Goal: Task Accomplishment & Management: Manage account settings

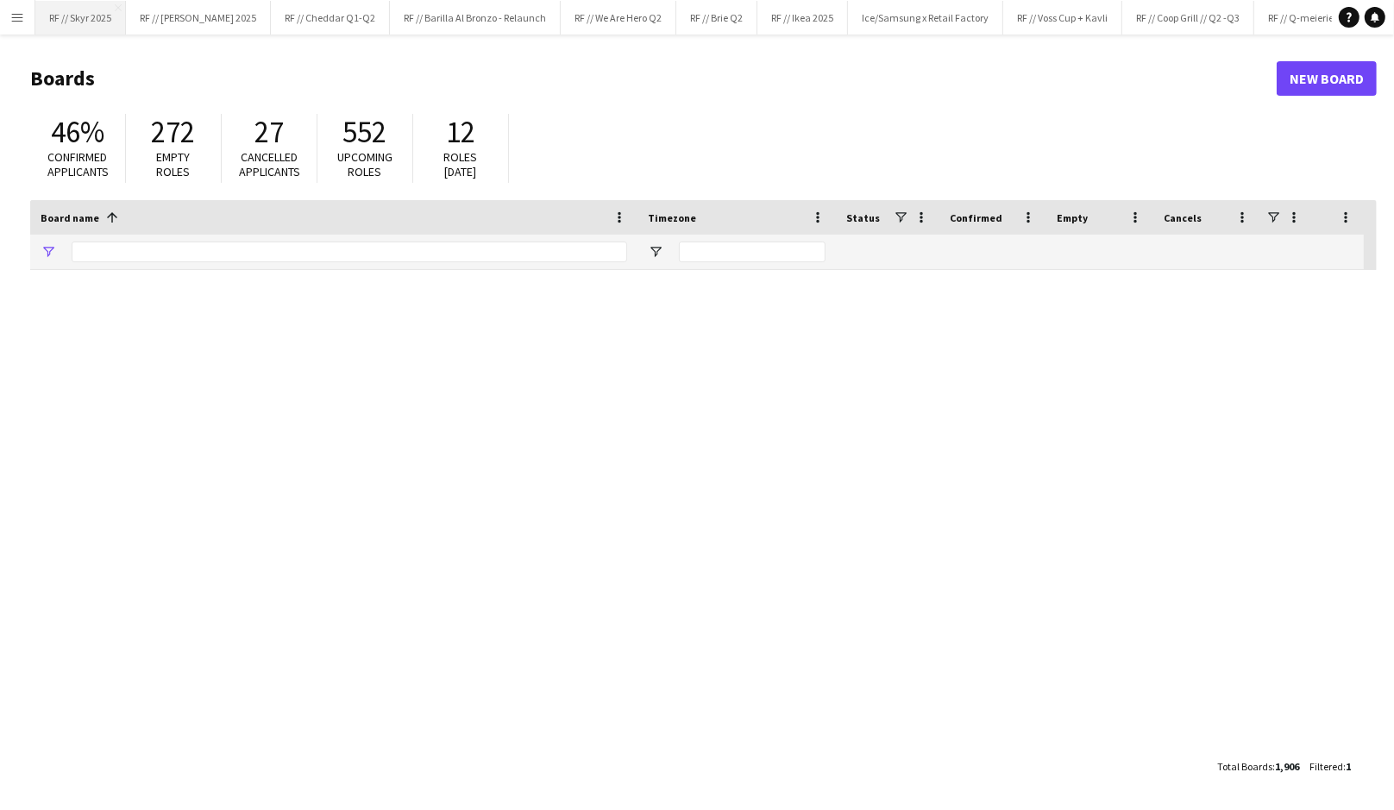
type input "*********"
click at [199, 253] on input "*********" at bounding box center [349, 252] width 555 height 21
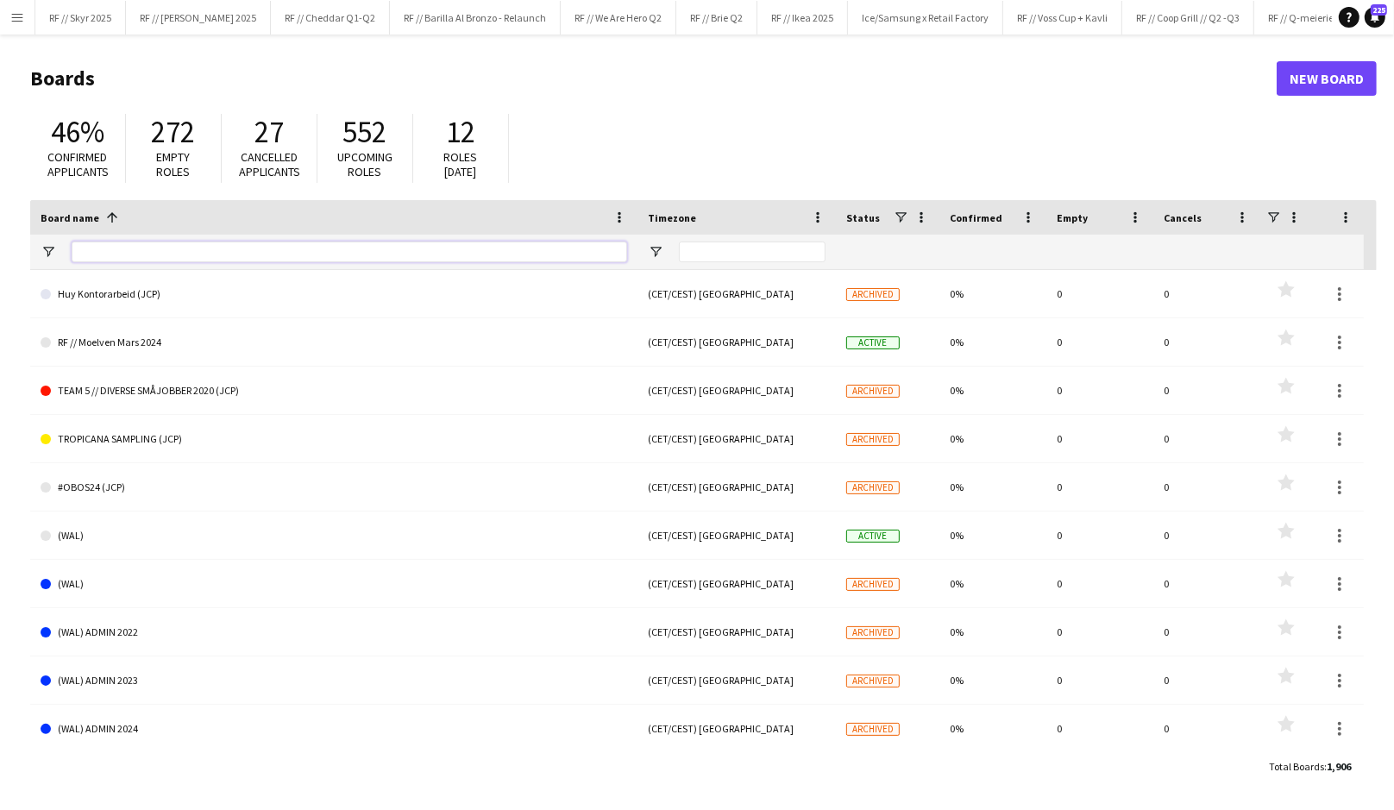
click at [306, 250] on input "Board name Filter Input" at bounding box center [349, 252] width 555 height 21
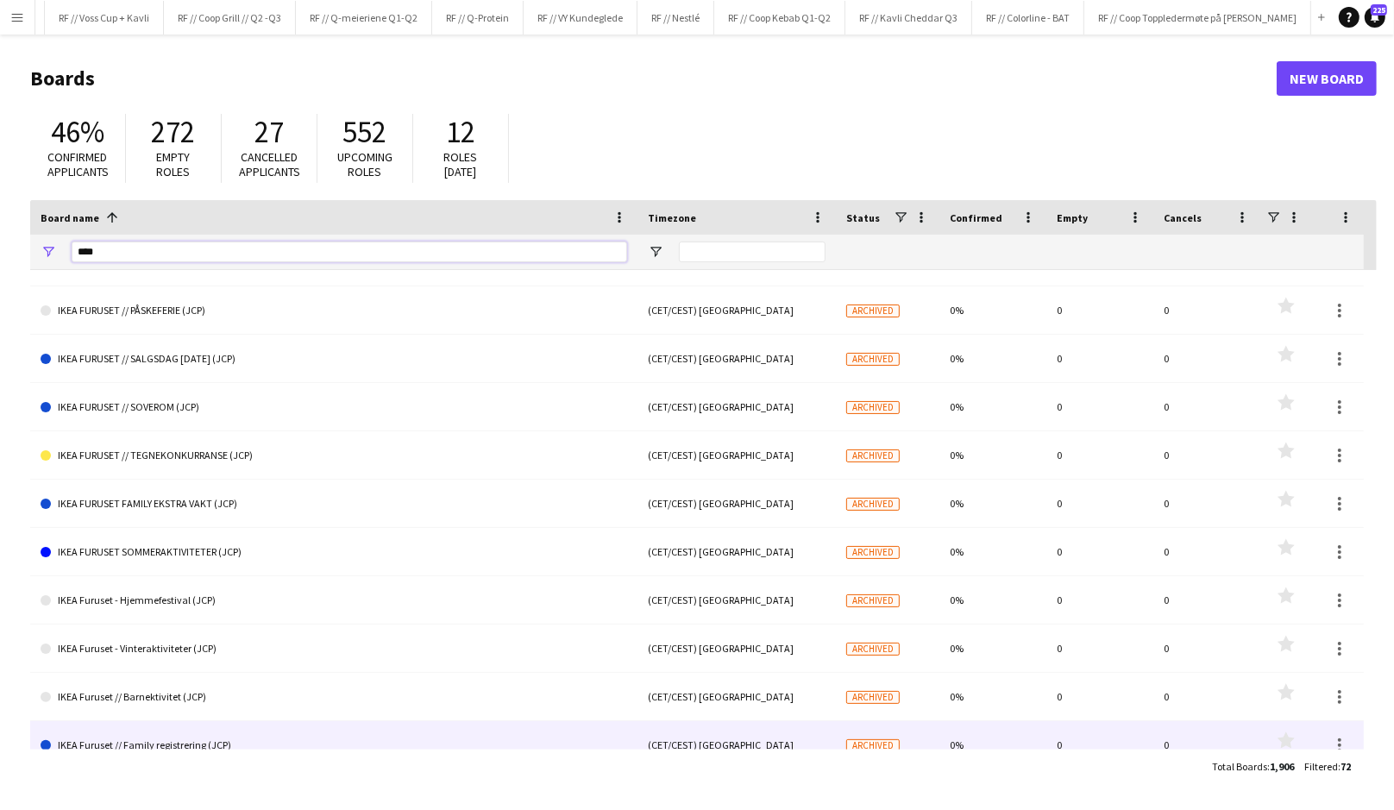
scroll to position [2344, 0]
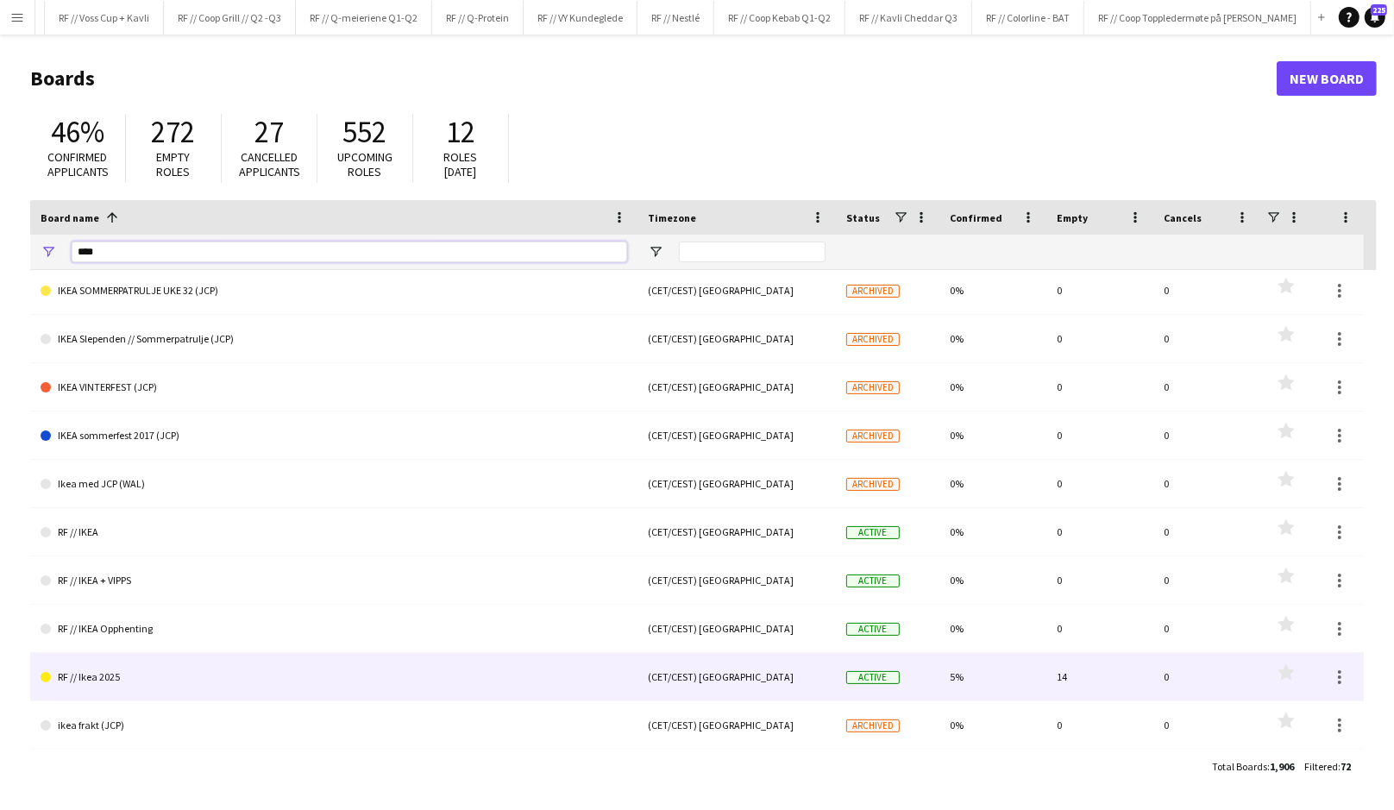
type input "****"
click at [144, 681] on link "RF // Ikea 2025" at bounding box center [334, 677] width 587 height 48
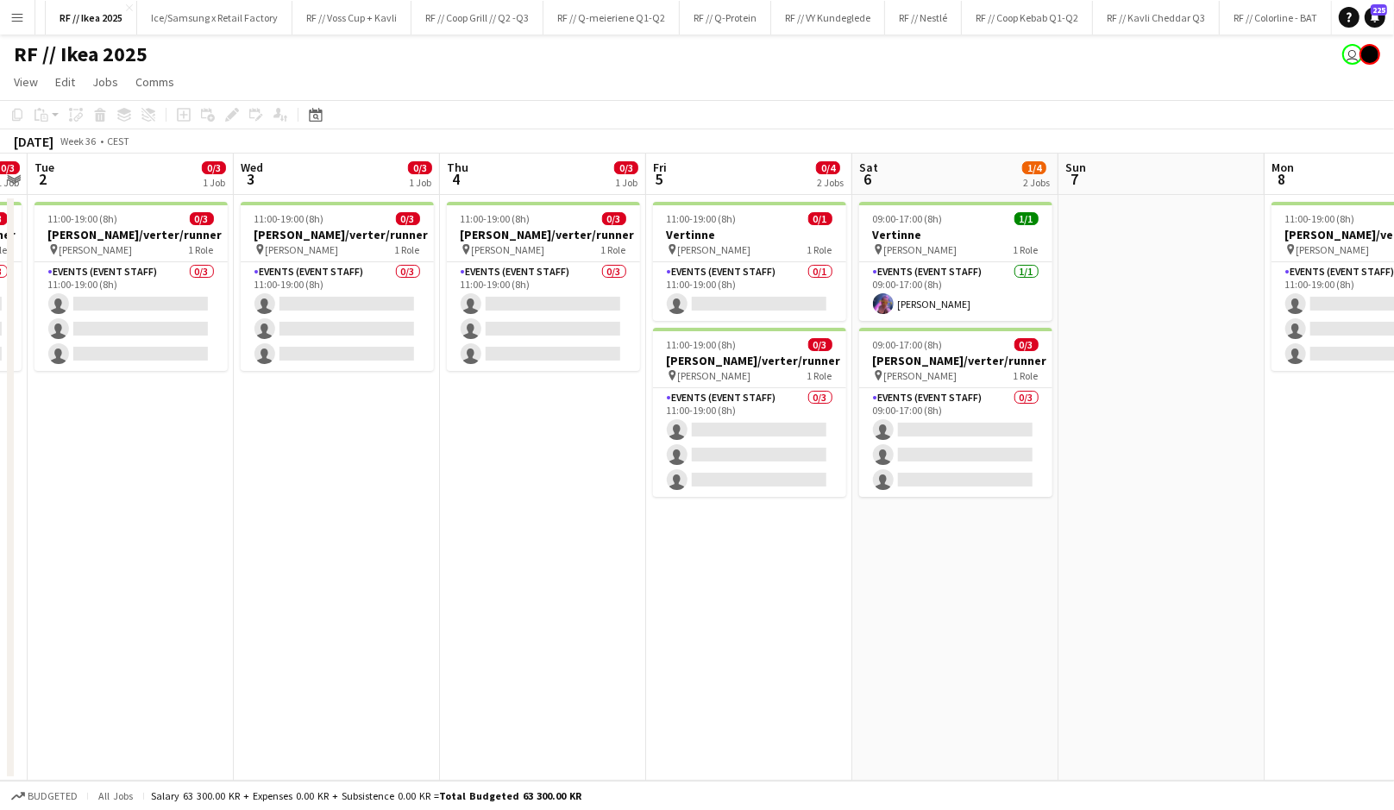
click at [733, 575] on app-date-cell "11:00-19:00 (8h) 0/1 Vertinne pin [PERSON_NAME] 1 Role Events (Event Staff) 0/1…" at bounding box center [749, 488] width 206 height 586
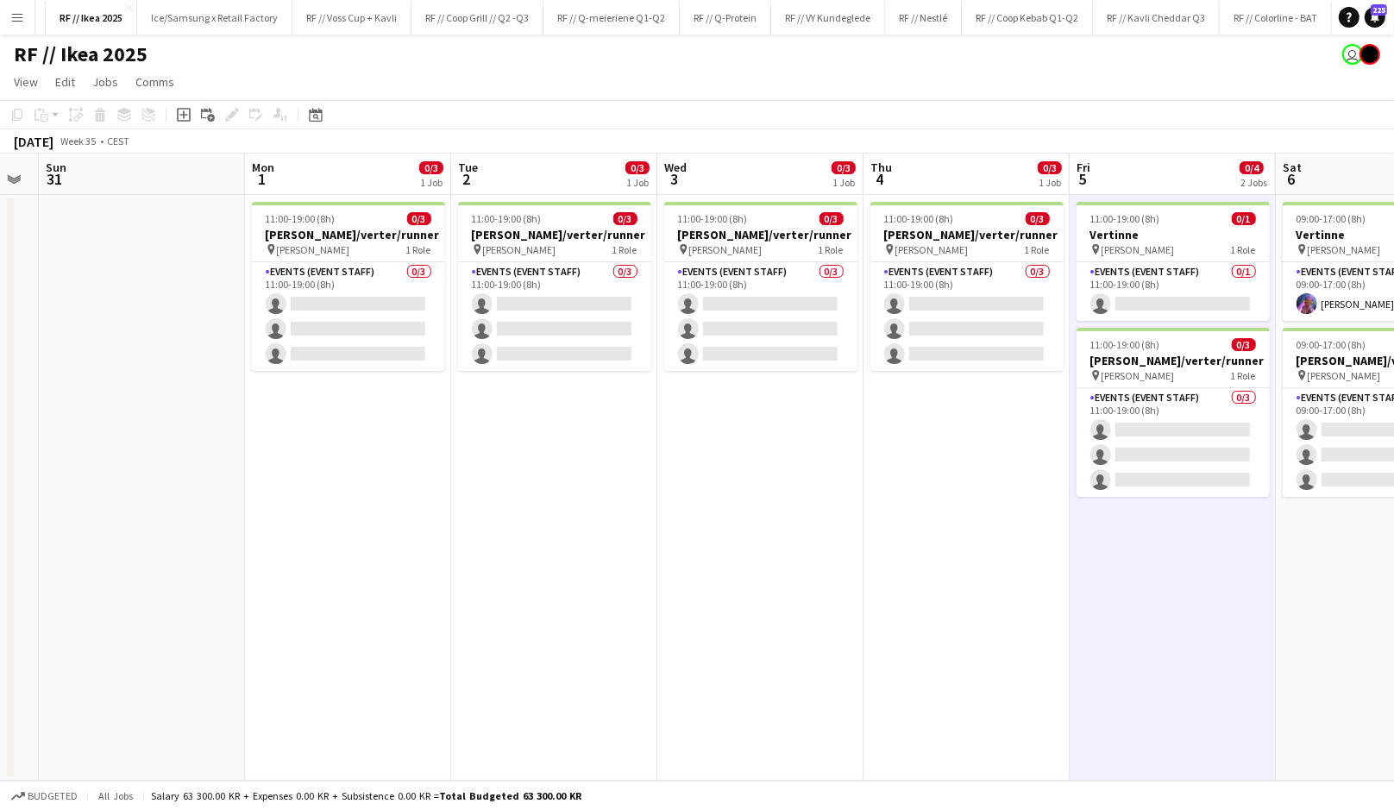
scroll to position [0, 569]
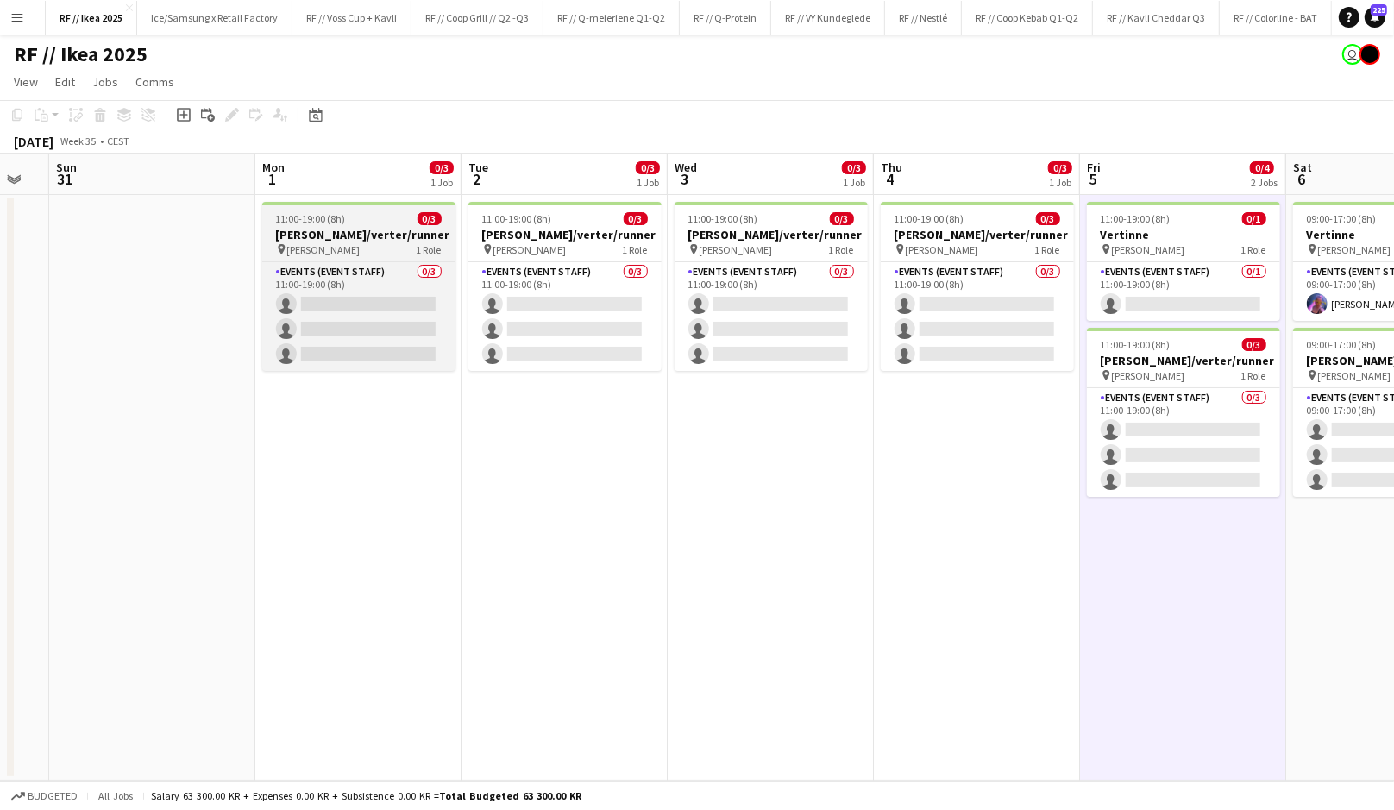
click at [318, 246] on span "[PERSON_NAME]" at bounding box center [323, 249] width 73 height 13
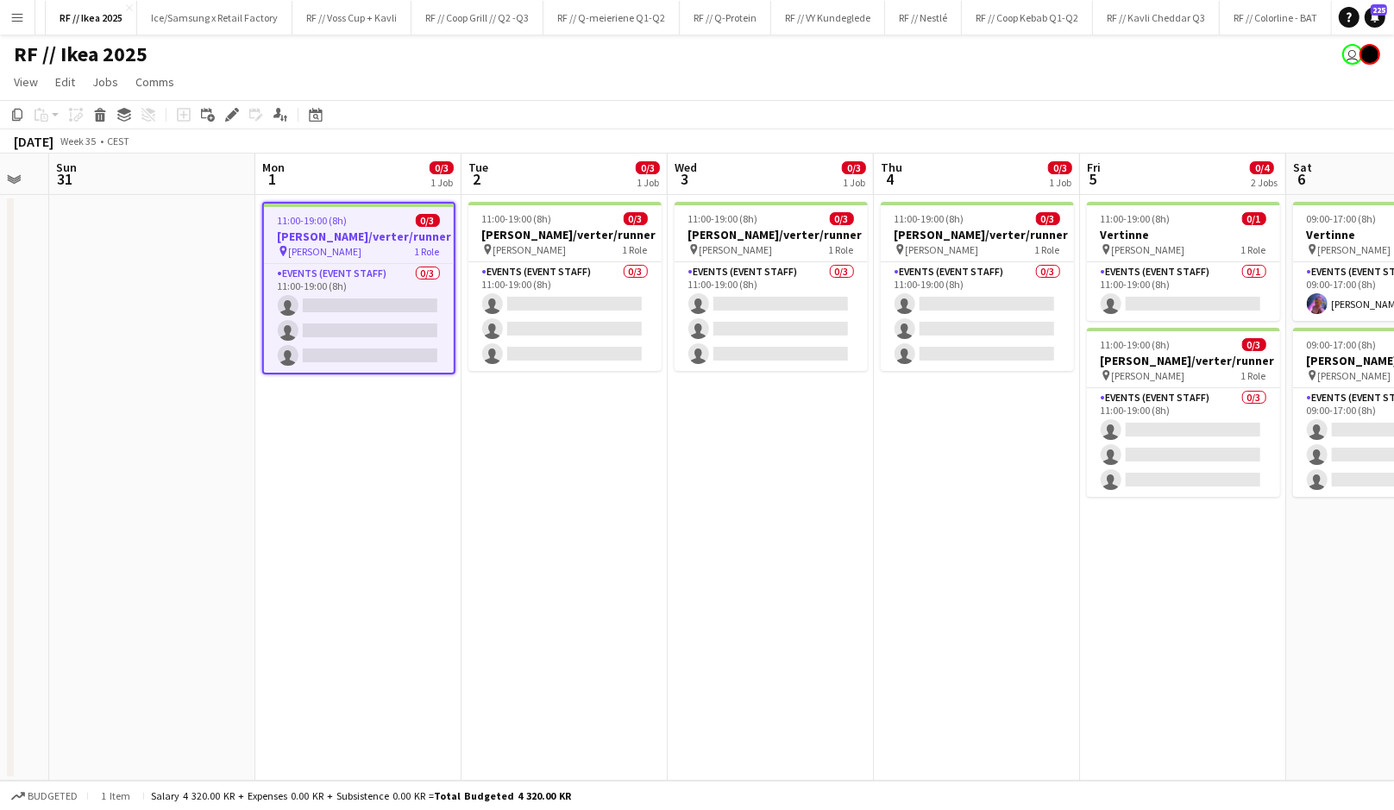
click at [304, 436] on app-date-cell "11:00-19:00 (8h) 0/3 [PERSON_NAME]/verter/runner pin [PERSON_NAME] 1 Role Event…" at bounding box center [358, 488] width 206 height 586
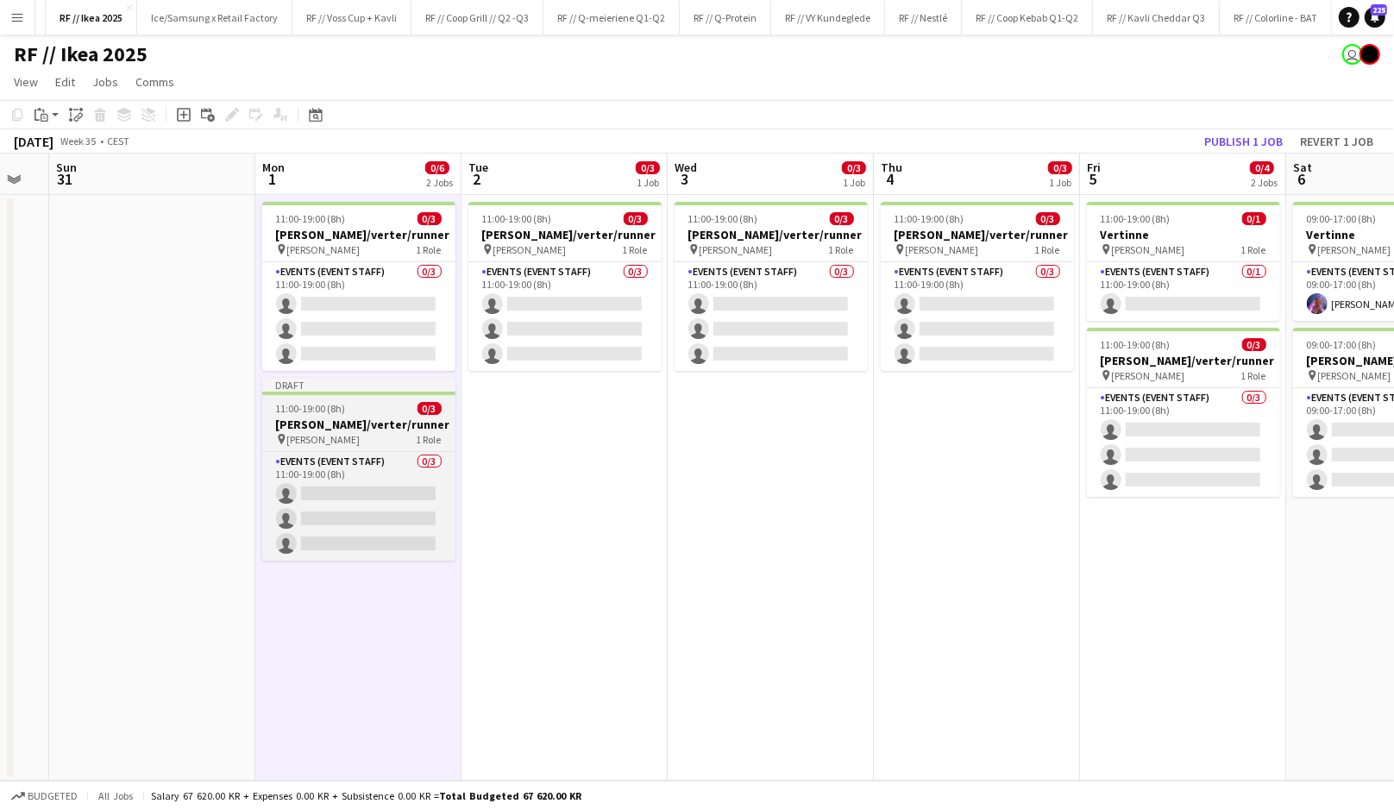
click at [338, 427] on h3 "[PERSON_NAME]/verter/runner" at bounding box center [358, 425] width 193 height 16
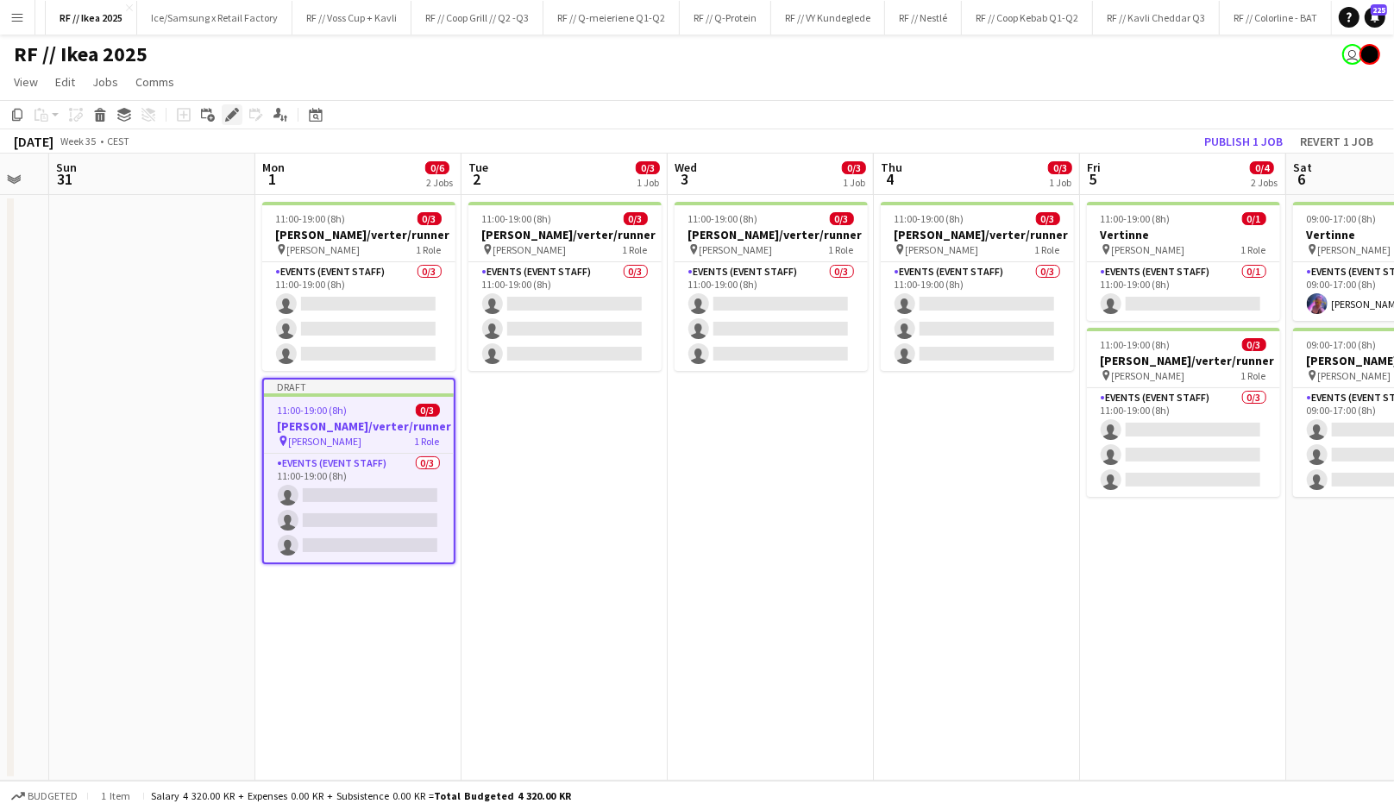
click at [226, 116] on icon "Edit" at bounding box center [232, 115] width 14 height 14
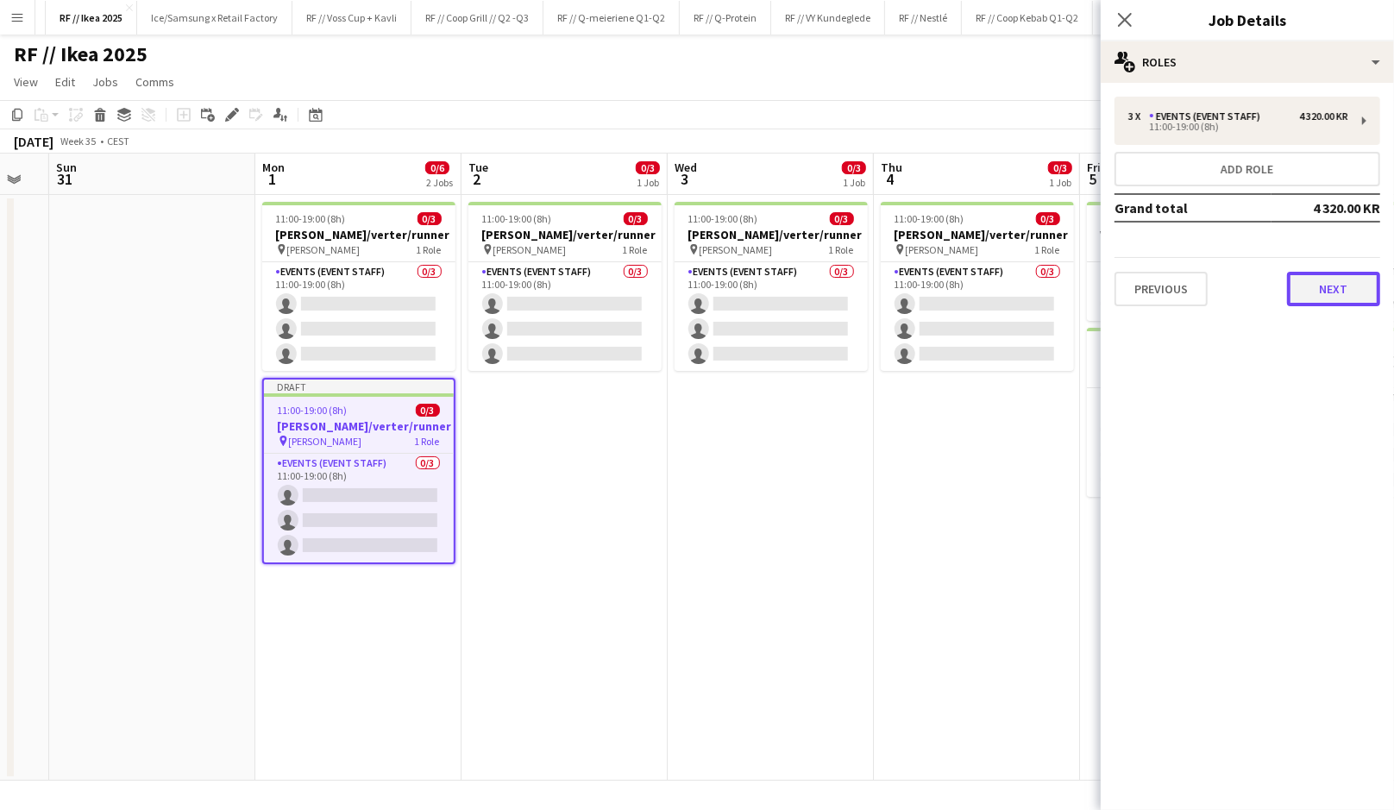
click at [1319, 284] on button "Next" at bounding box center [1333, 289] width 93 height 35
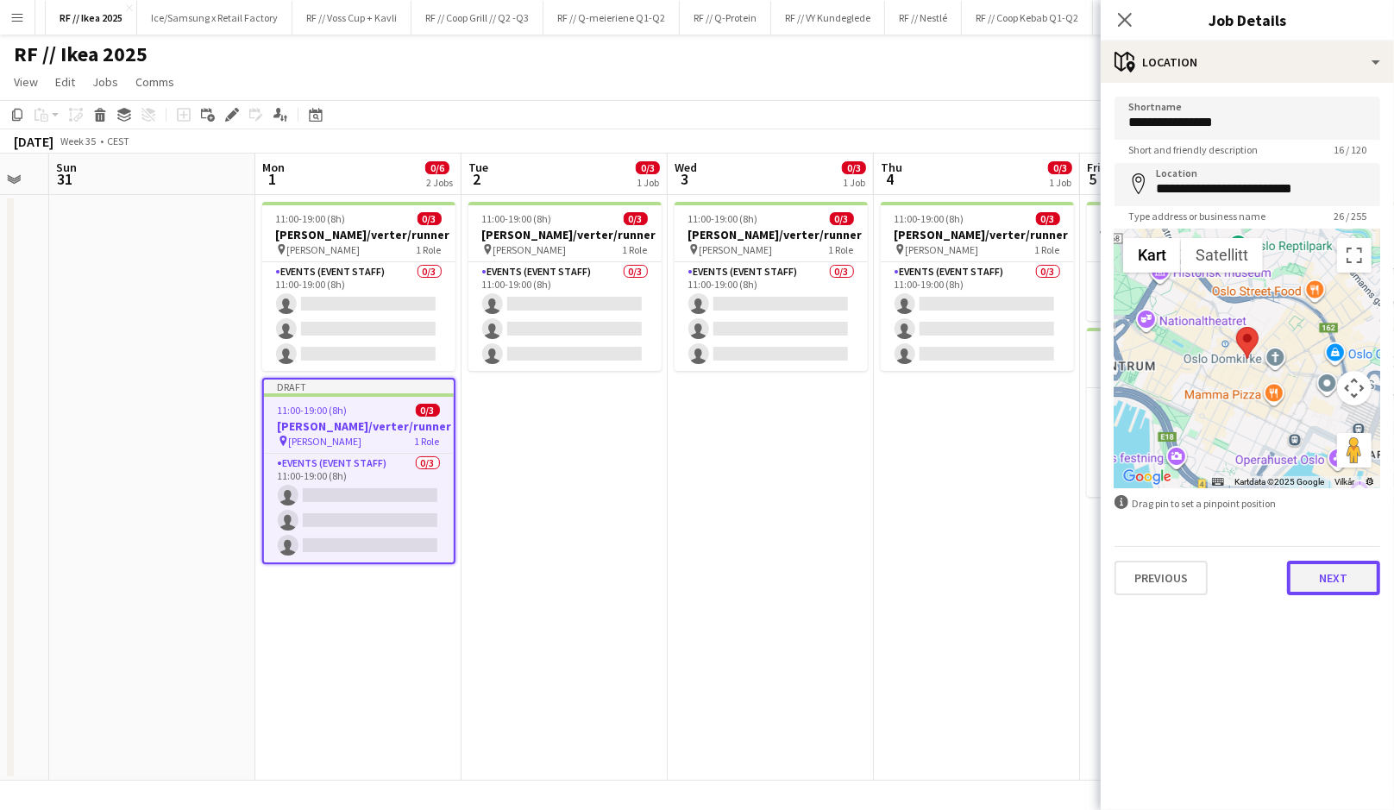
click at [1321, 575] on button "Next" at bounding box center [1333, 578] width 93 height 35
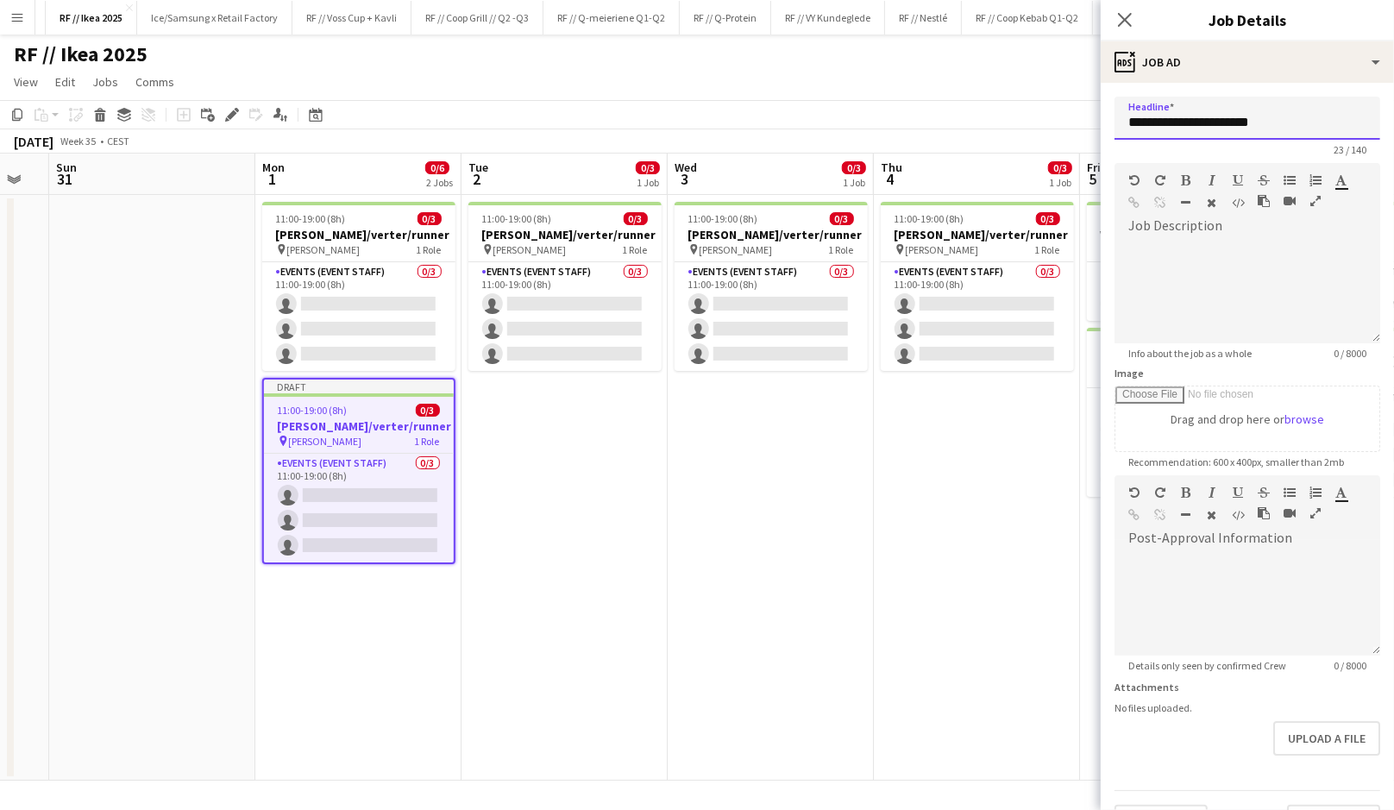
drag, startPoint x: 1252, startPoint y: 116, endPoint x: 989, endPoint y: 116, distance: 263.1
click at [989, 116] on body "Menu Boards Boards Boards All jobs Status Workforce Workforce My Workforce Recr…" at bounding box center [697, 405] width 1394 height 810
click at [1133, 121] on input "**********" at bounding box center [1247, 118] width 266 height 43
click at [1128, 121] on input "**********" at bounding box center [1247, 118] width 266 height 43
type input "**********"
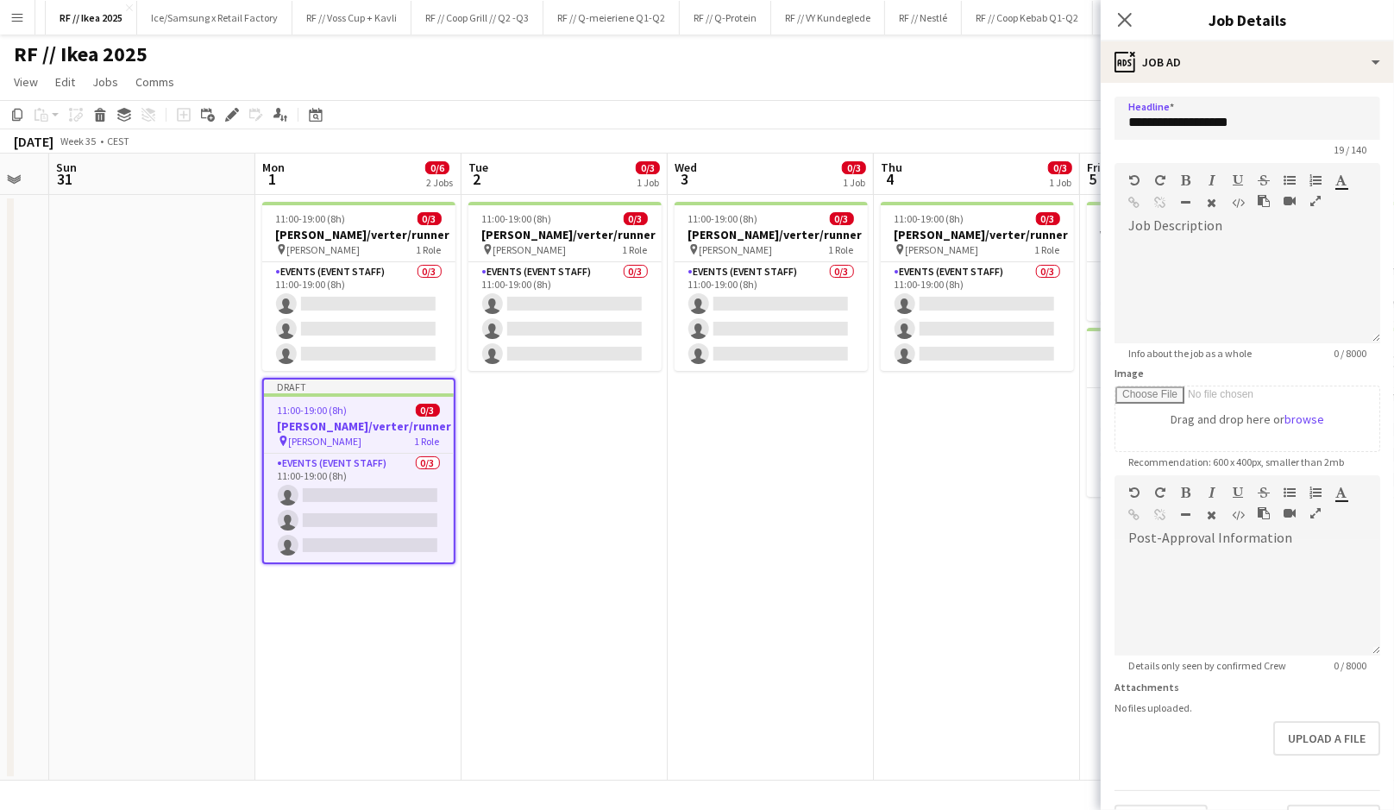
click at [909, 598] on app-date-cell "11:00-19:00 (8h) 0/3 [PERSON_NAME]/verter/runner pin [PERSON_NAME] 1 Role Event…" at bounding box center [977, 488] width 206 height 586
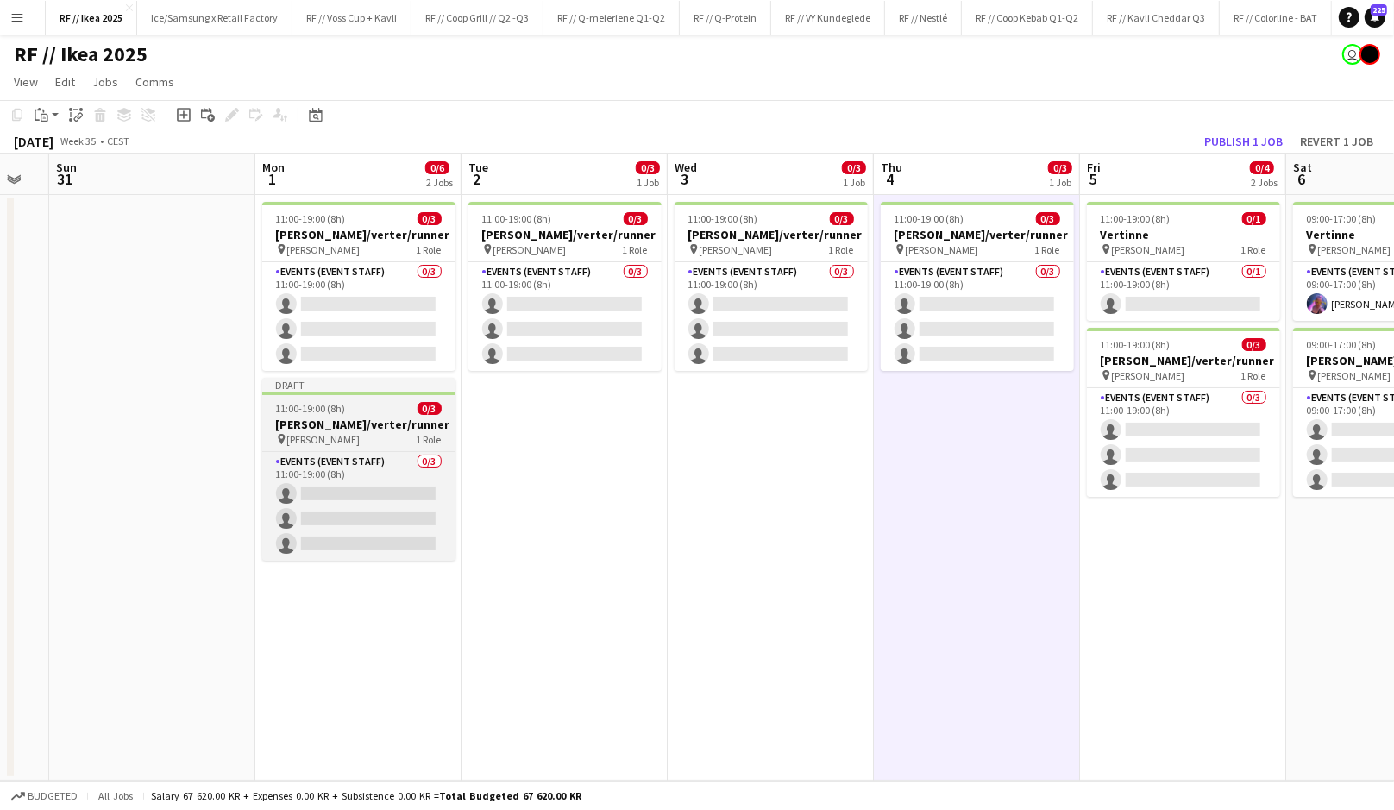
click at [349, 433] on span "[PERSON_NAME]" at bounding box center [323, 439] width 73 height 13
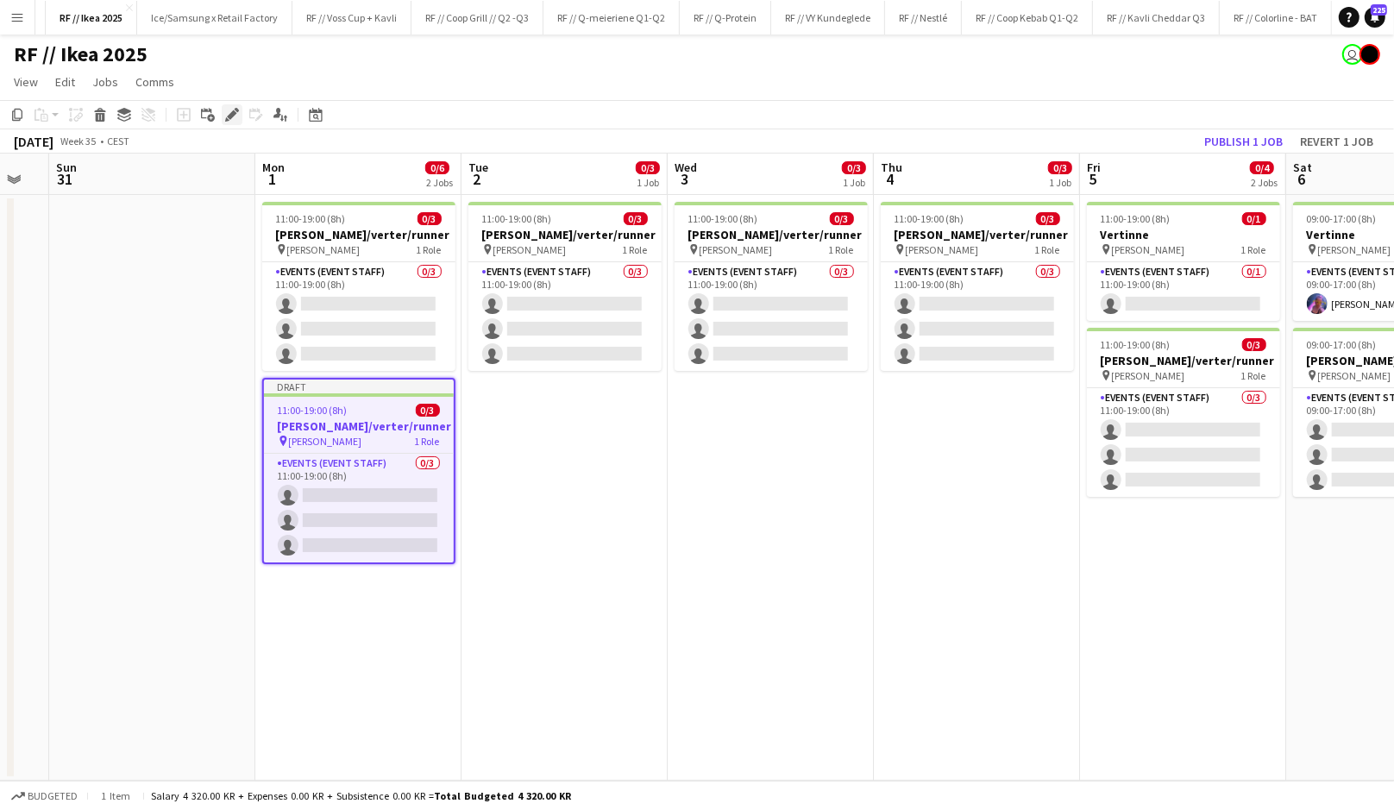
click at [226, 111] on icon "Edit" at bounding box center [232, 115] width 14 height 14
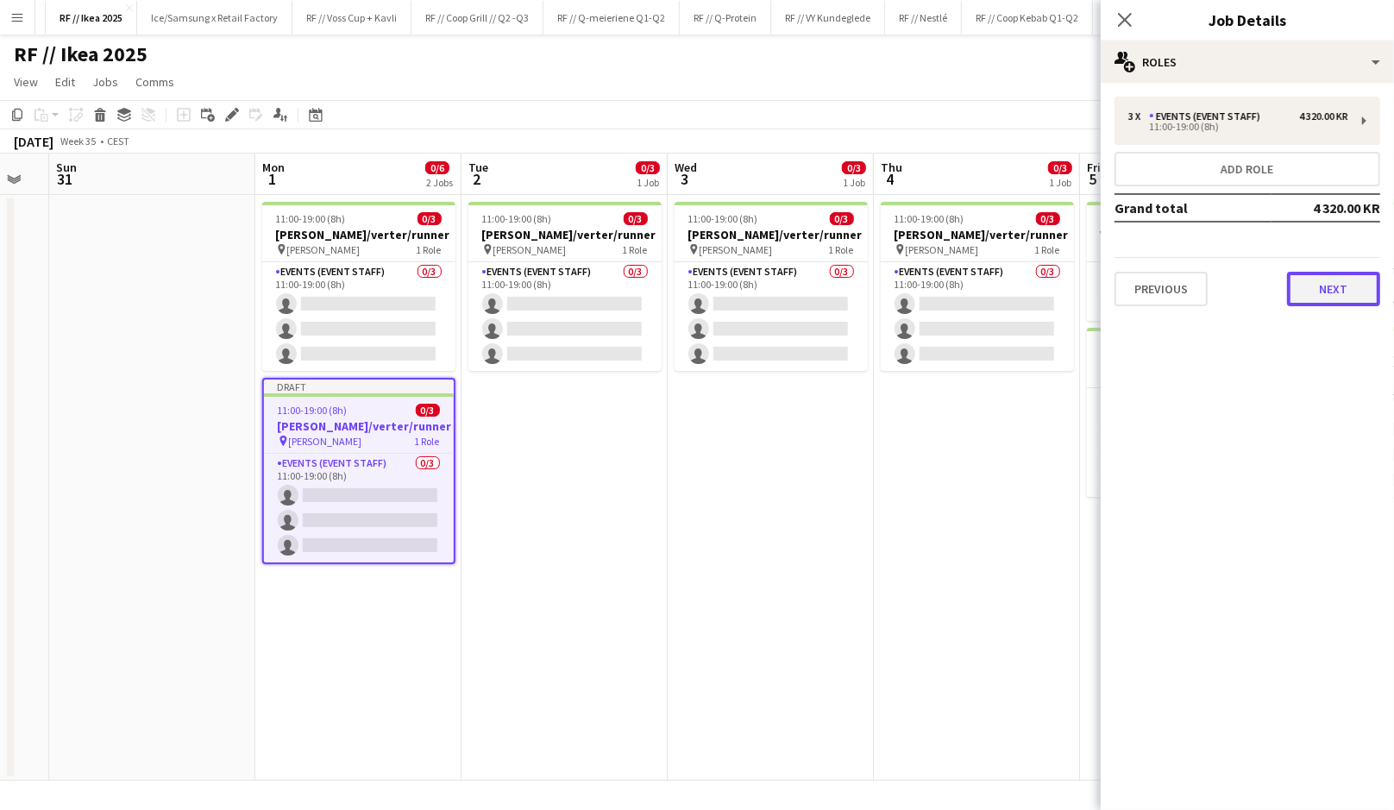
click at [1306, 295] on button "Next" at bounding box center [1333, 289] width 93 height 35
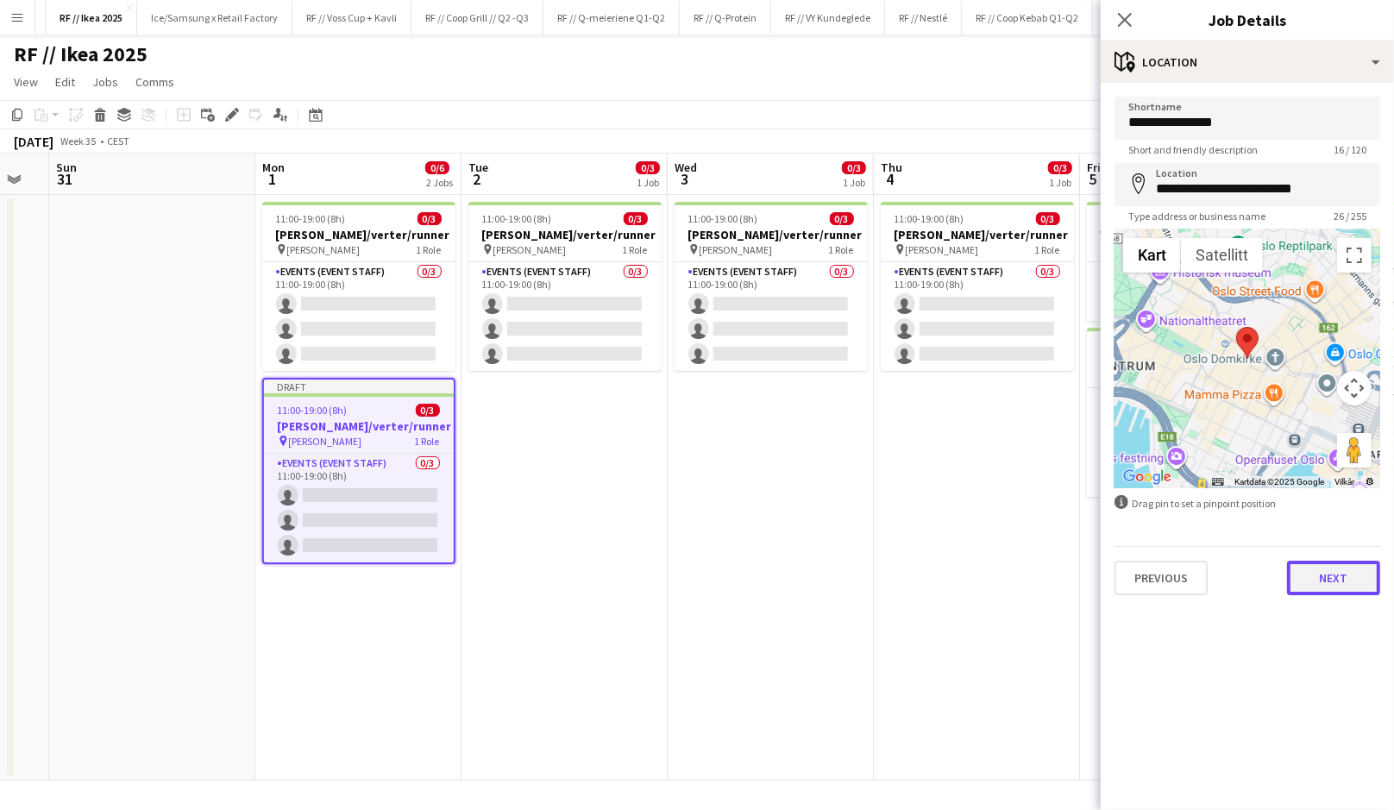
click at [1310, 576] on button "Next" at bounding box center [1333, 578] width 93 height 35
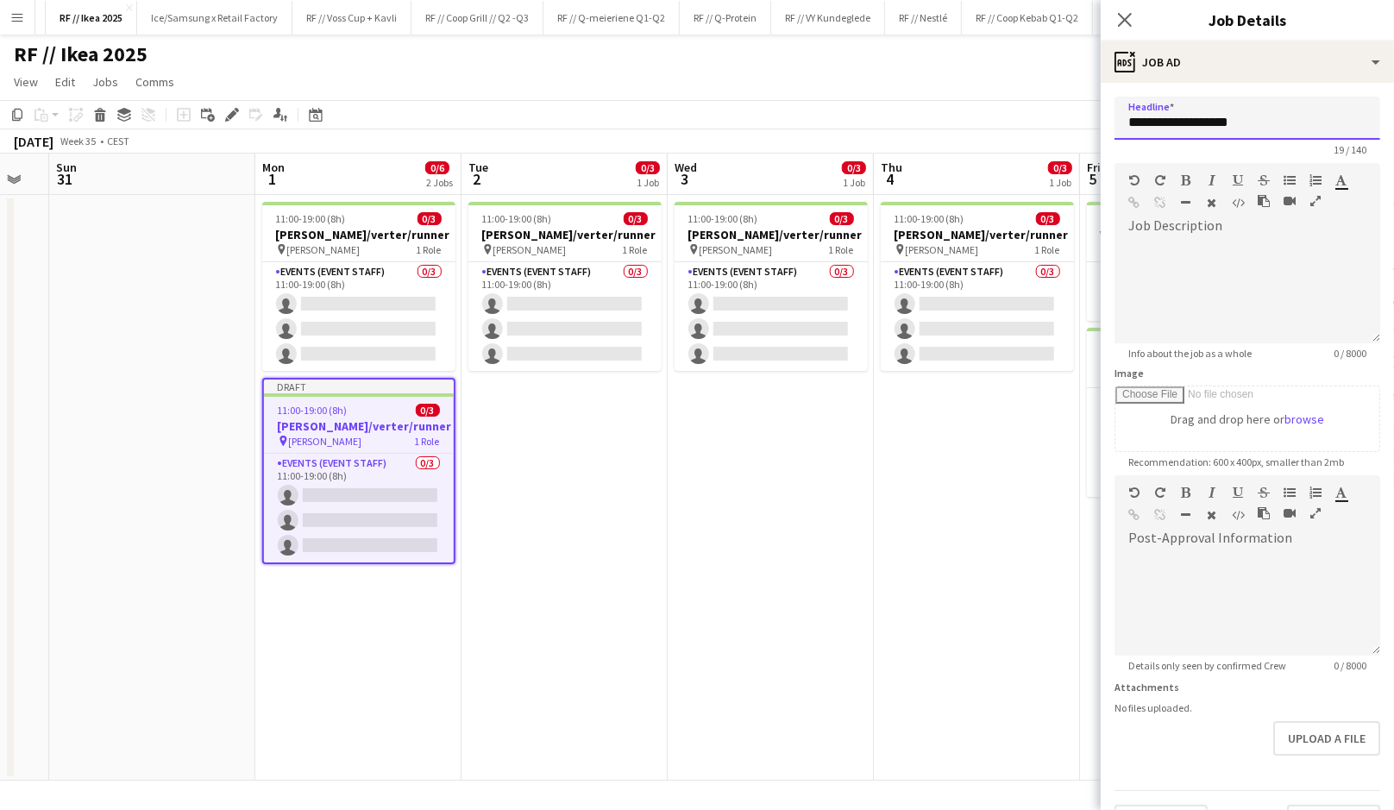
drag, startPoint x: 1183, startPoint y: 122, endPoint x: 1082, endPoint y: 122, distance: 100.9
click at [1082, 122] on body "Menu Boards Boards Boards All jobs Status Workforce Workforce My Workforce Recr…" at bounding box center [697, 405] width 1394 height 810
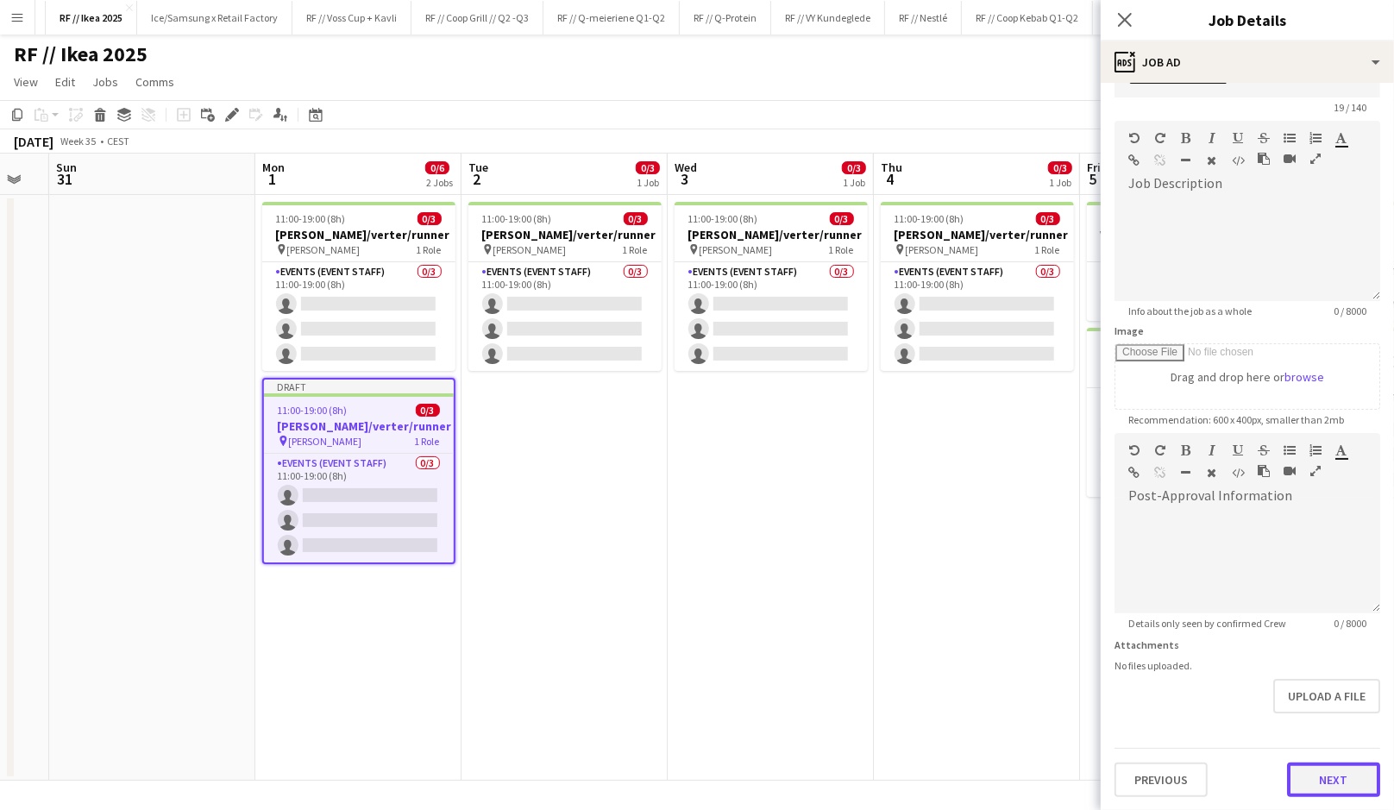
click at [1310, 772] on button "Next" at bounding box center [1333, 780] width 93 height 35
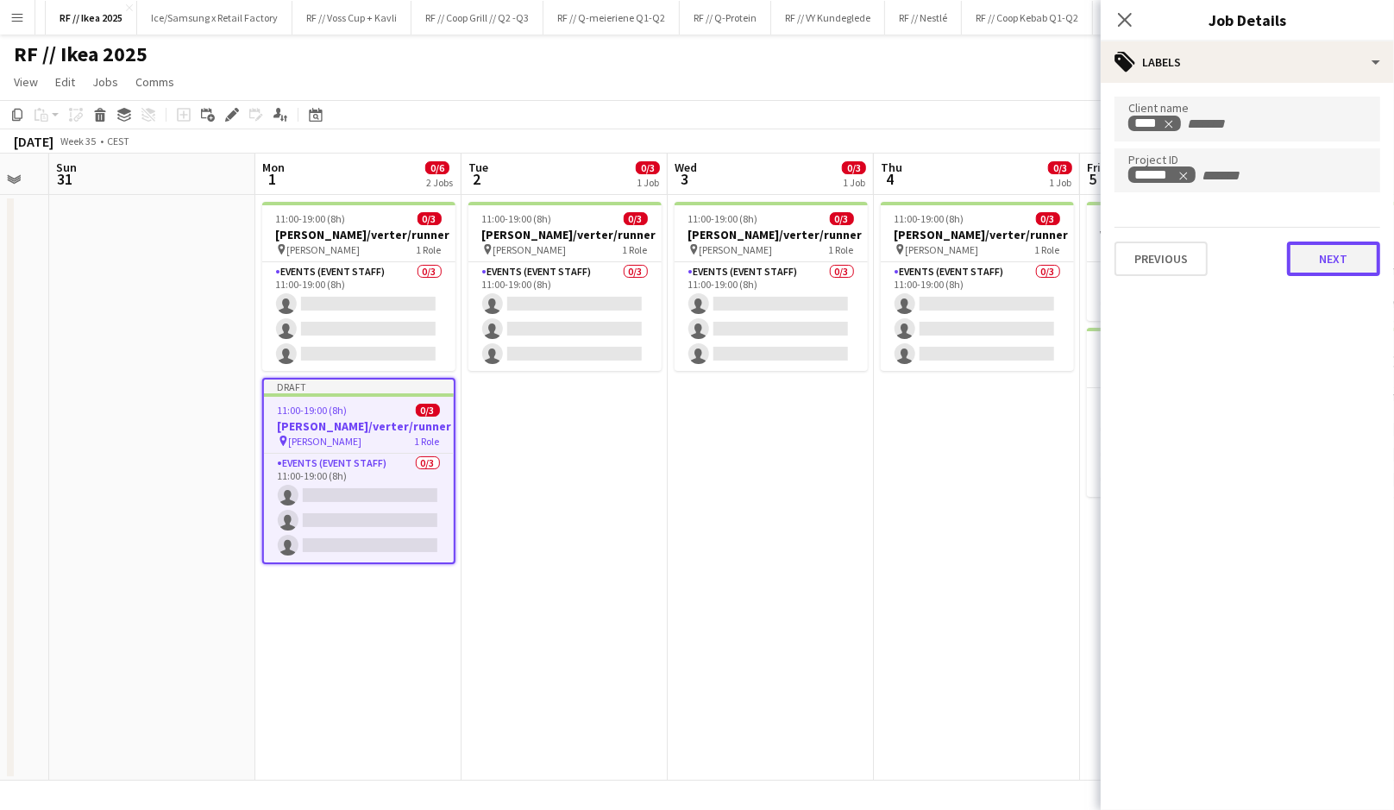
click at [1334, 268] on button "Next" at bounding box center [1333, 259] width 93 height 35
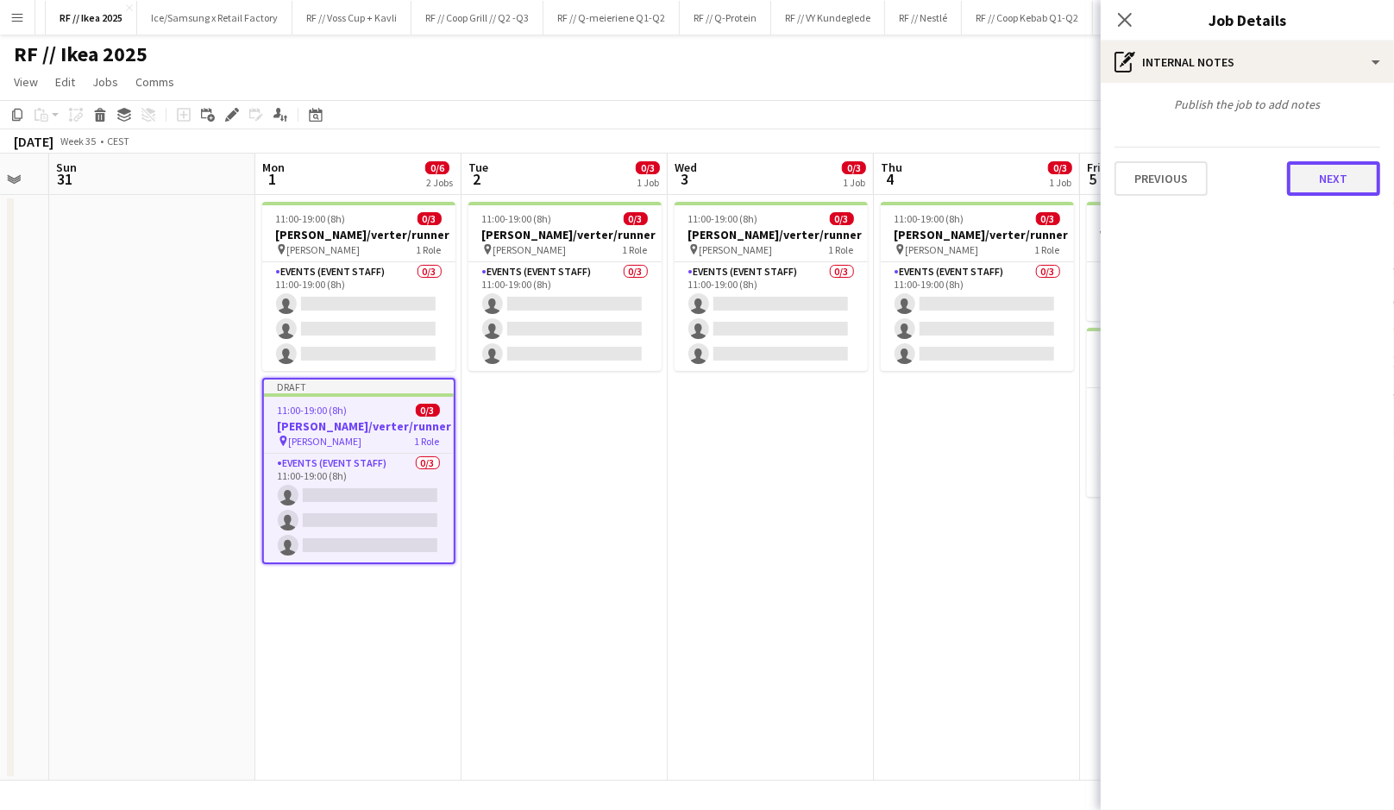
click at [1298, 190] on button "Next" at bounding box center [1333, 178] width 93 height 35
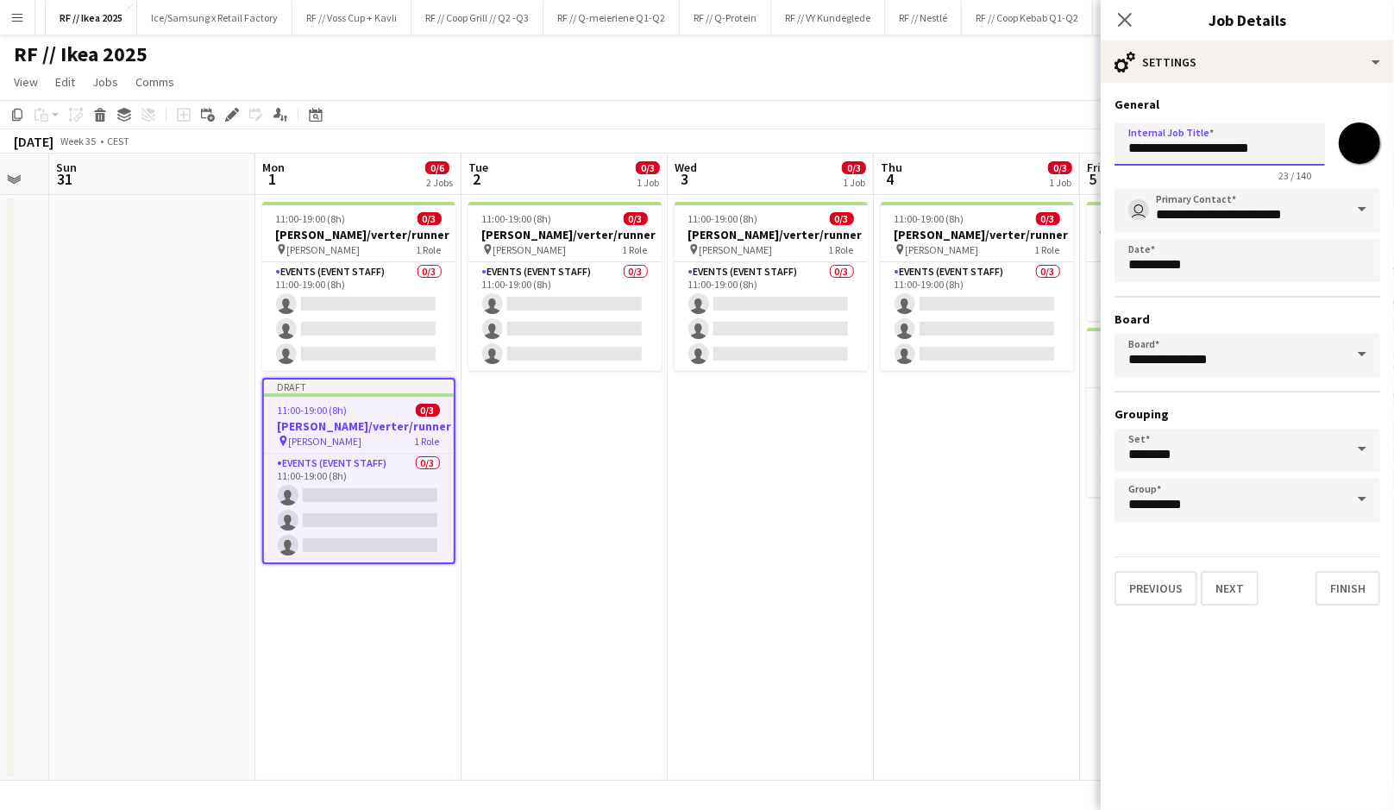
drag, startPoint x: 1270, startPoint y: 150, endPoint x: 968, endPoint y: 148, distance: 301.9
click at [968, 148] on body "Menu Boards Boards Boards All jobs Status Workforce Workforce My Workforce Recr…" at bounding box center [697, 405] width 1394 height 810
paste input "text"
type input "**********"
click at [1359, 597] on button "Finish" at bounding box center [1347, 588] width 65 height 35
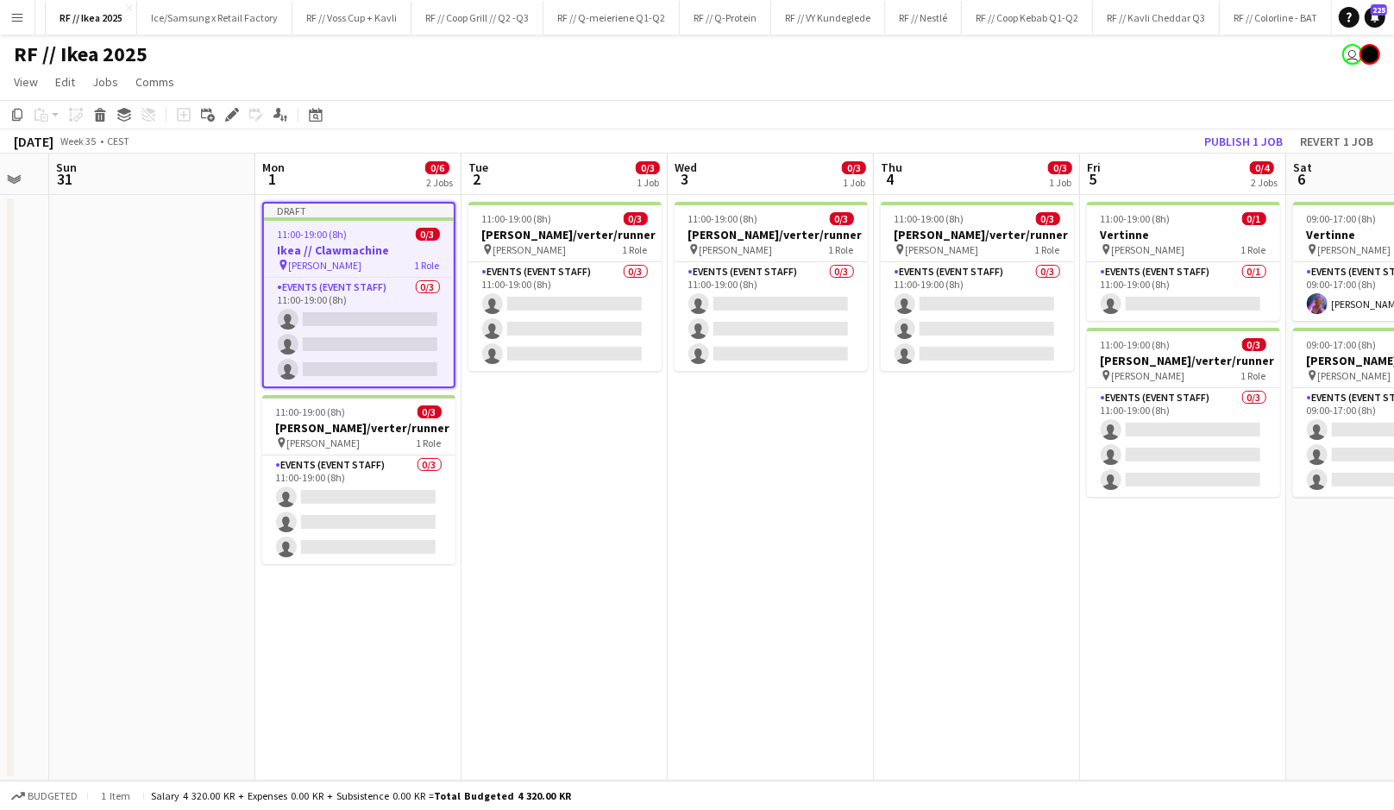
click at [552, 455] on app-date-cell "11:00-19:00 (8h) 0/3 [PERSON_NAME]/verter/runner pin [PERSON_NAME] 1 Role Event…" at bounding box center [564, 488] width 206 height 586
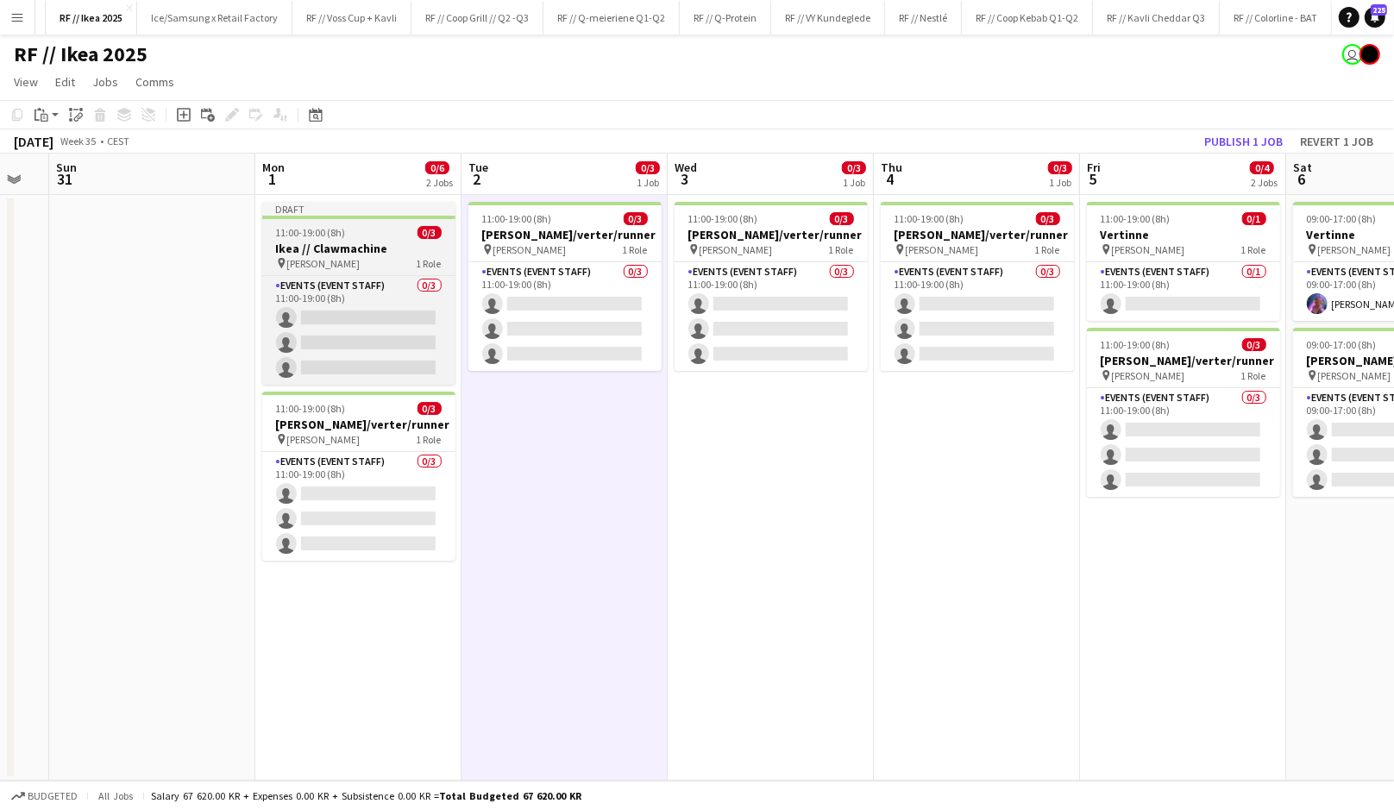
click at [337, 261] on span "[PERSON_NAME]" at bounding box center [323, 263] width 73 height 13
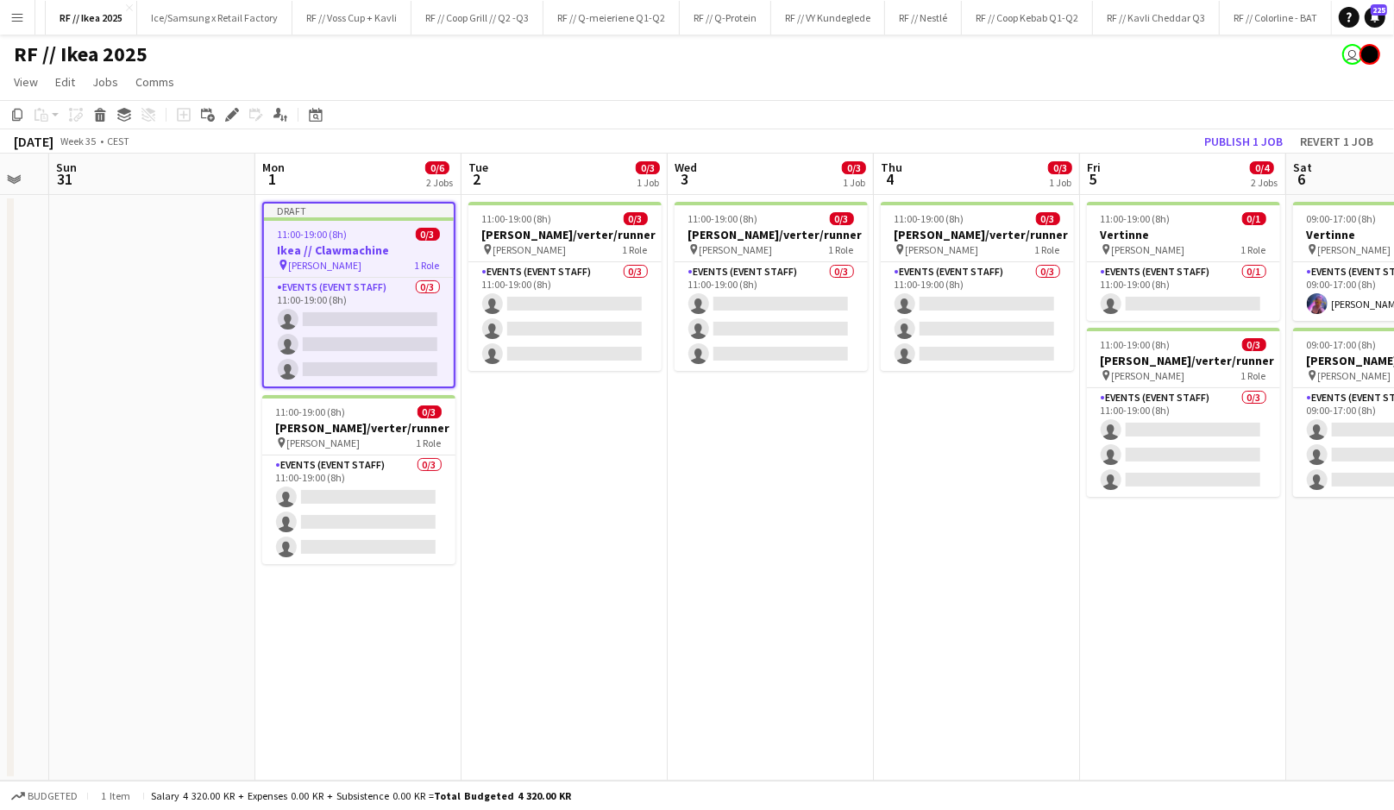
click at [559, 515] on app-date-cell "11:00-19:00 (8h) 0/3 [PERSON_NAME]/verter/runner pin [PERSON_NAME] 1 Role Event…" at bounding box center [564, 488] width 206 height 586
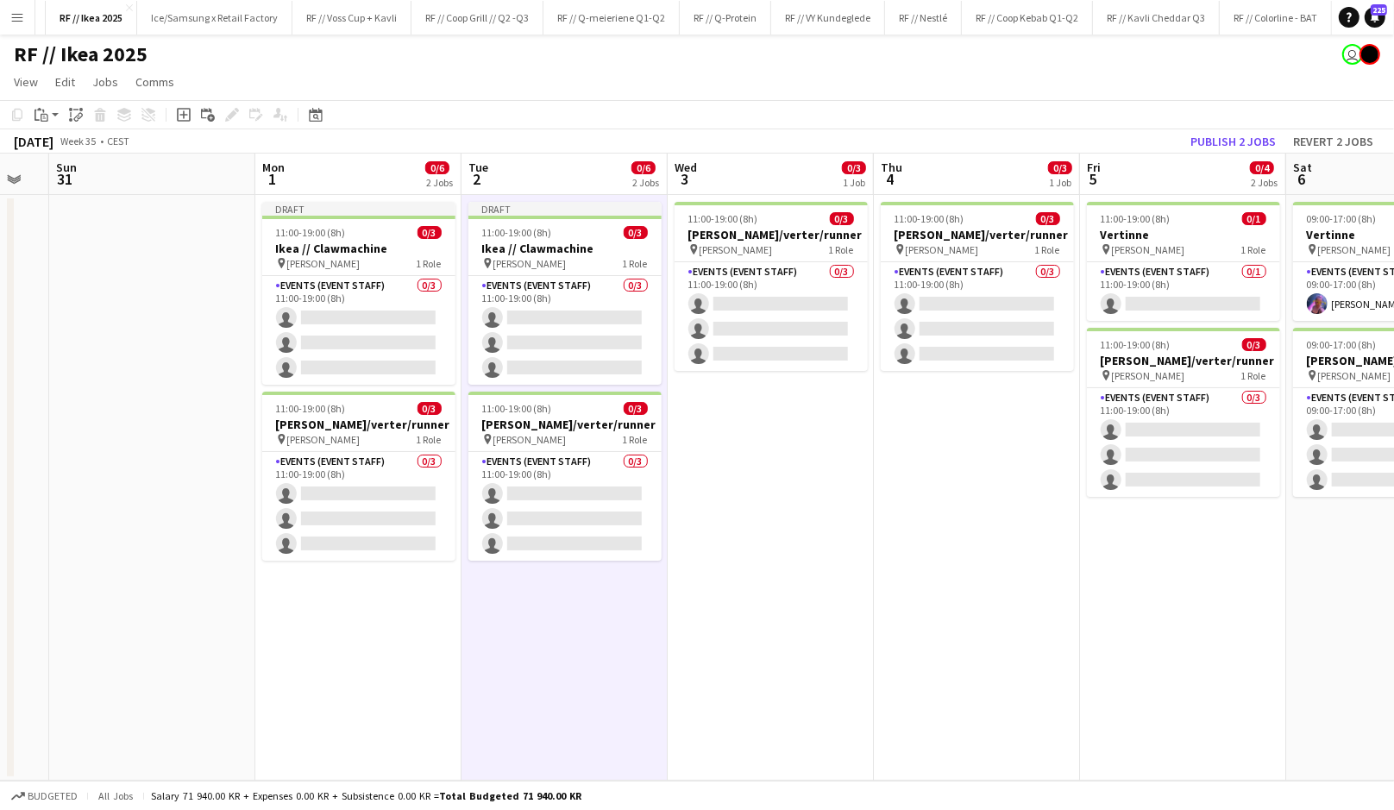
click at [731, 494] on app-date-cell "11:00-19:00 (8h) 0/3 [PERSON_NAME]/verter/runner pin [PERSON_NAME] 1 Role Event…" at bounding box center [771, 488] width 206 height 586
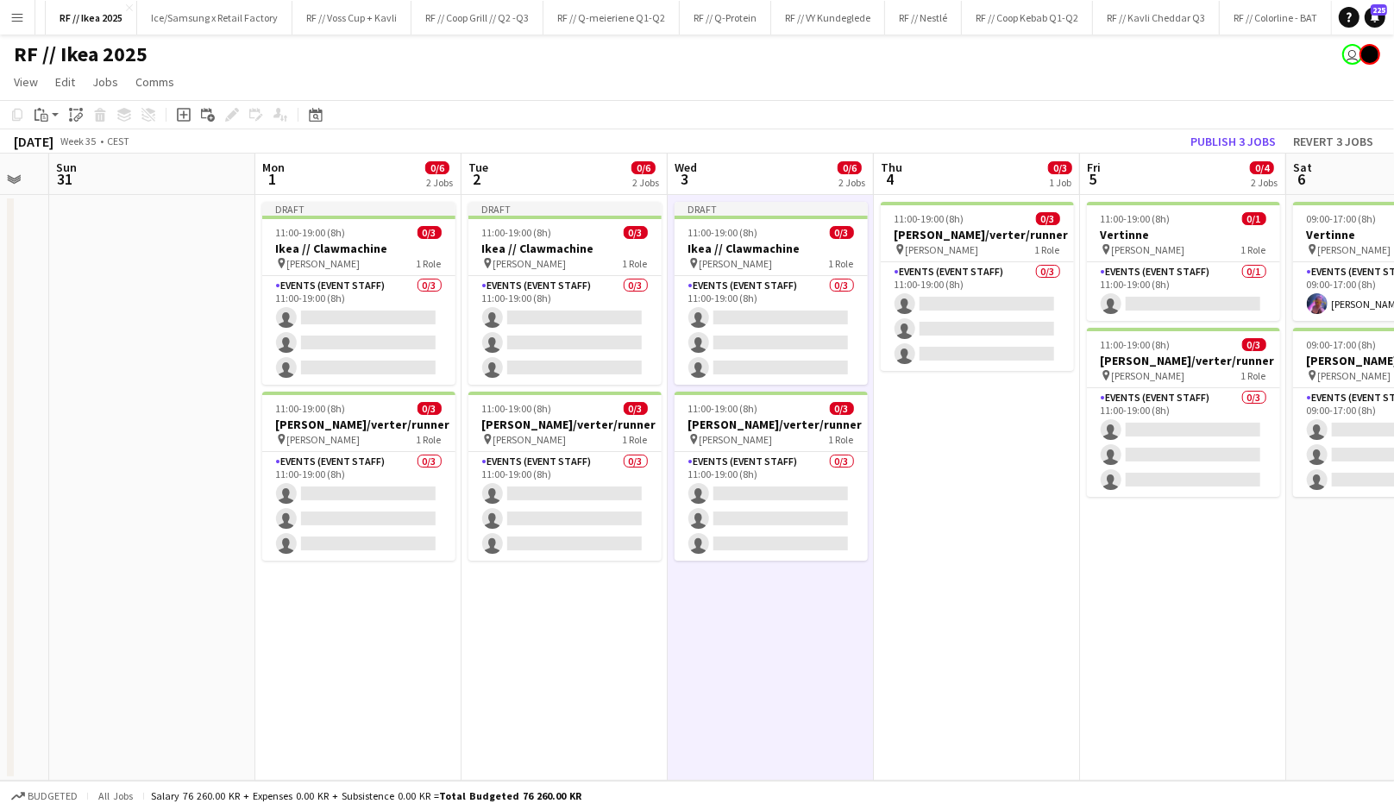
click at [931, 498] on app-date-cell "11:00-19:00 (8h) 0/3 [PERSON_NAME]/verter/runner pin [PERSON_NAME] 1 Role Event…" at bounding box center [977, 488] width 206 height 586
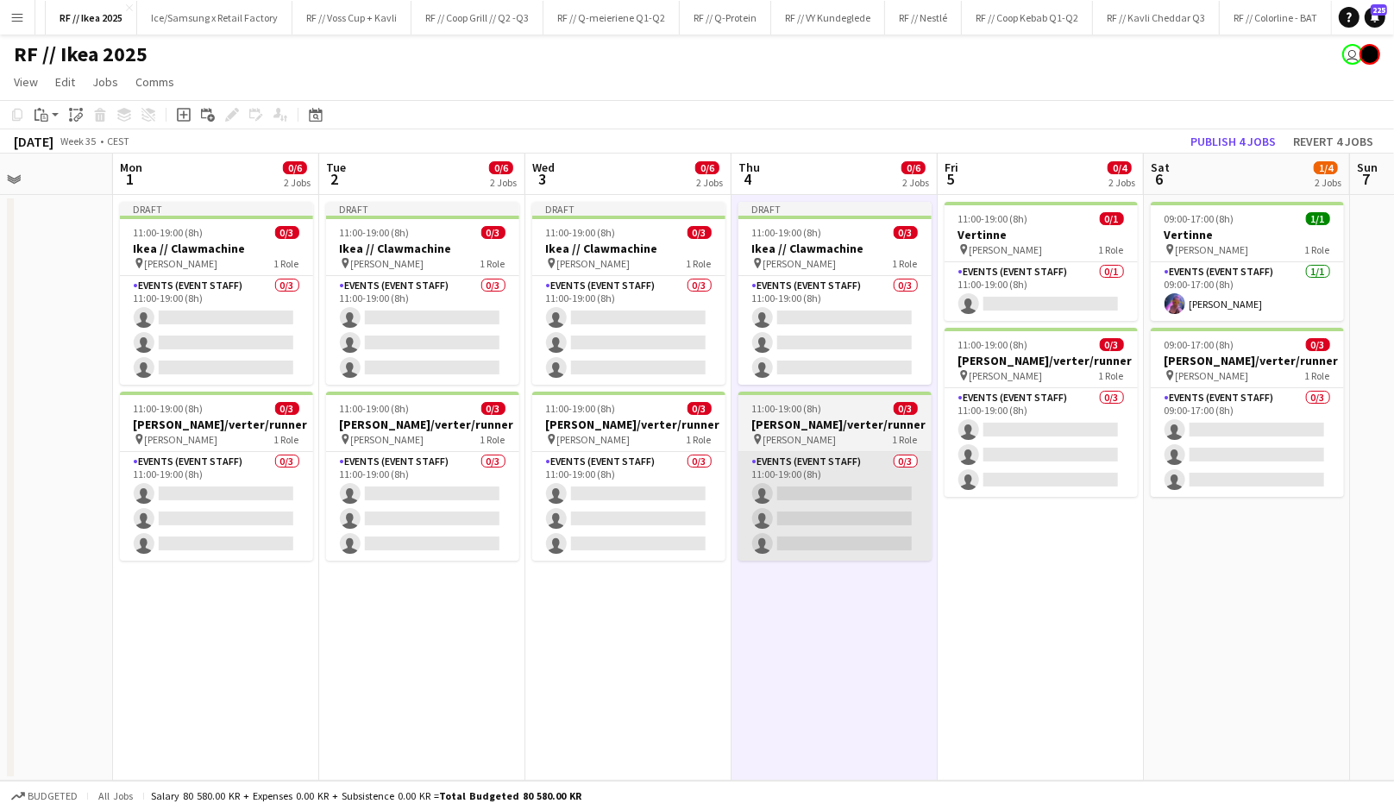
scroll to position [0, 722]
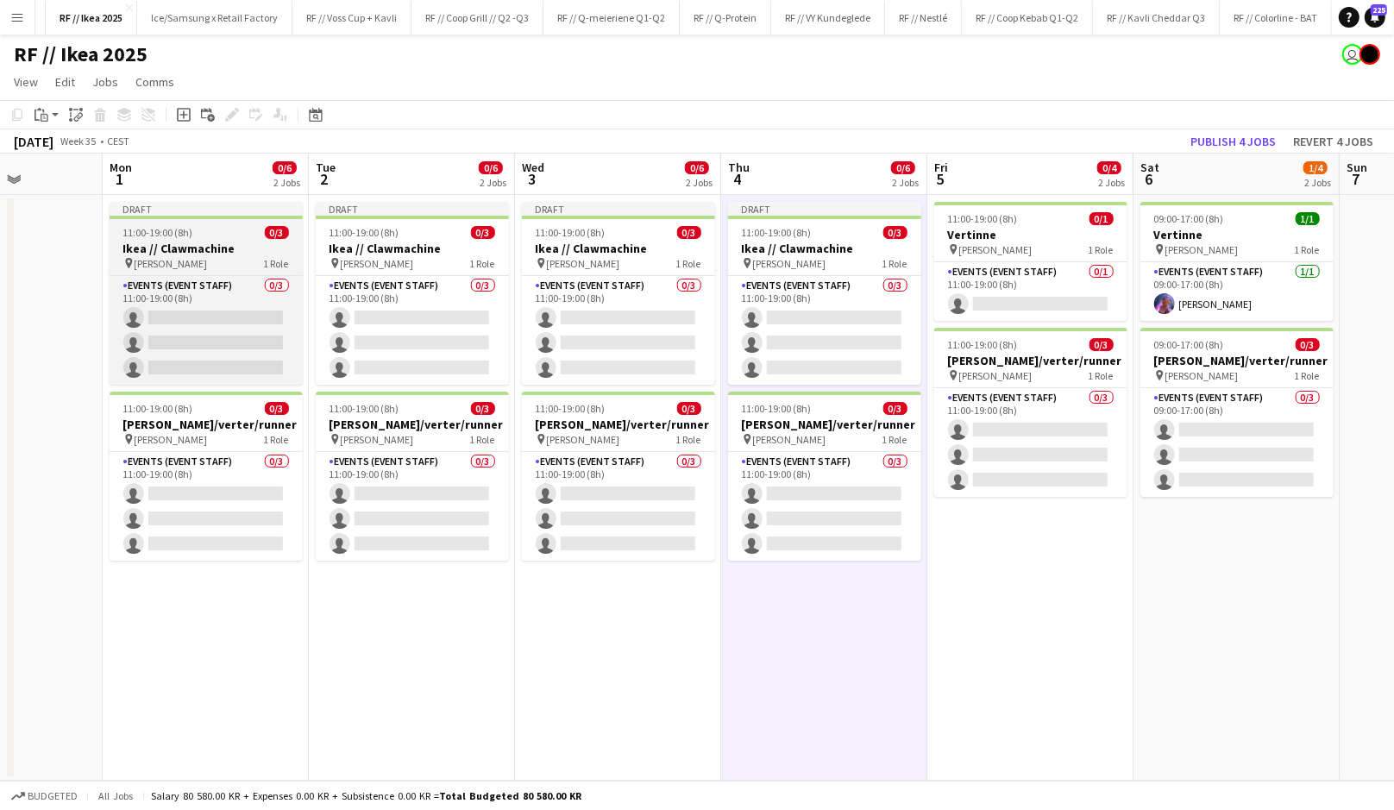
click at [208, 261] on span "[PERSON_NAME]" at bounding box center [171, 263] width 73 height 13
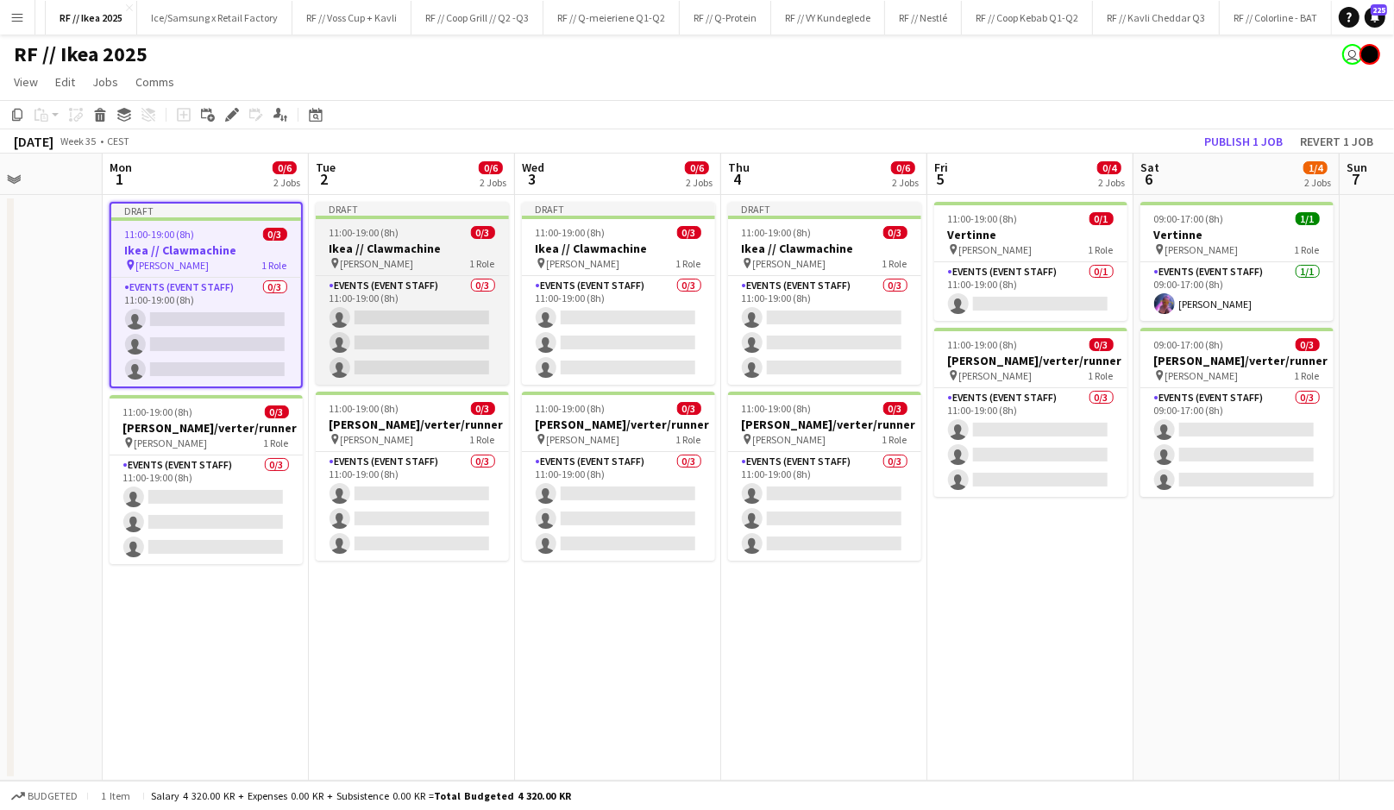
click at [398, 237] on div "11:00-19:00 (8h) 0/3" at bounding box center [412, 232] width 193 height 13
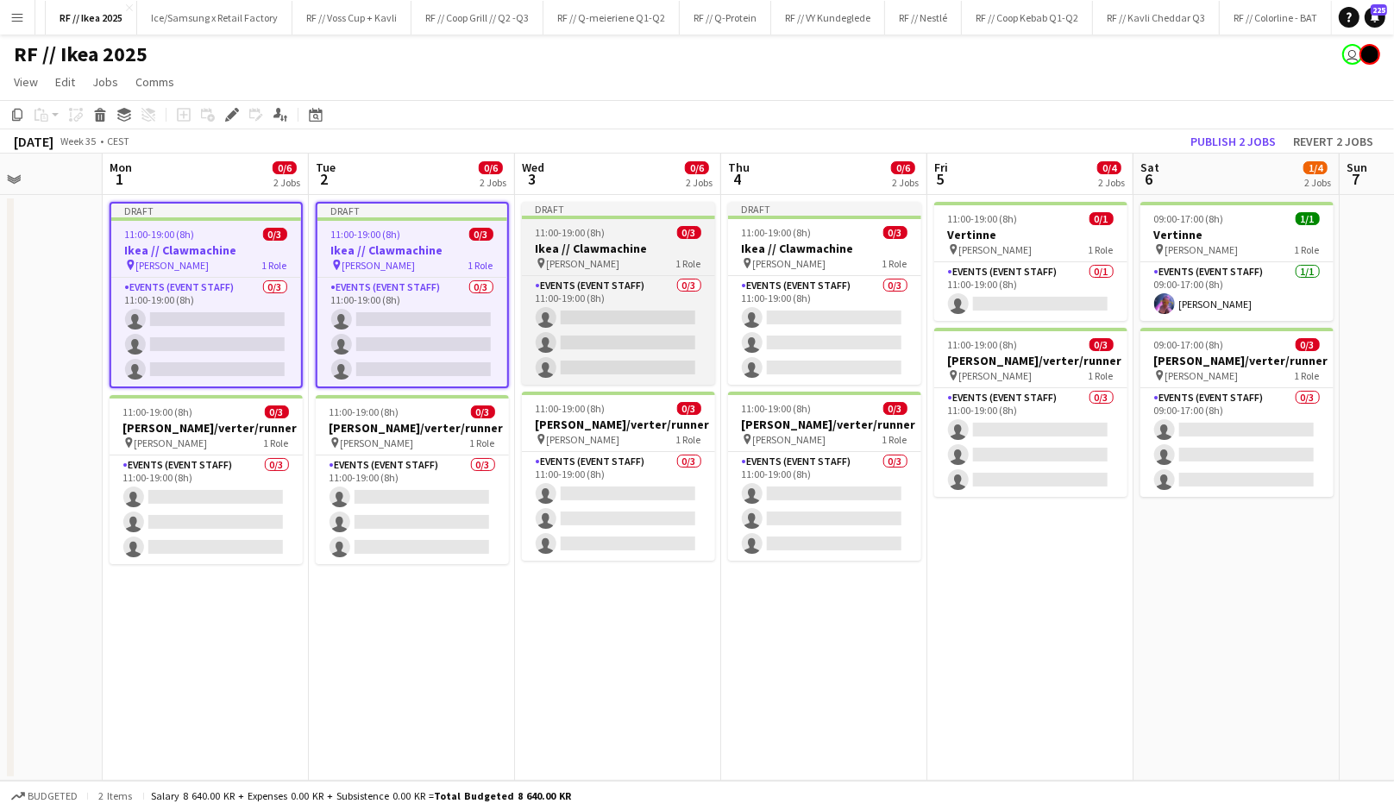
click at [573, 257] on span "[PERSON_NAME]" at bounding box center [583, 263] width 73 height 13
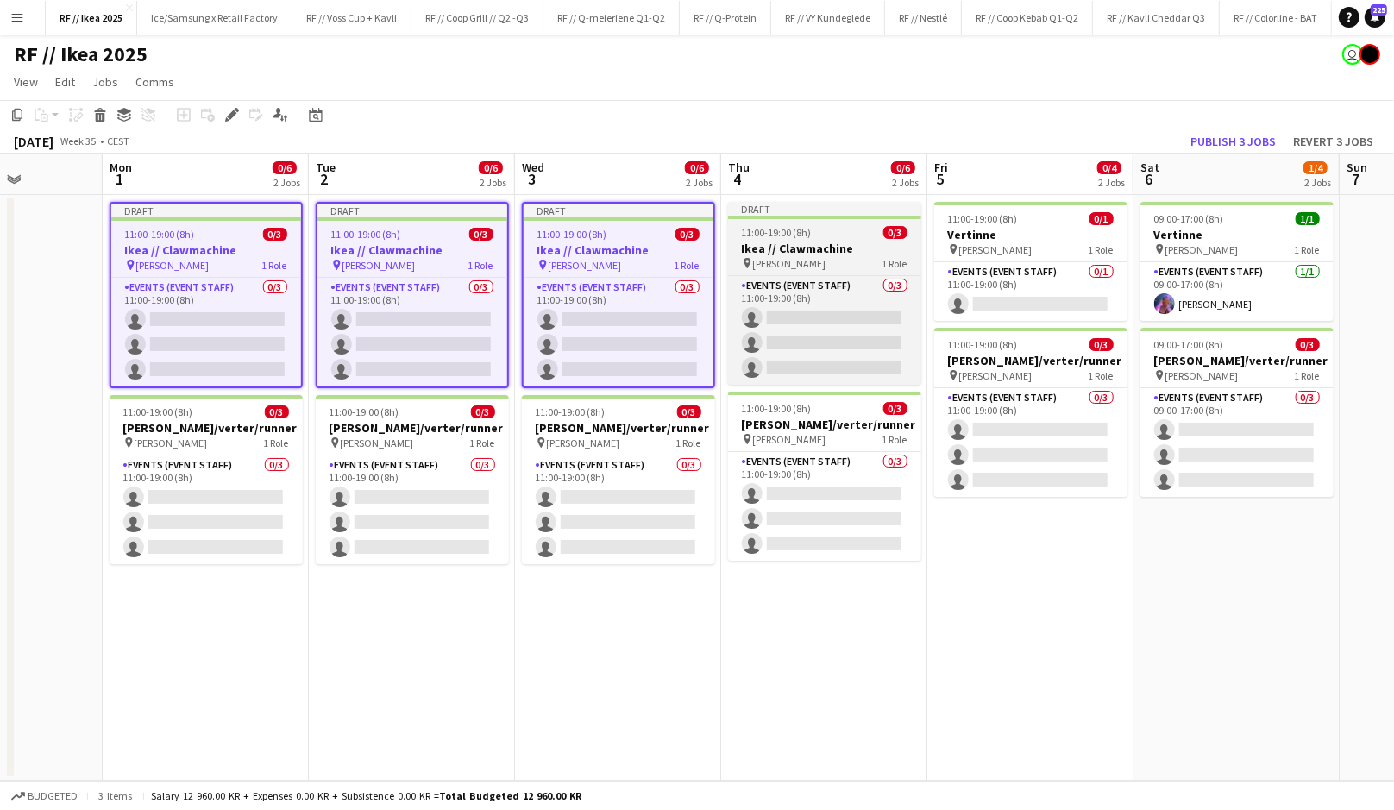
click at [786, 257] on span "[PERSON_NAME]" at bounding box center [789, 263] width 73 height 13
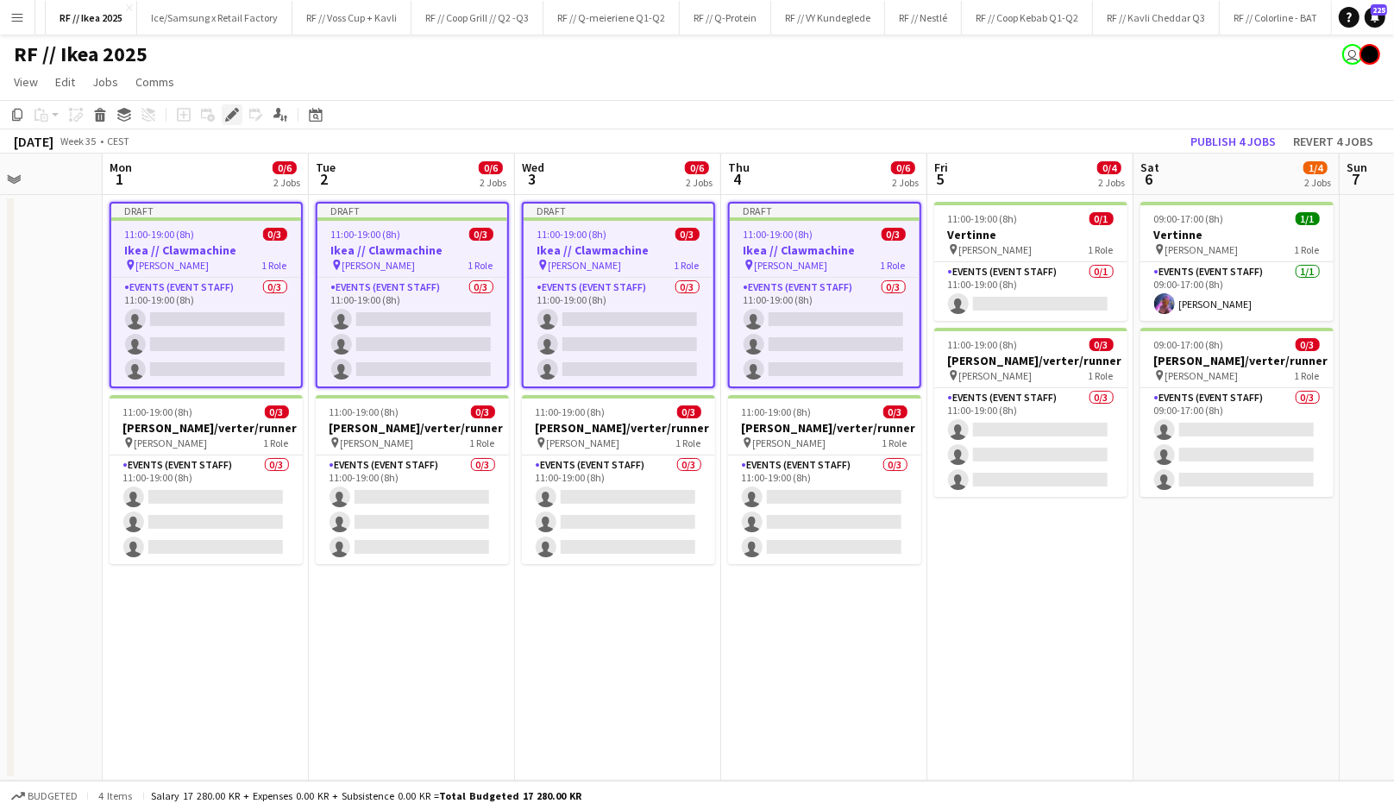
click at [230, 116] on icon at bounding box center [231, 114] width 9 height 9
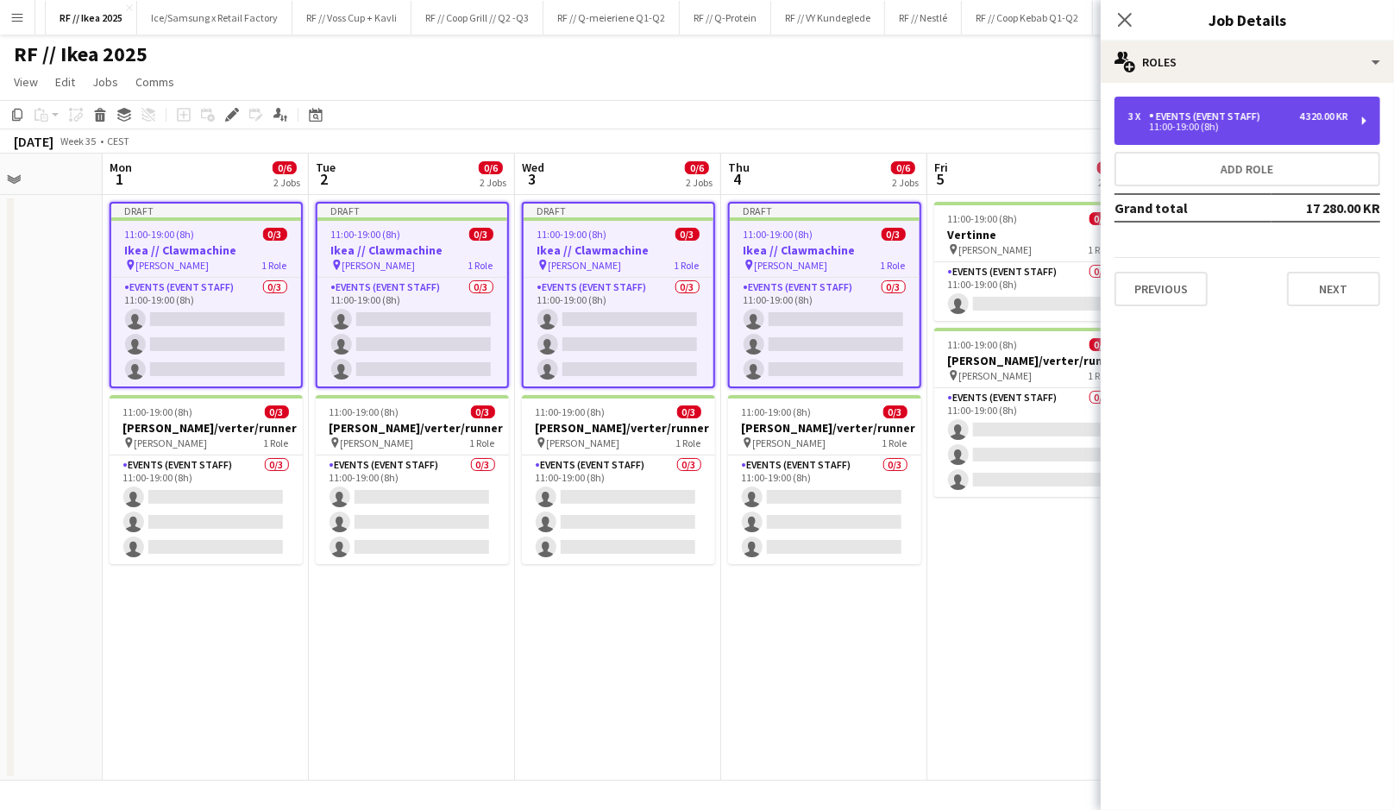
click at [1208, 126] on div "11:00-19:00 (8h)" at bounding box center [1238, 126] width 220 height 9
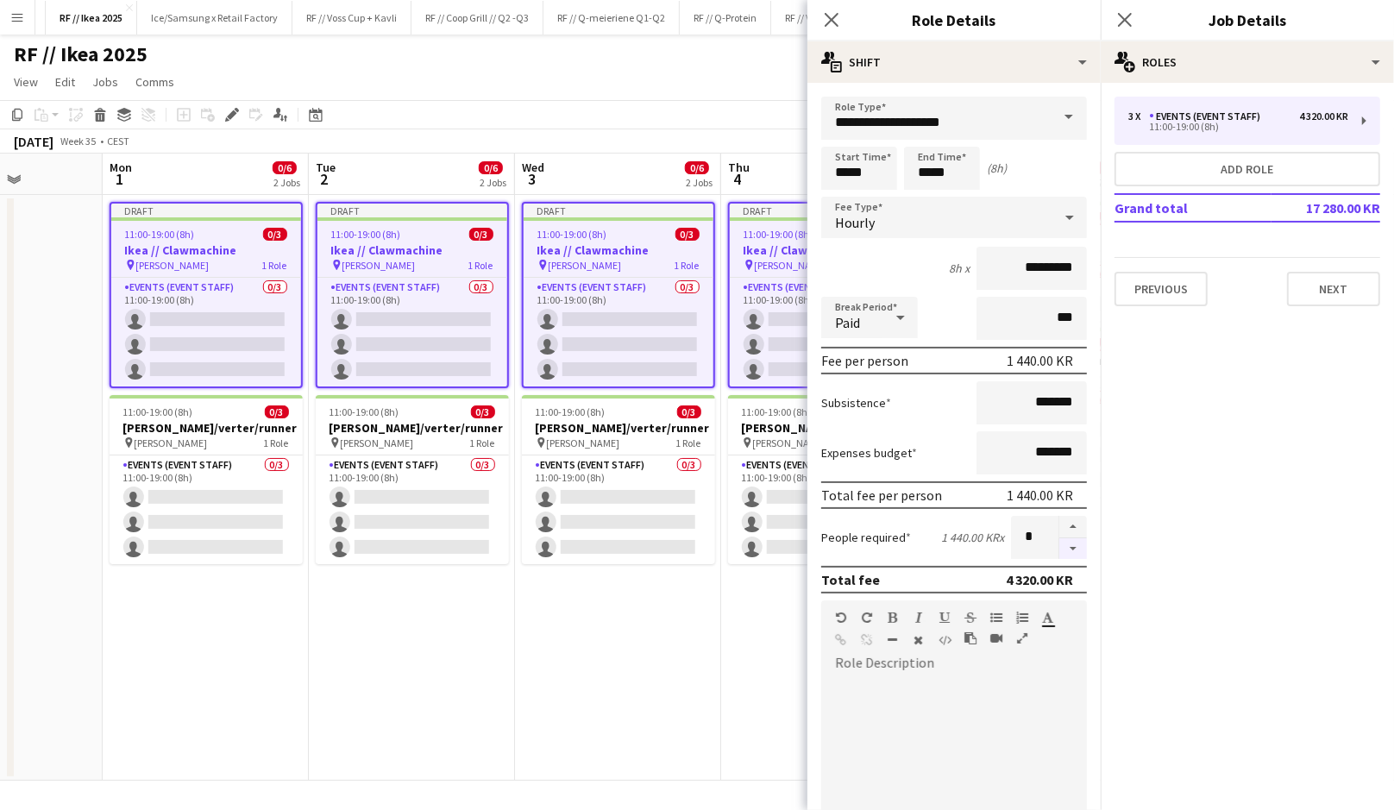
click at [1078, 551] on button "button" at bounding box center [1073, 549] width 28 height 22
type input "*"
click at [857, 173] on input "*****" at bounding box center [859, 168] width 76 height 43
click at [839, 135] on div at bounding box center [842, 137] width 35 height 17
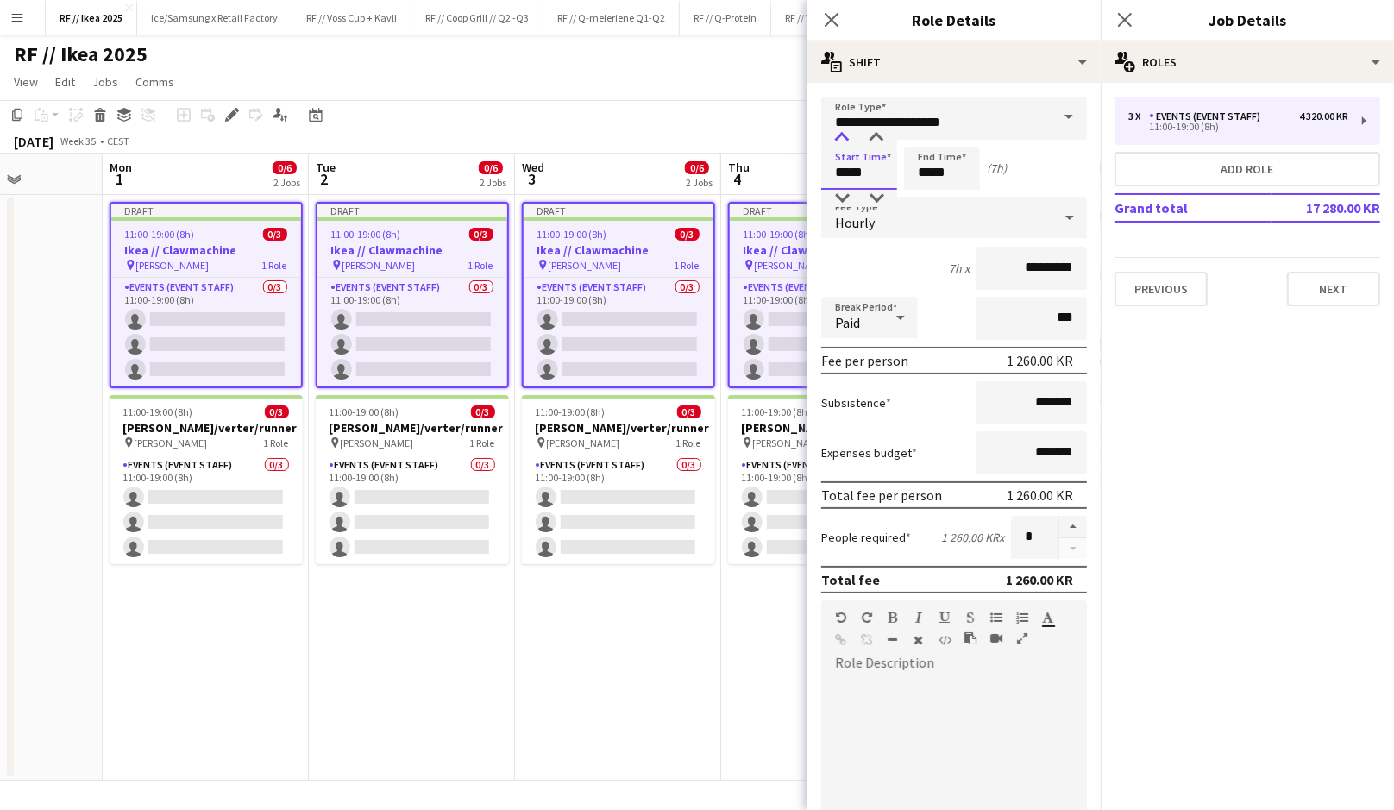
click at [839, 135] on div at bounding box center [842, 137] width 35 height 17
click at [874, 138] on div at bounding box center [876, 137] width 35 height 17
type input "*****"
click at [874, 138] on div at bounding box center [876, 137] width 35 height 17
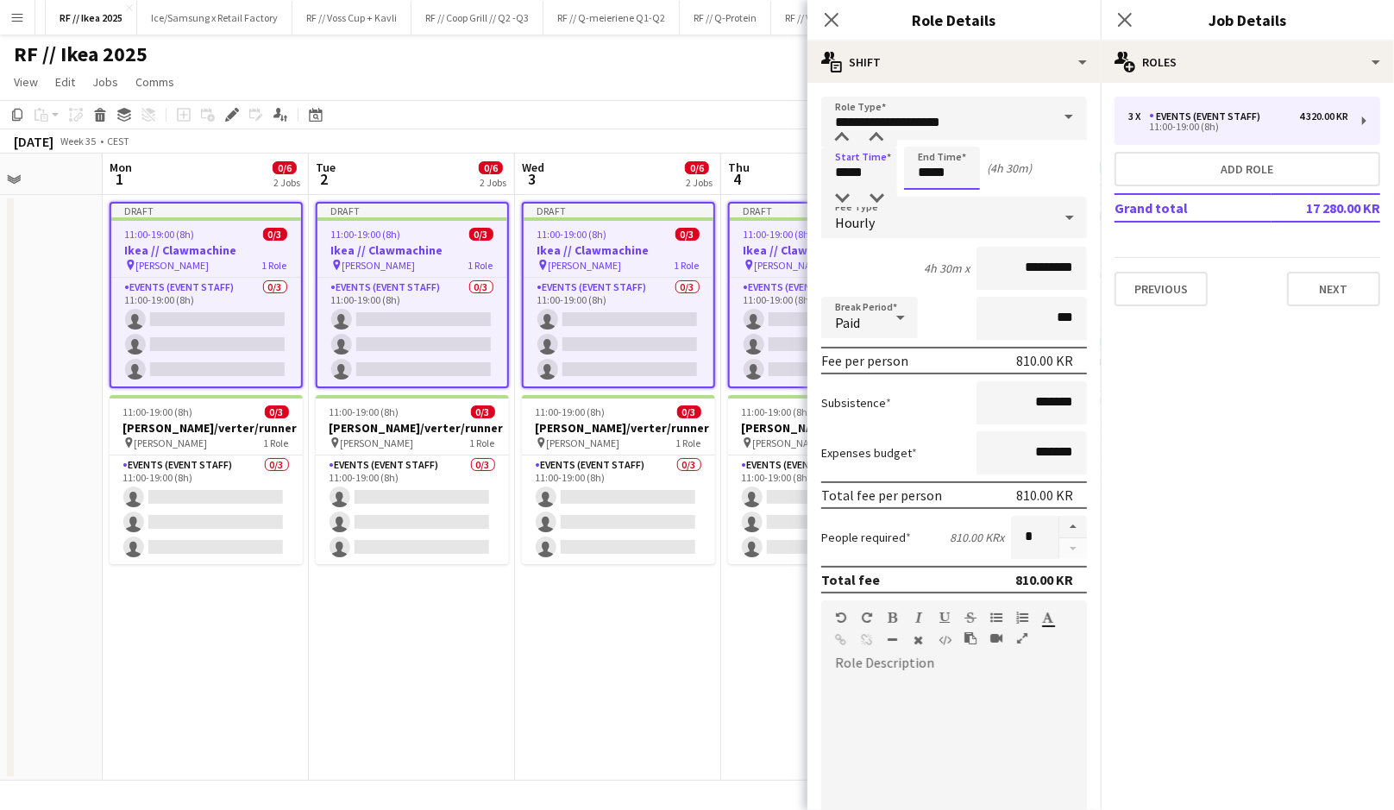
click at [952, 174] on input "*****" at bounding box center [942, 168] width 76 height 43
click at [958, 193] on div at bounding box center [959, 198] width 35 height 17
type input "*****"
click at [915, 191] on div at bounding box center [924, 198] width 35 height 17
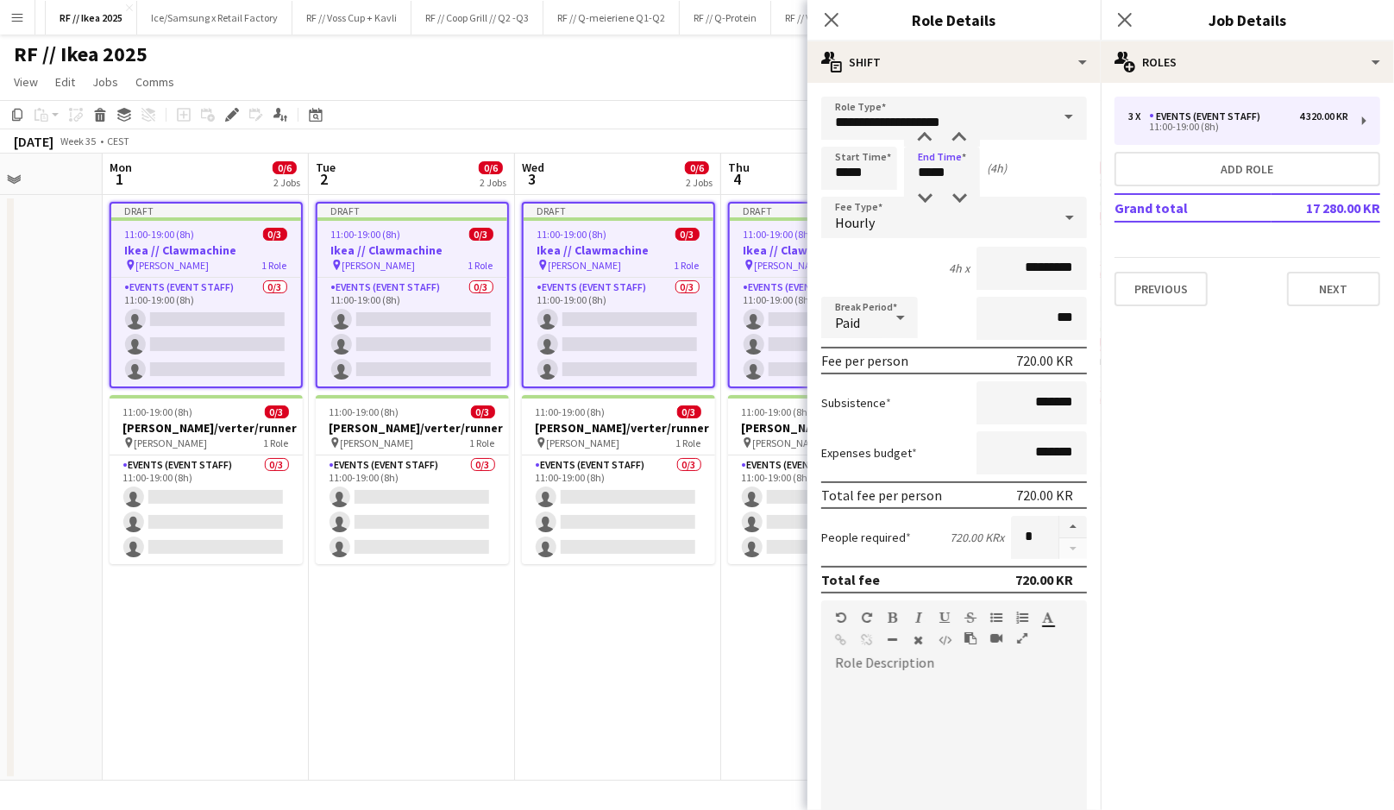
click at [751, 636] on app-date-cell "Draft 11:00-19:00 (8h) 0/3 Ikea // Clawmachine pin [PERSON_NAME] 1 Role Events …" at bounding box center [824, 488] width 206 height 586
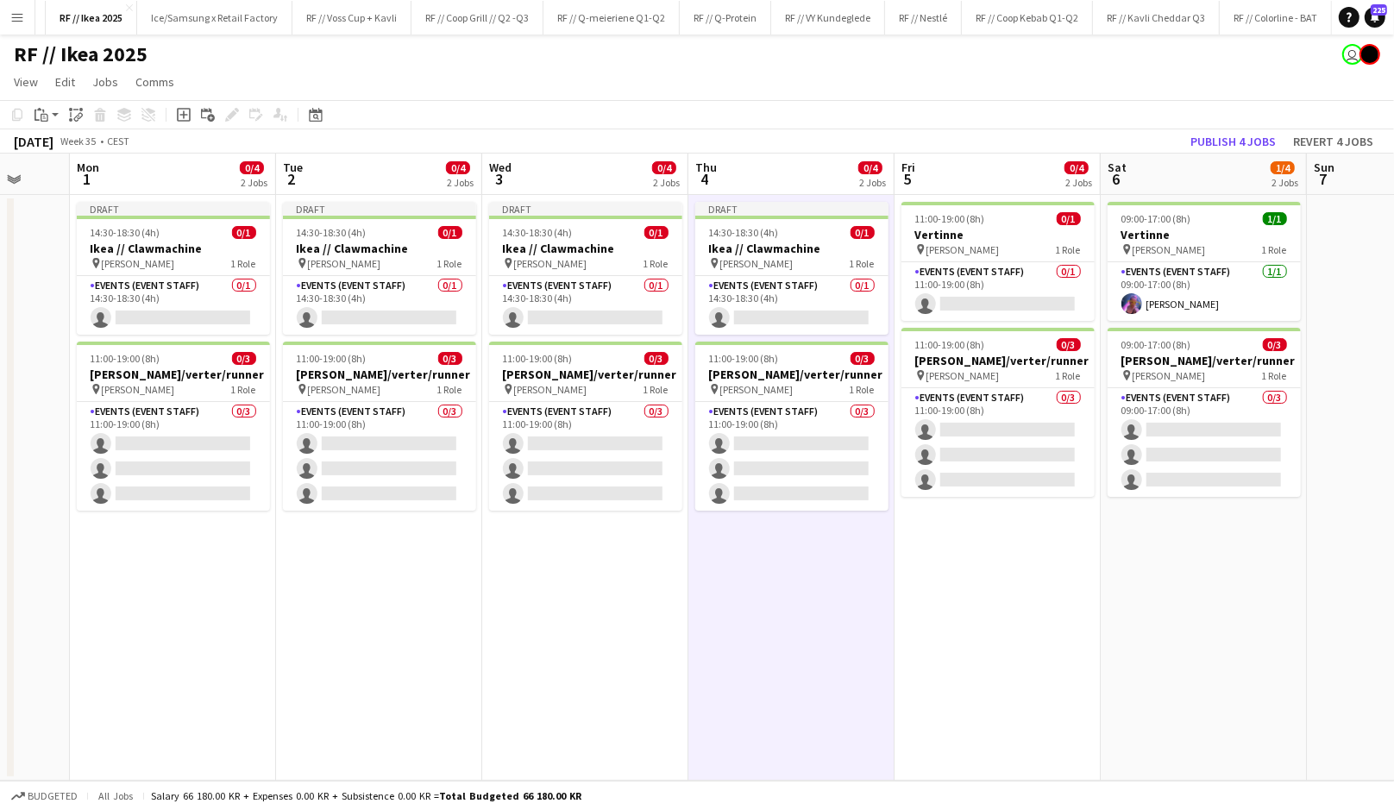
scroll to position [0, 562]
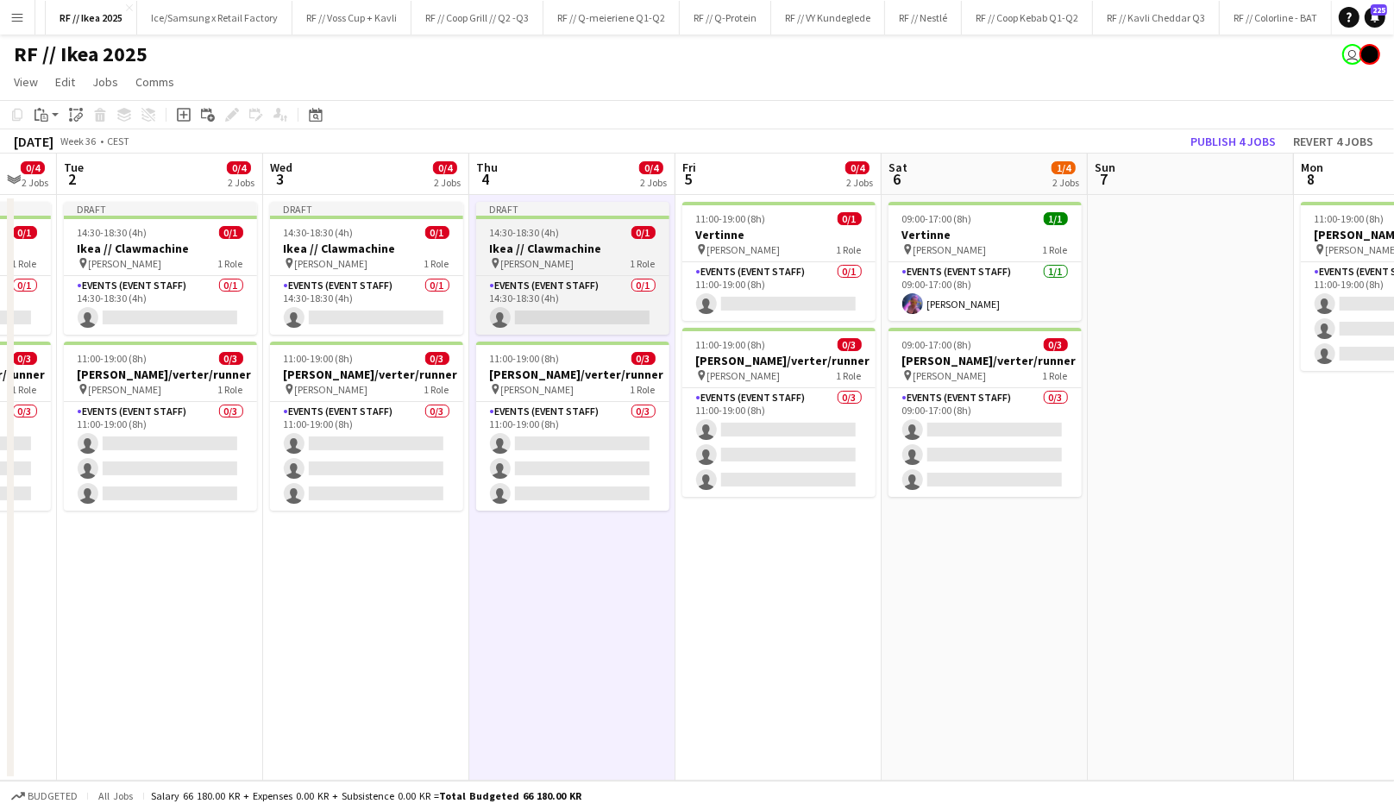
click at [581, 253] on h3 "Ikea // Clawmachine" at bounding box center [572, 249] width 193 height 16
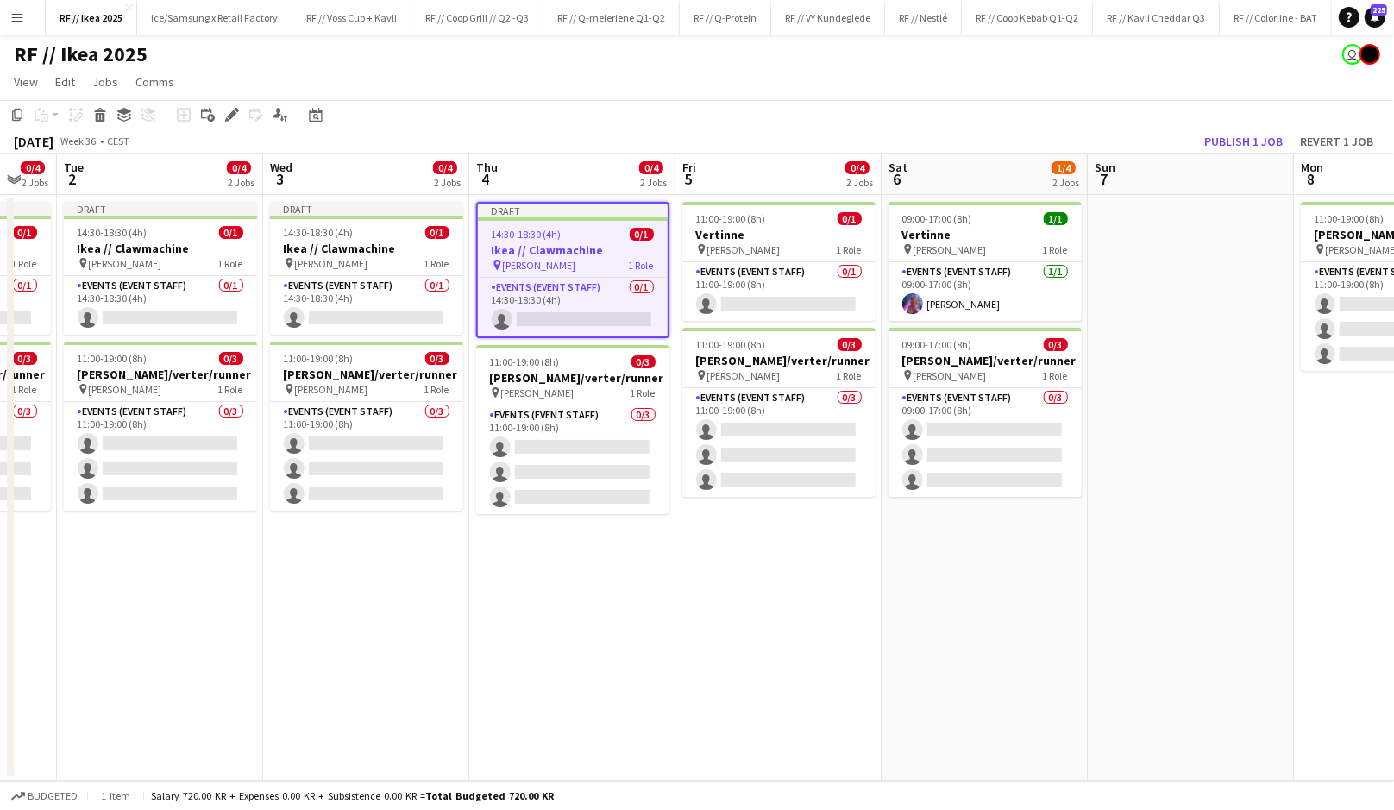
click at [587, 253] on h3 "Ikea // Clawmachine" at bounding box center [573, 250] width 190 height 16
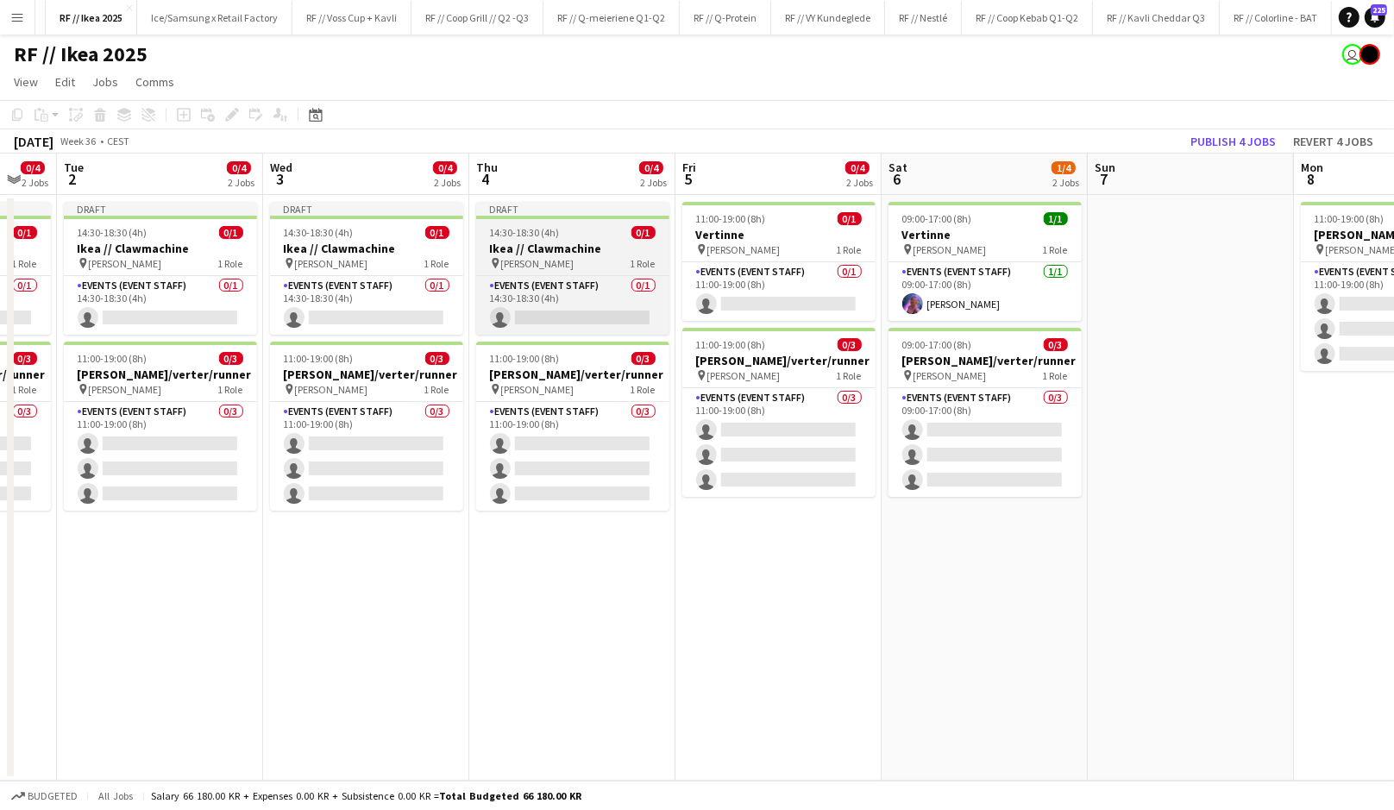
click at [587, 253] on h3 "Ikea // Clawmachine" at bounding box center [572, 249] width 193 height 16
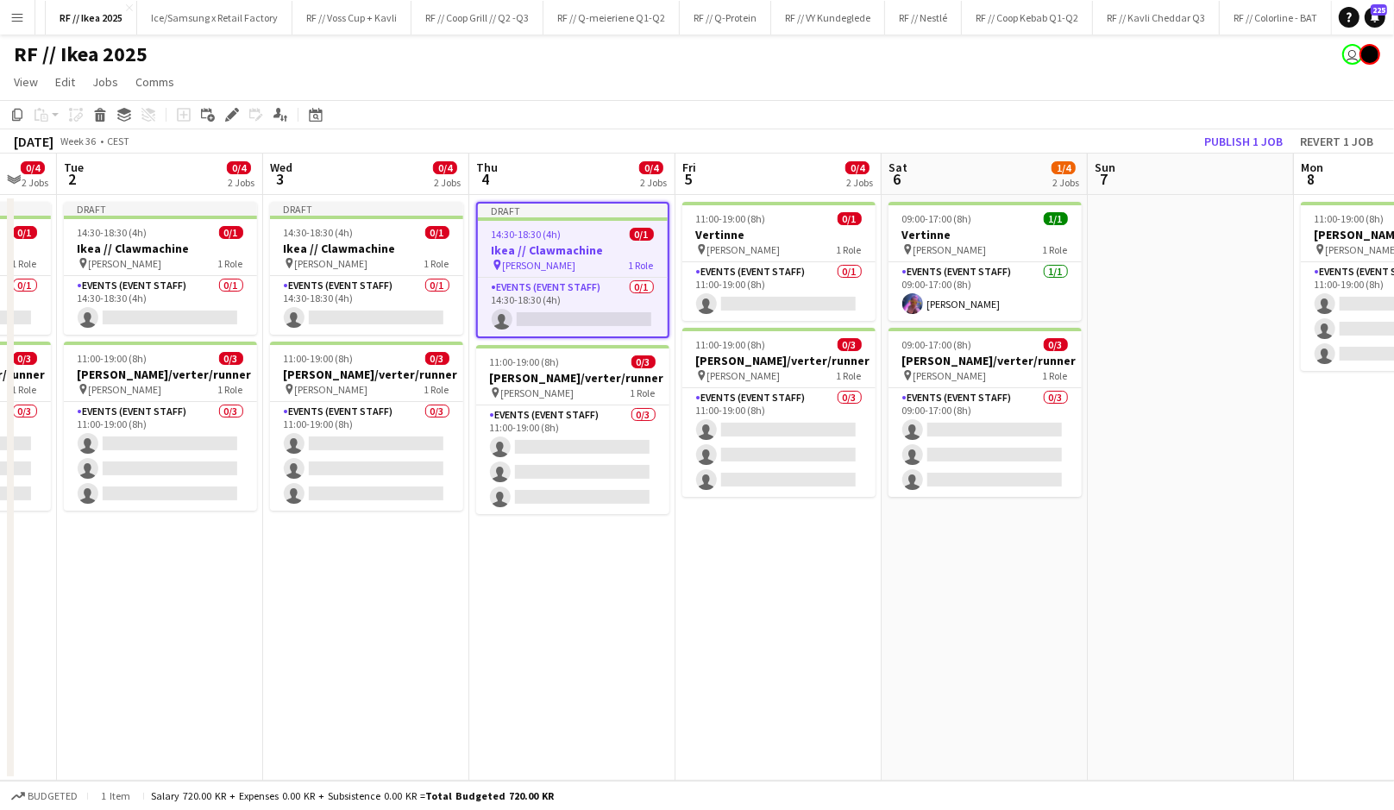
click at [770, 549] on app-date-cell "11:00-19:00 (8h) 0/1 Vertinne pin [PERSON_NAME] 1 Role Events (Event Staff) 0/1…" at bounding box center [778, 488] width 206 height 586
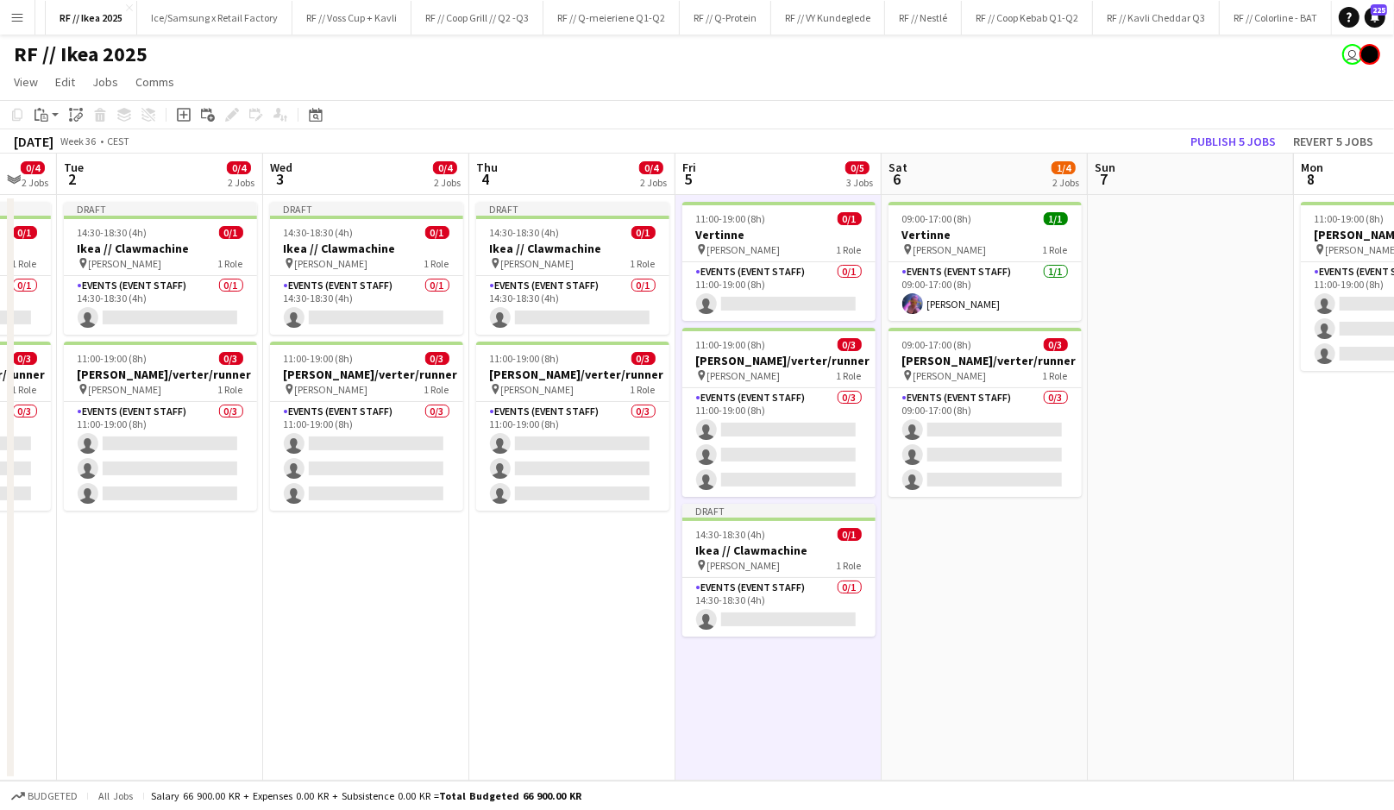
click at [969, 558] on app-date-cell "09:00-17:00 (8h) 1/1 Vertinne pin [PERSON_NAME] 1 Role Events (Event Staff) [DA…" at bounding box center [985, 488] width 206 height 586
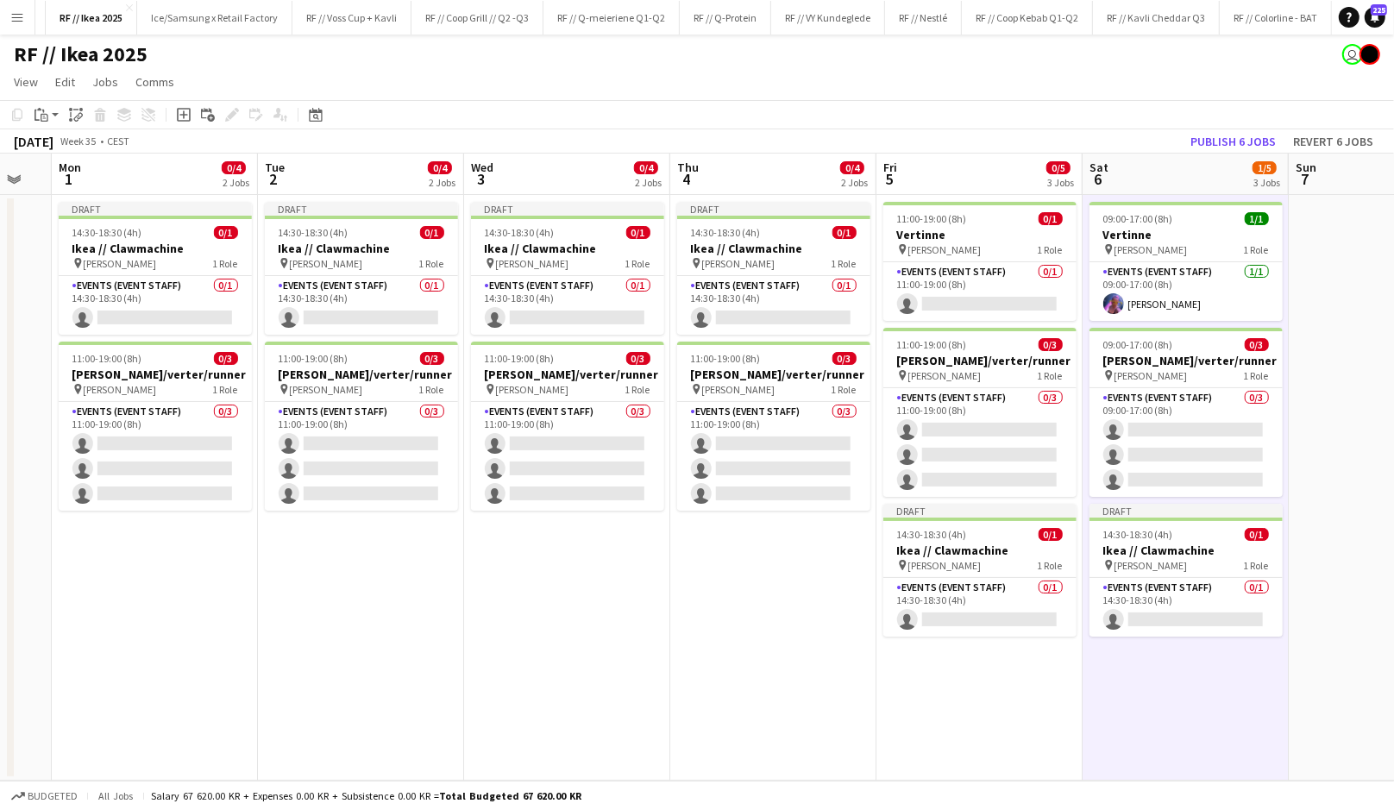
scroll to position [0, 569]
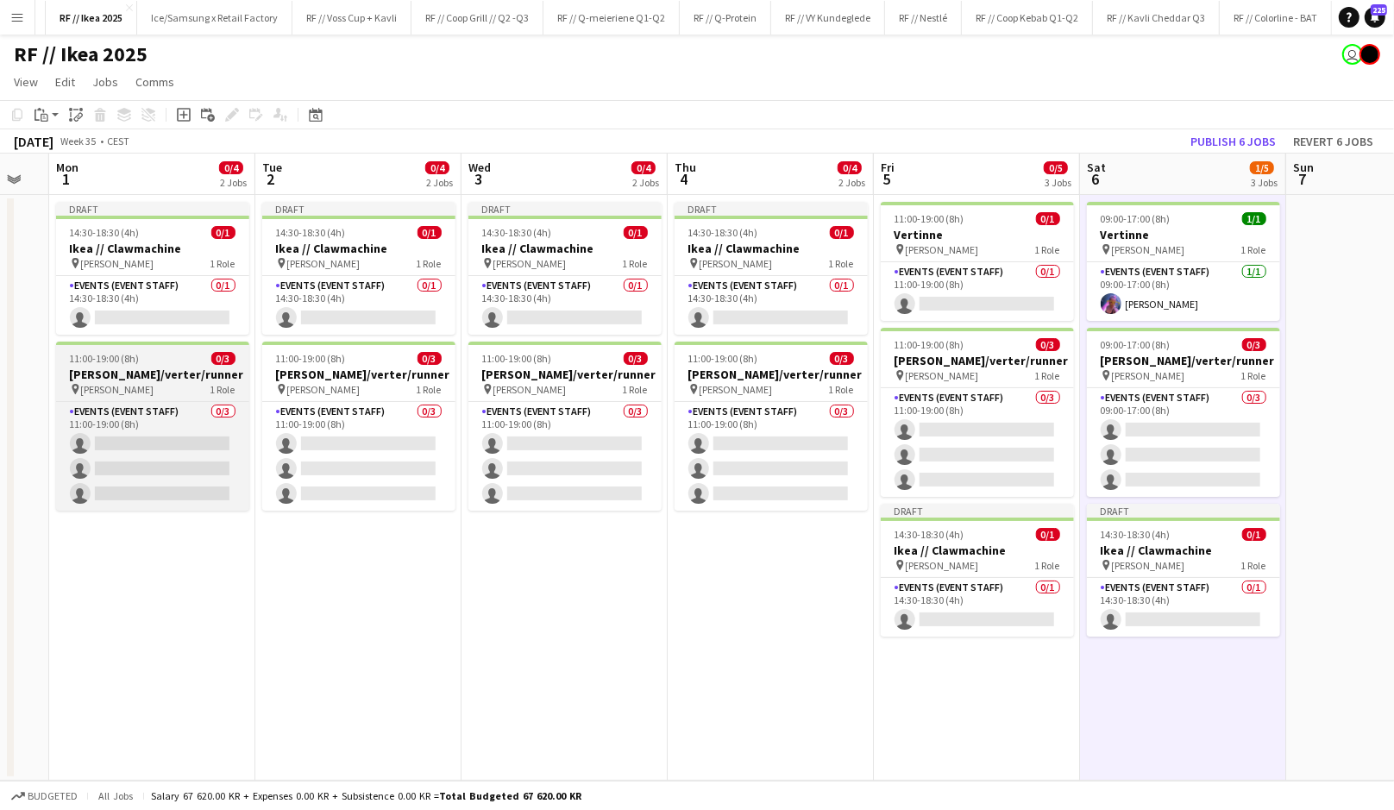
click at [166, 386] on div "pin [PERSON_NAME] 1 Role" at bounding box center [152, 389] width 193 height 14
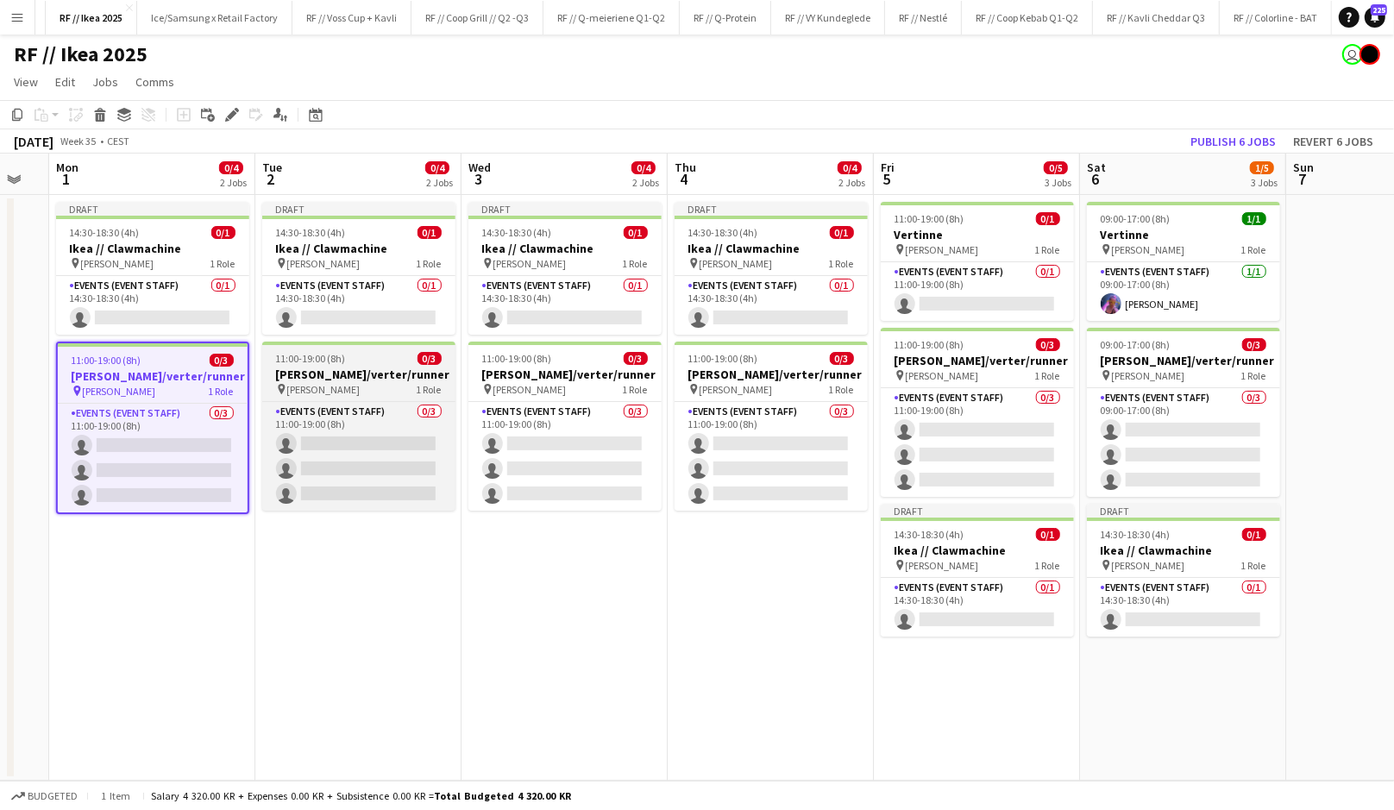
click at [336, 367] on h3 "[PERSON_NAME]/verter/runner" at bounding box center [358, 375] width 193 height 16
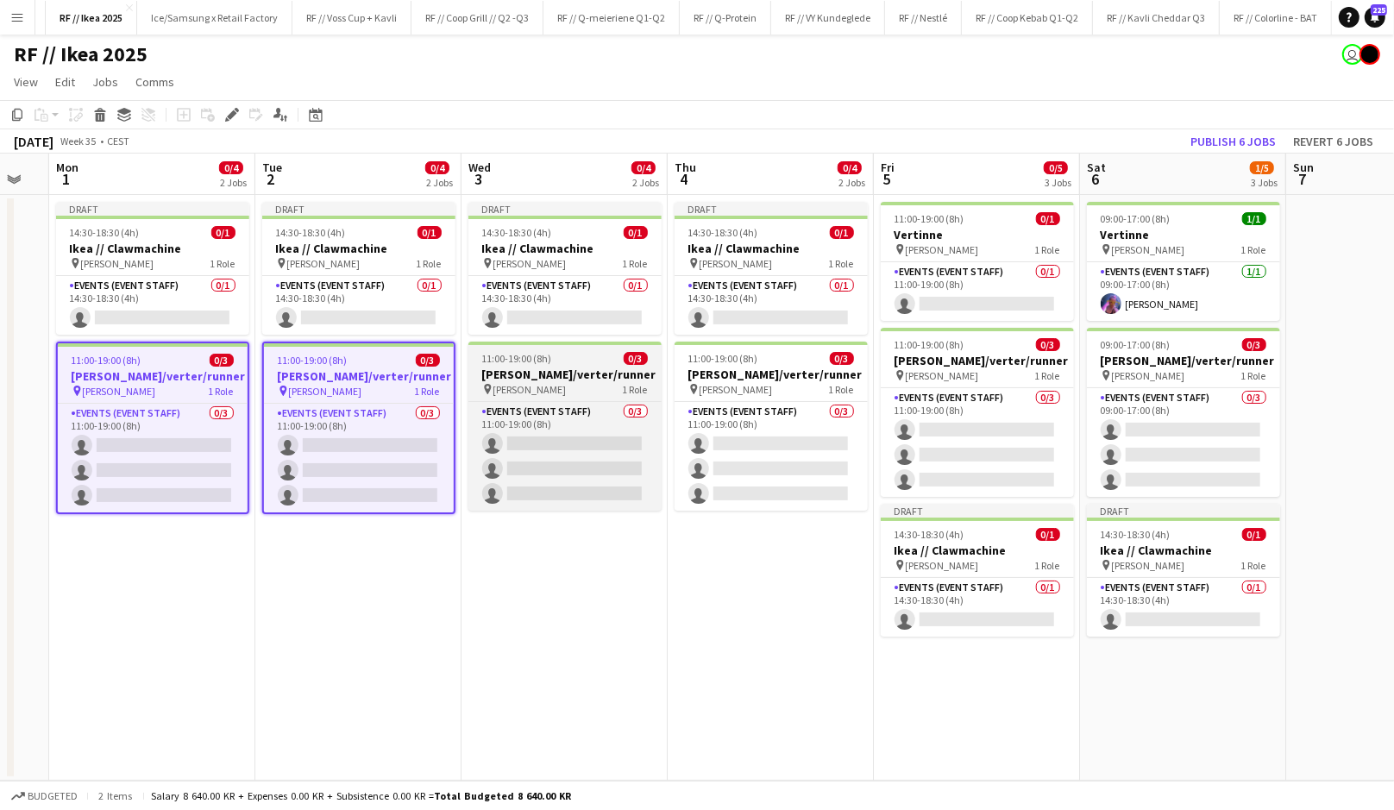
click at [522, 380] on h3 "[PERSON_NAME]/verter/runner" at bounding box center [564, 375] width 193 height 16
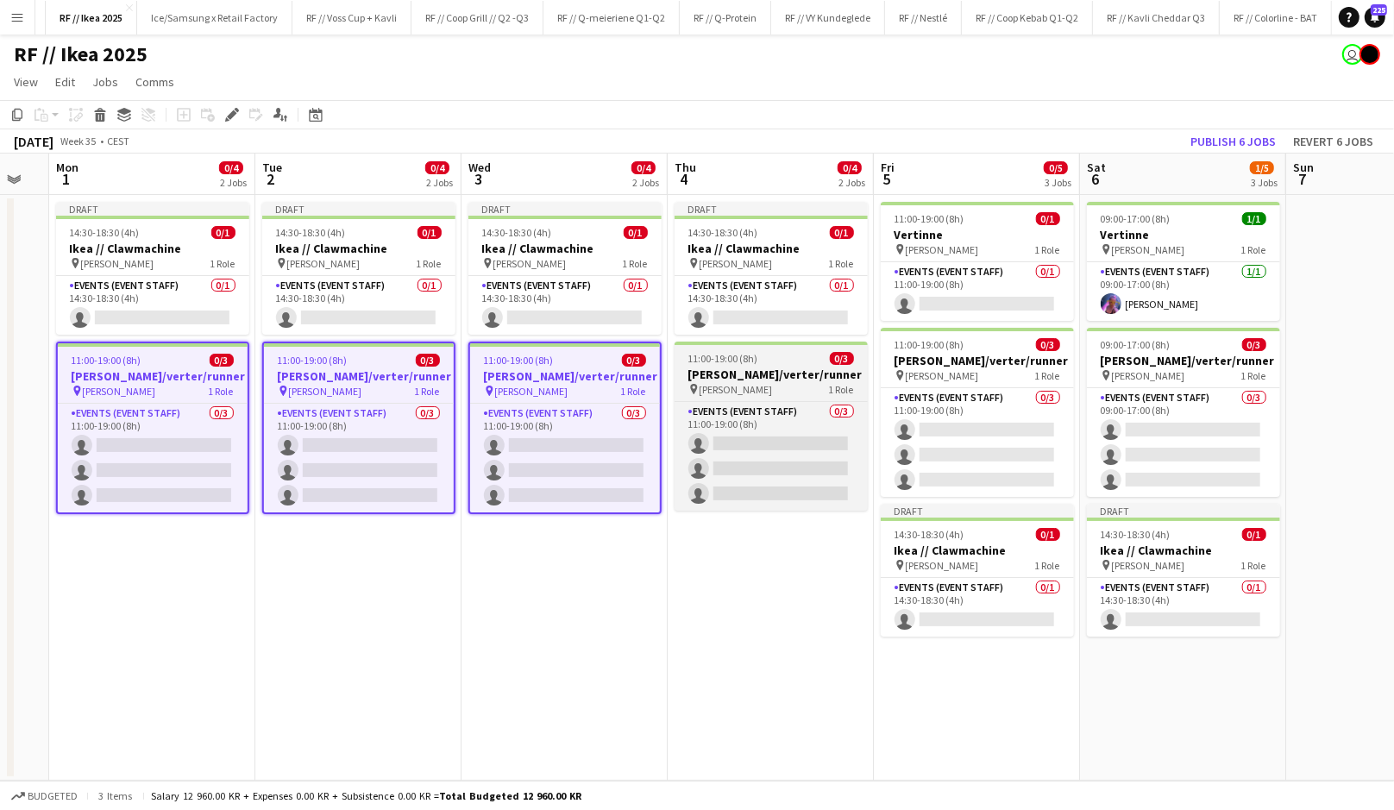
click at [738, 361] on span "11:00-19:00 (8h)" at bounding box center [723, 358] width 70 height 13
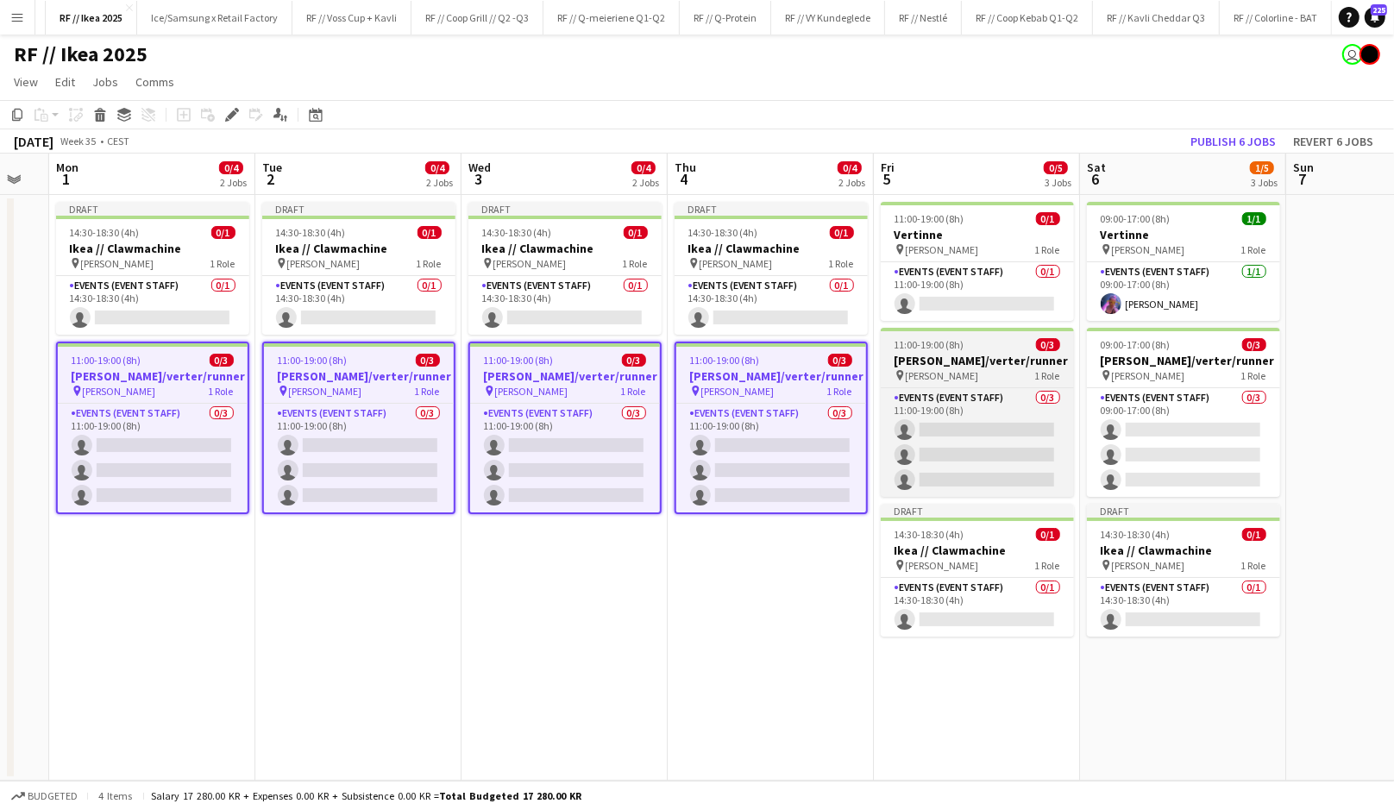
click at [979, 355] on h3 "[PERSON_NAME]/verter/runner" at bounding box center [977, 361] width 193 height 16
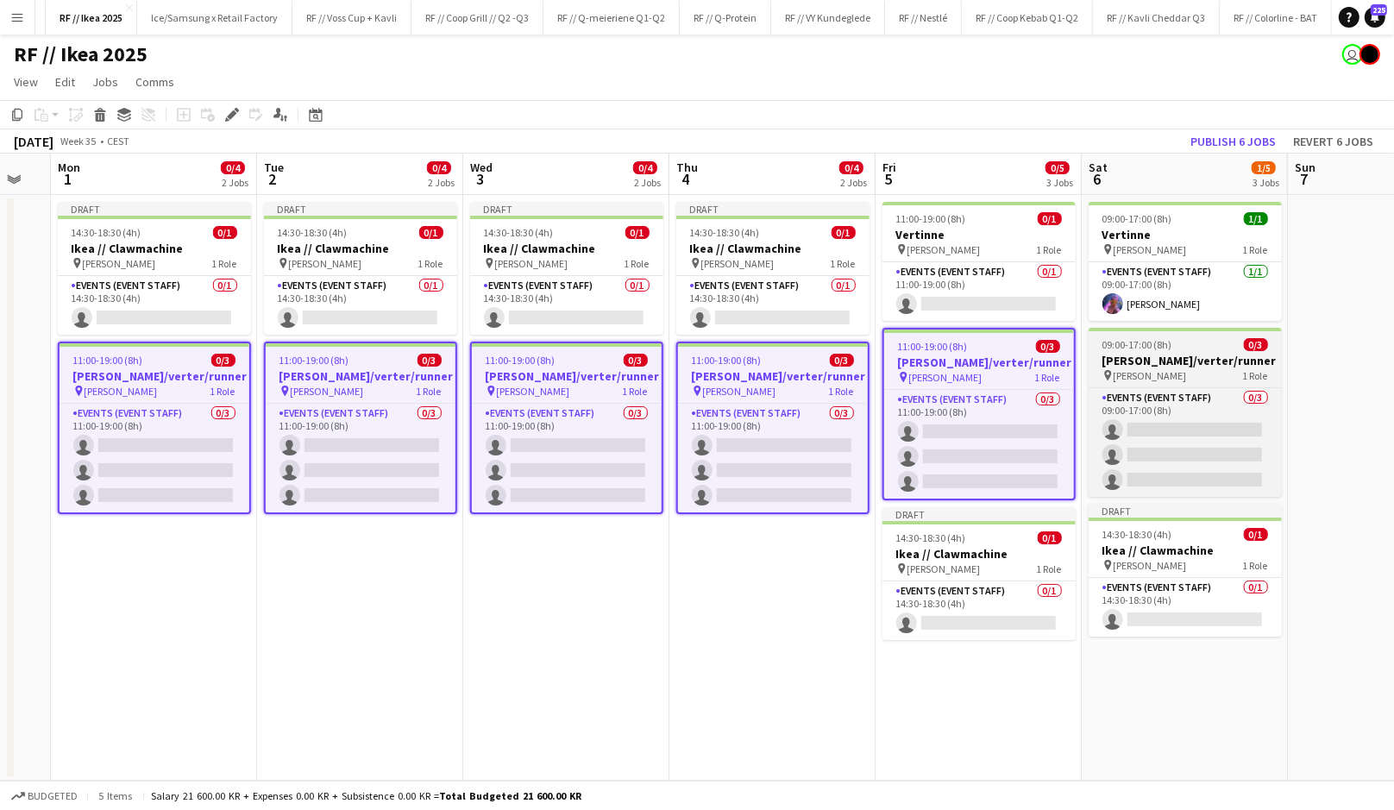
click at [1157, 361] on h3 "[PERSON_NAME]/verter/runner" at bounding box center [1185, 361] width 193 height 16
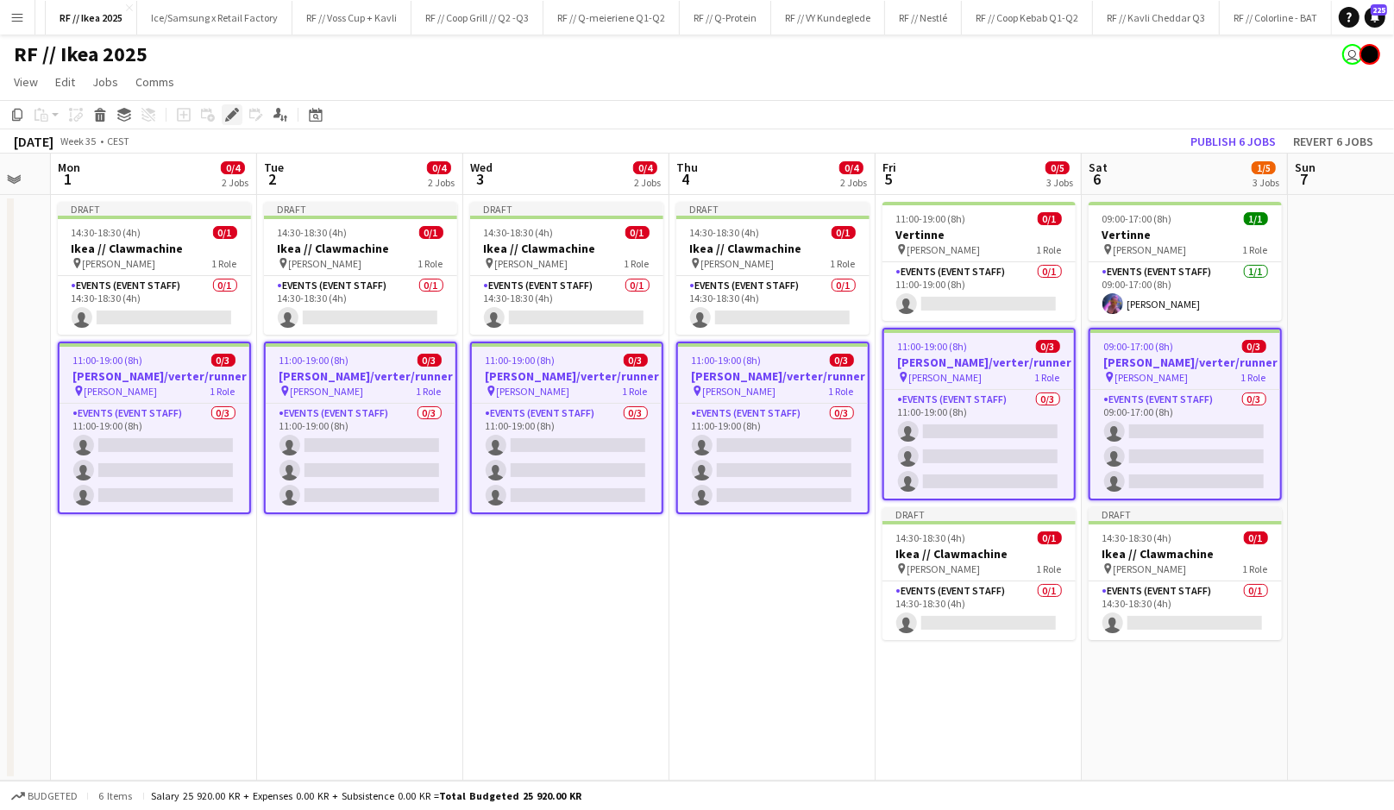
click at [229, 116] on icon at bounding box center [231, 114] width 9 height 9
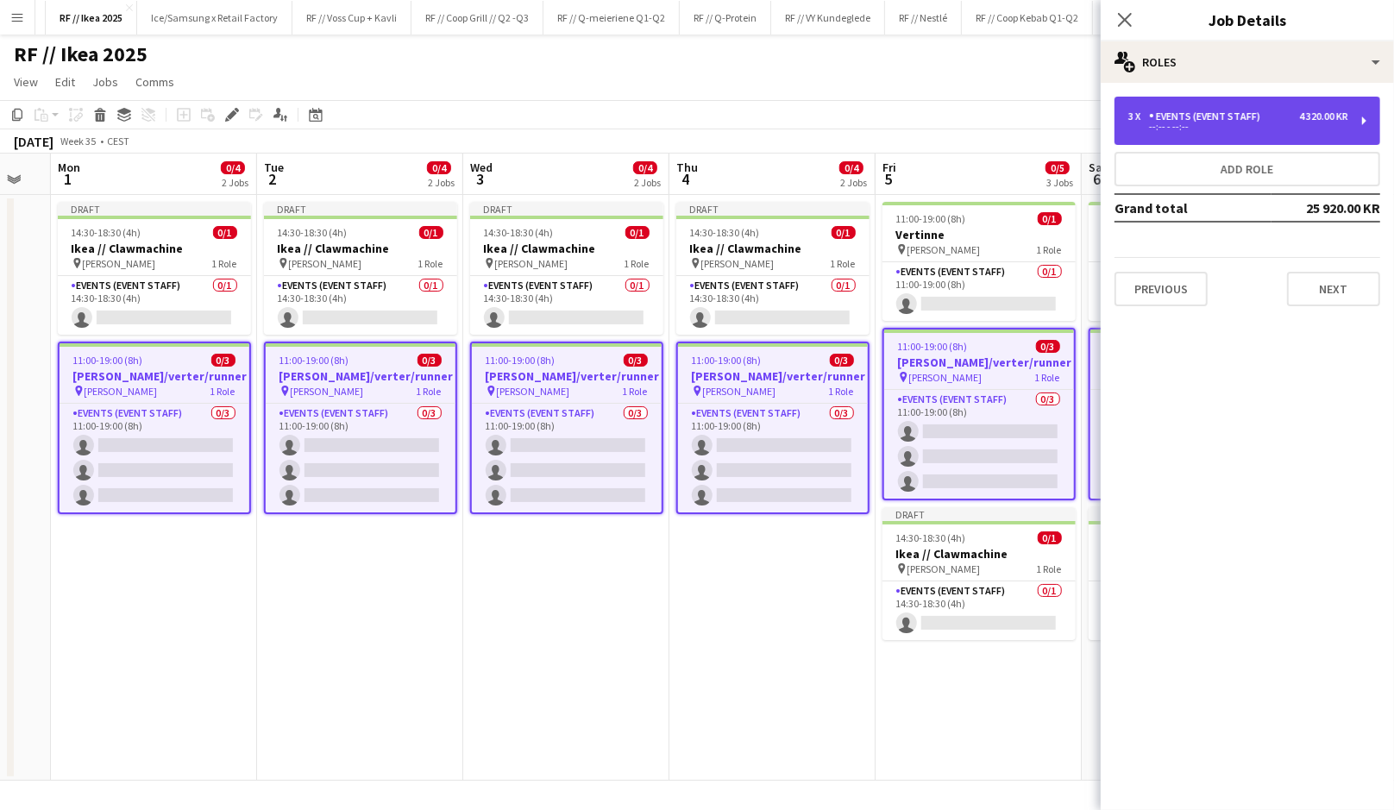
click at [1269, 137] on div "3 x Events (Event Staff) 4 320.00 KR --:-- - --:--" at bounding box center [1247, 121] width 266 height 48
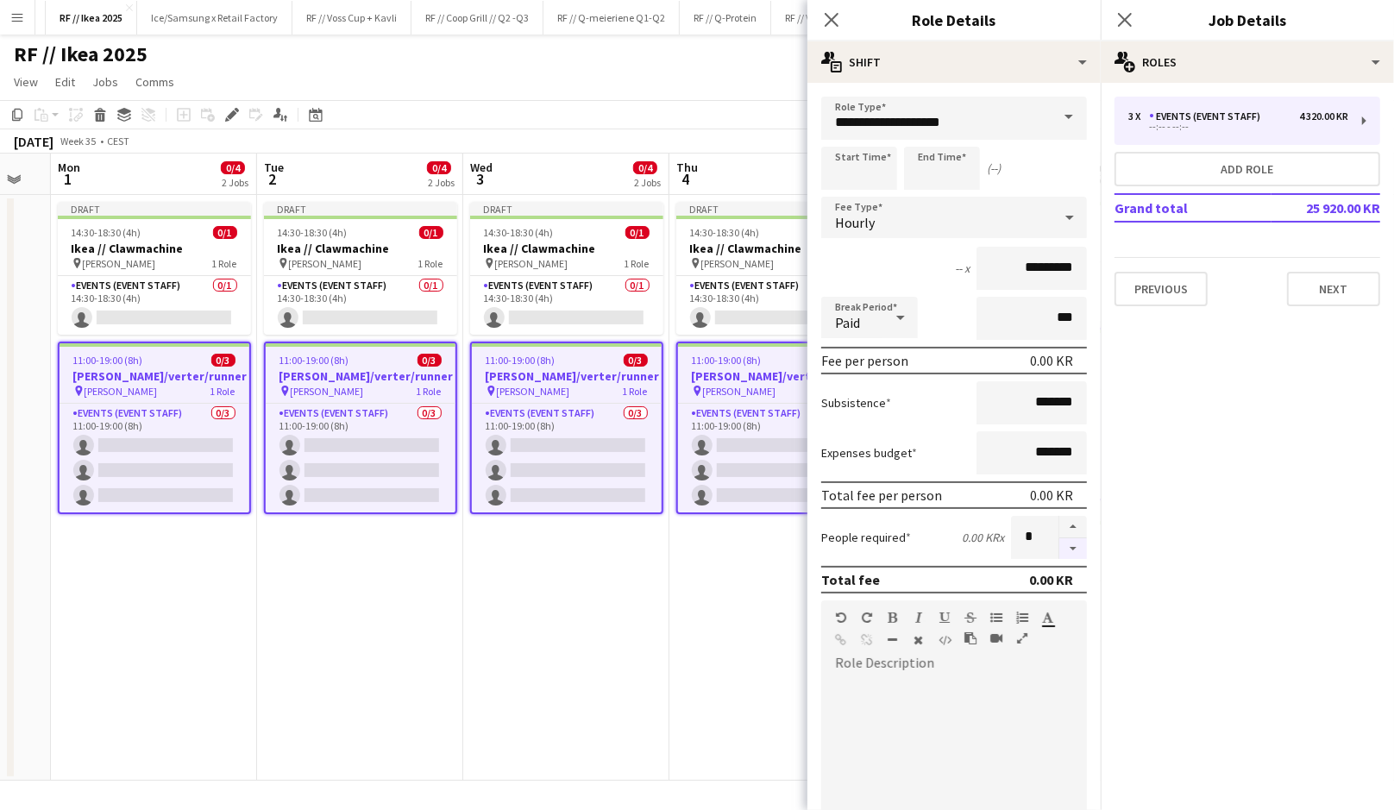
click at [1070, 544] on button "button" at bounding box center [1073, 549] width 28 height 22
type input "*"
click at [671, 566] on app-date-cell "Draft 14:30-18:30 (4h) 0/1 Ikea // Clawmachine pin [PERSON_NAME] 1 Role Events …" at bounding box center [772, 488] width 206 height 586
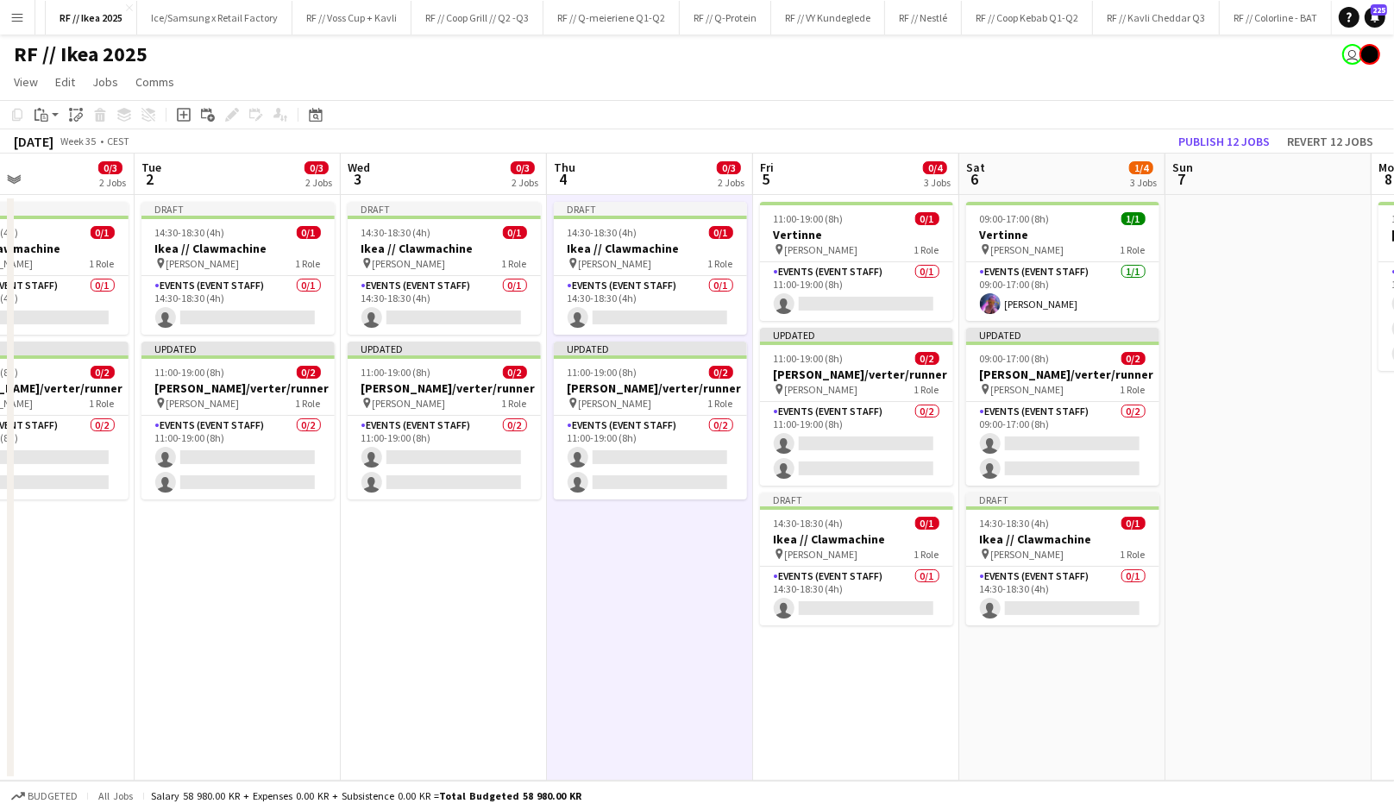
scroll to position [0, 692]
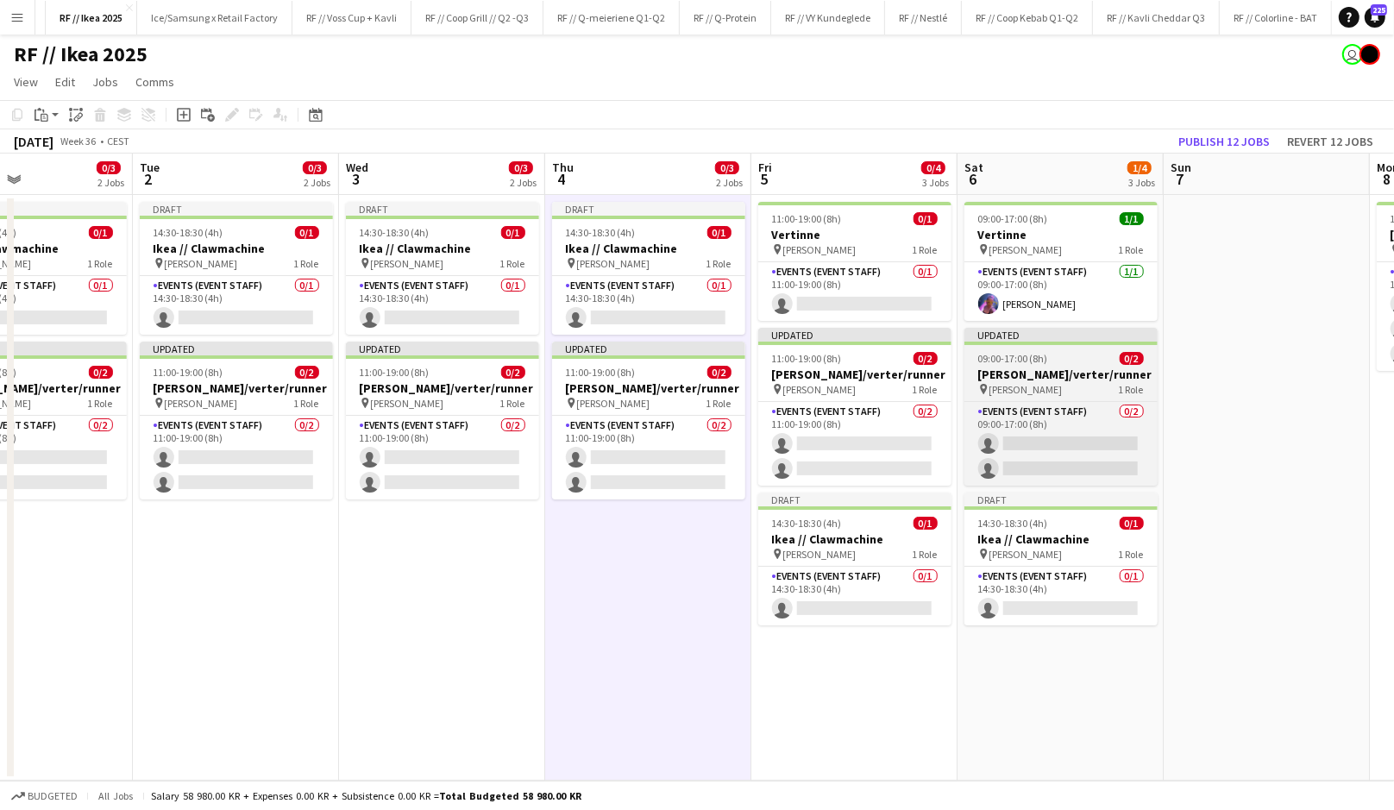
click at [1020, 375] on h3 "[PERSON_NAME]/verter/runner" at bounding box center [1060, 375] width 193 height 16
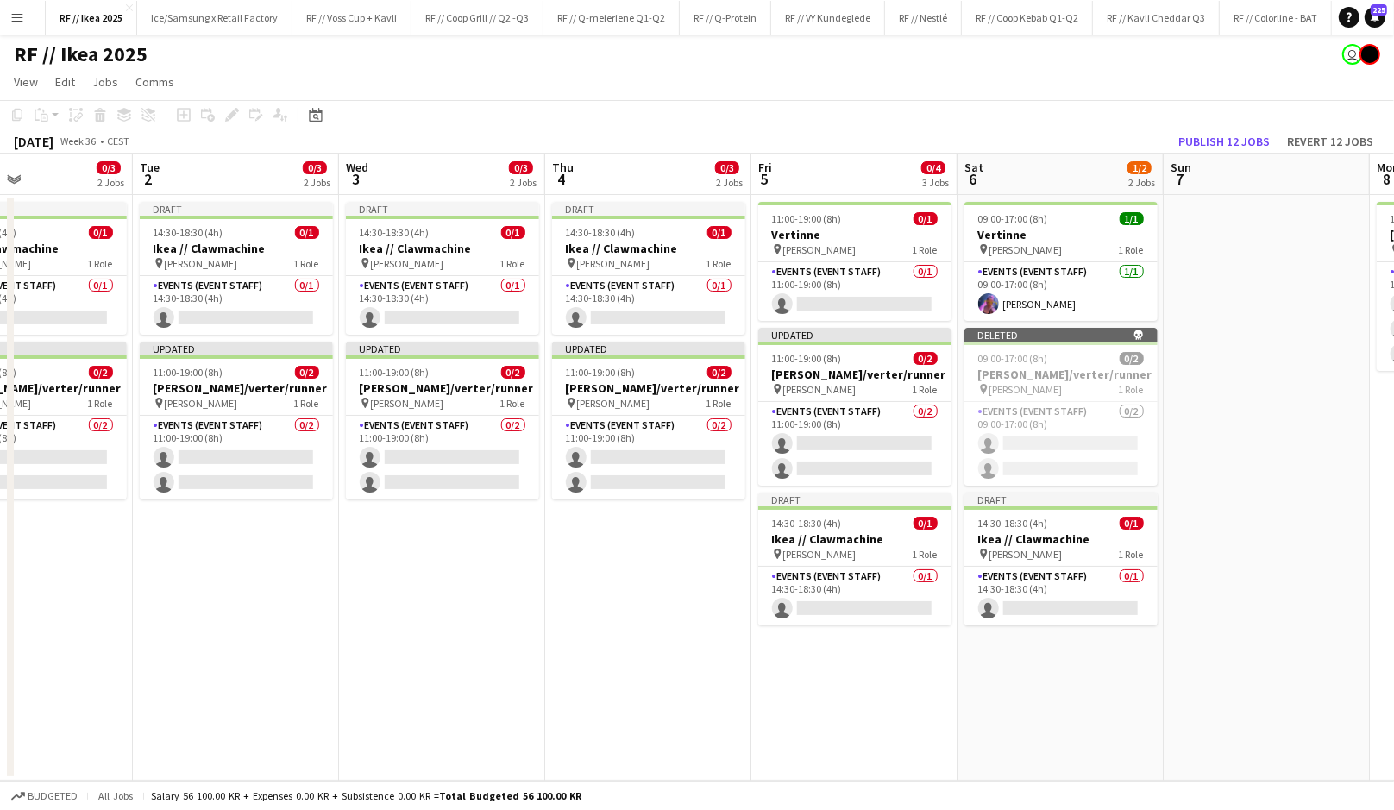
click at [1202, 346] on app-date-cell at bounding box center [1267, 488] width 206 height 586
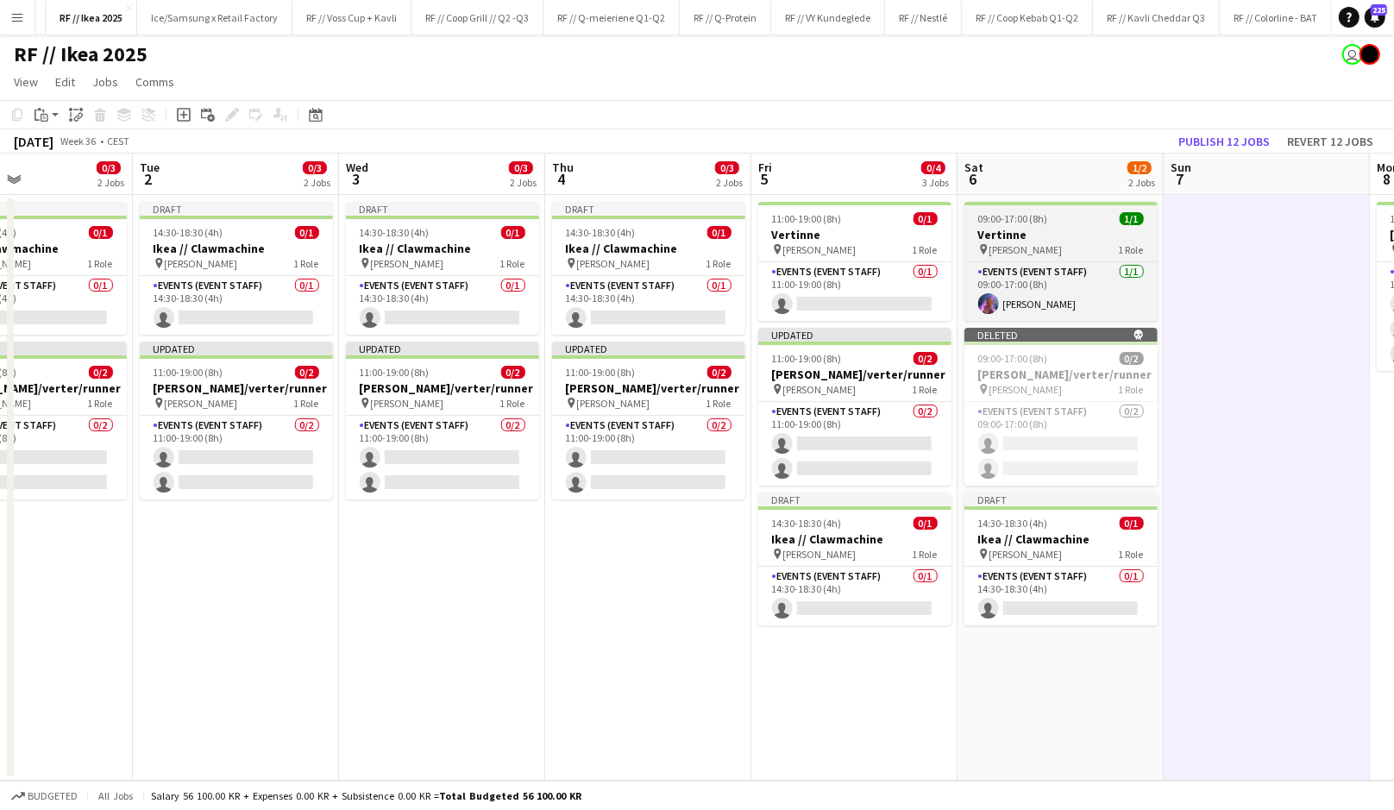
click at [1014, 223] on span "09:00-17:00 (8h)" at bounding box center [1013, 218] width 70 height 13
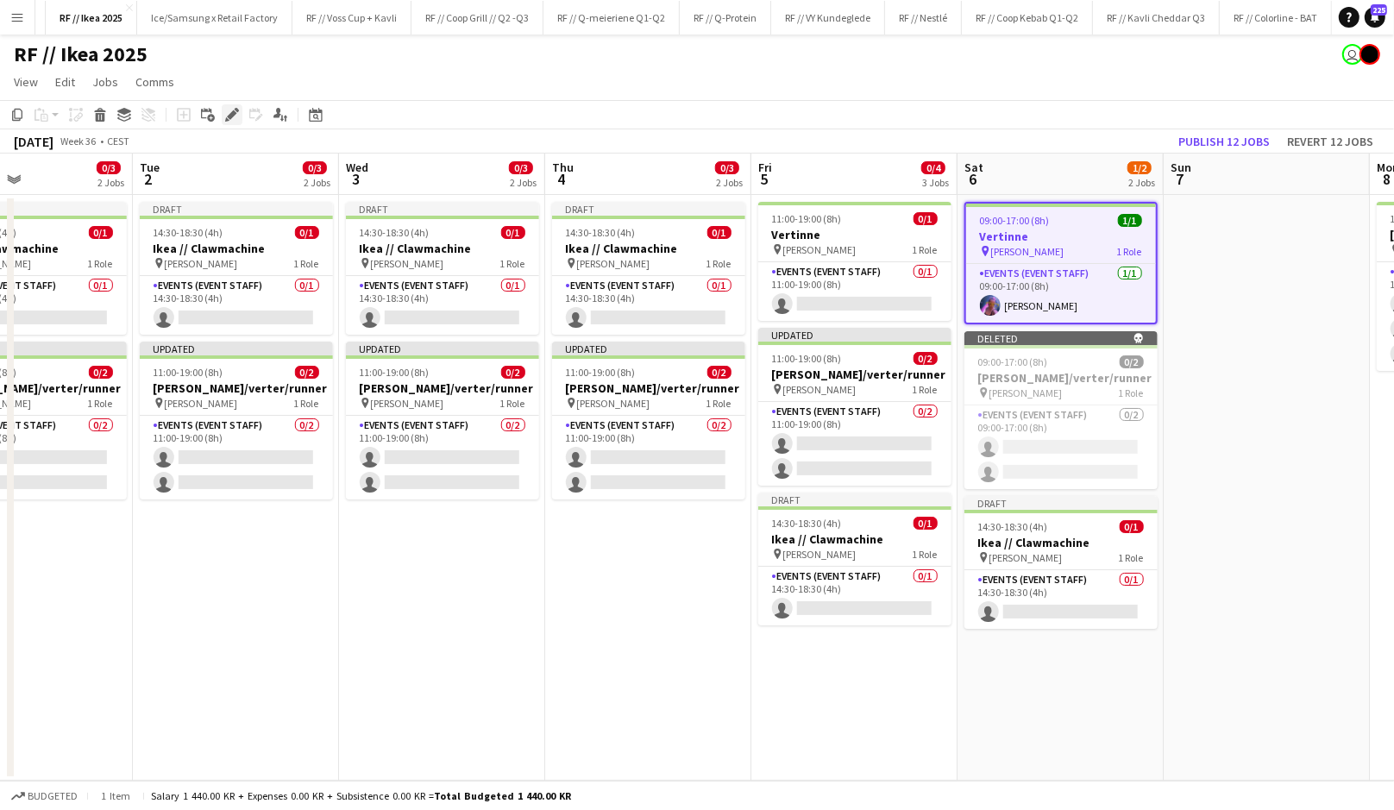
click at [231, 113] on icon at bounding box center [231, 114] width 9 height 9
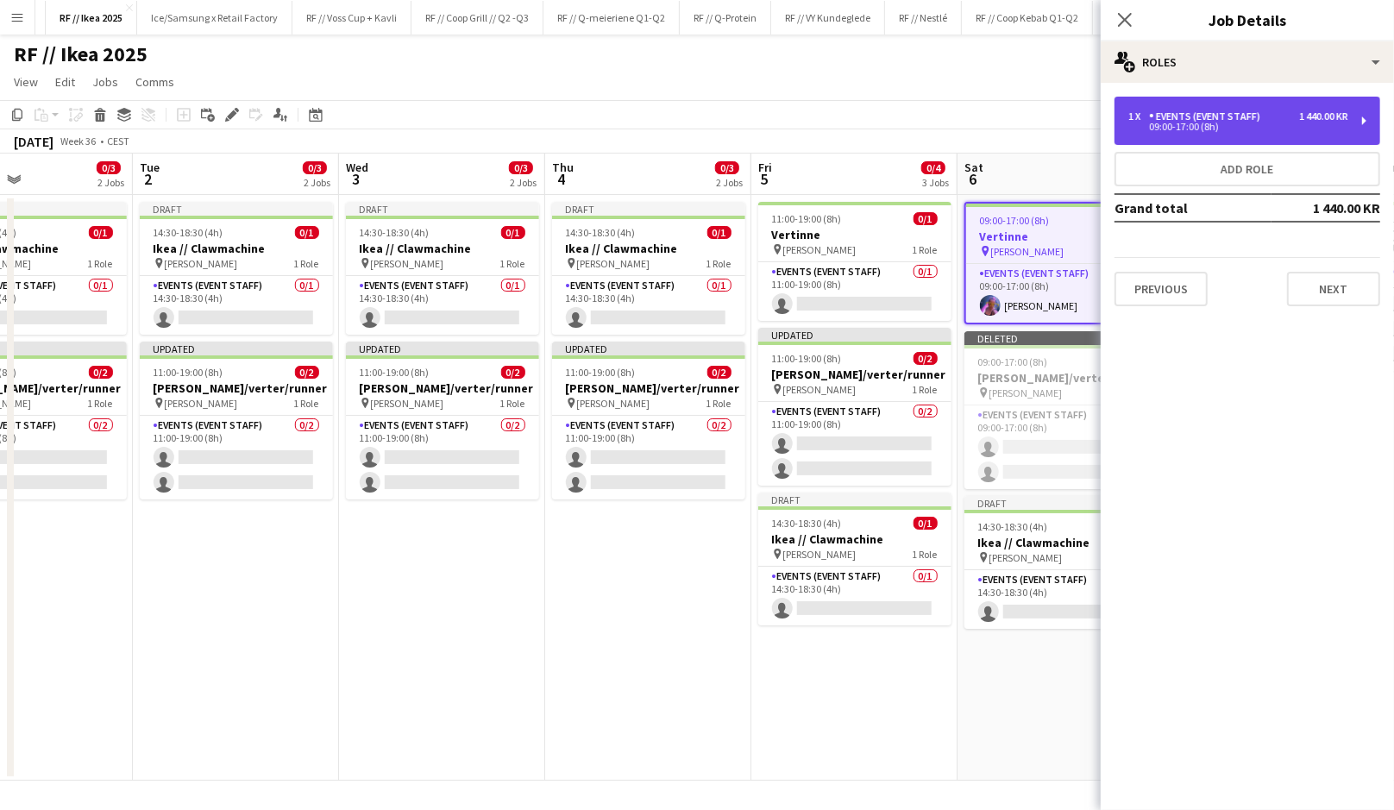
click at [1286, 135] on div "1 x Events (Event Staff) 1 440.00 KR 09:00-17:00 (8h)" at bounding box center [1247, 121] width 266 height 48
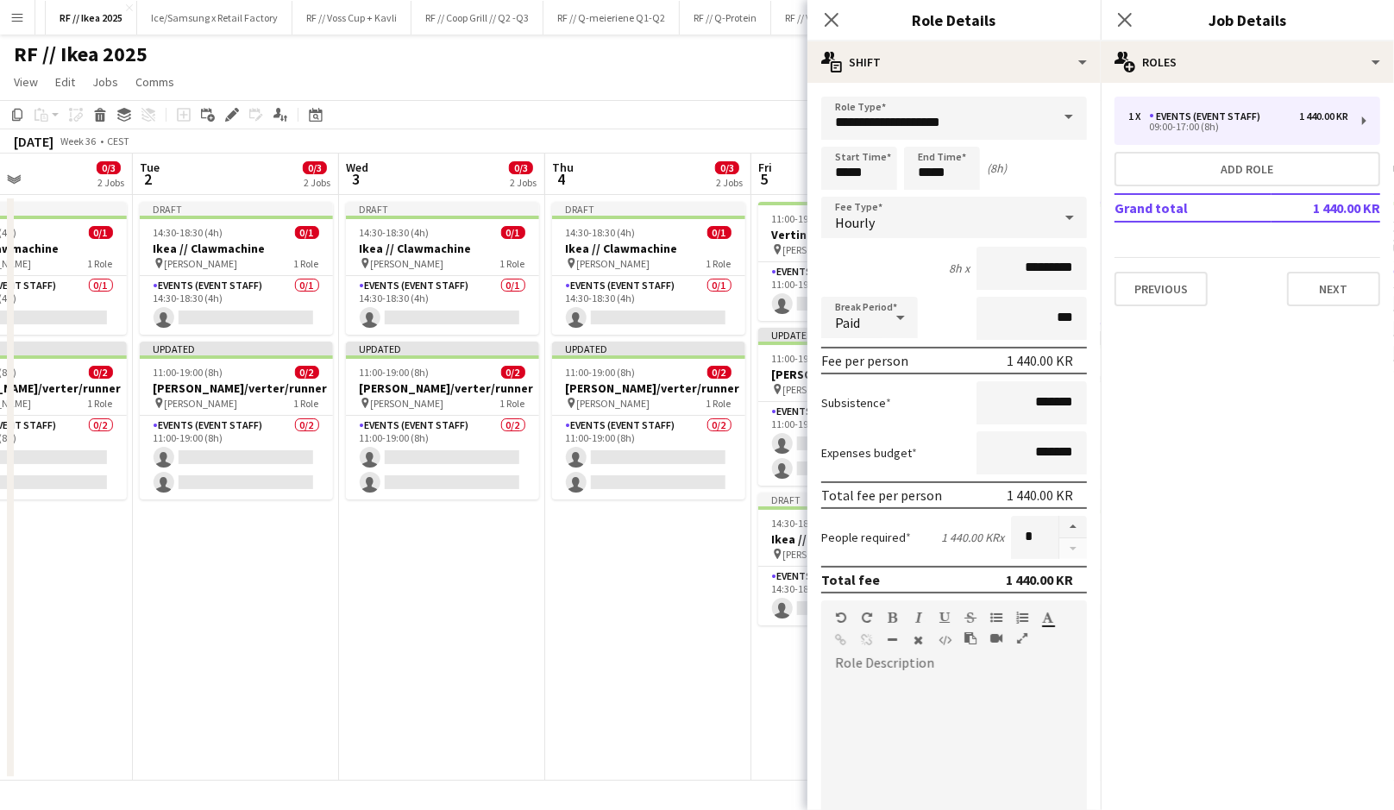
click at [650, 612] on app-date-cell "Draft 14:30-18:30 (4h) 0/1 Ikea // Clawmachine pin [PERSON_NAME] 1 Role Events …" at bounding box center [648, 488] width 206 height 586
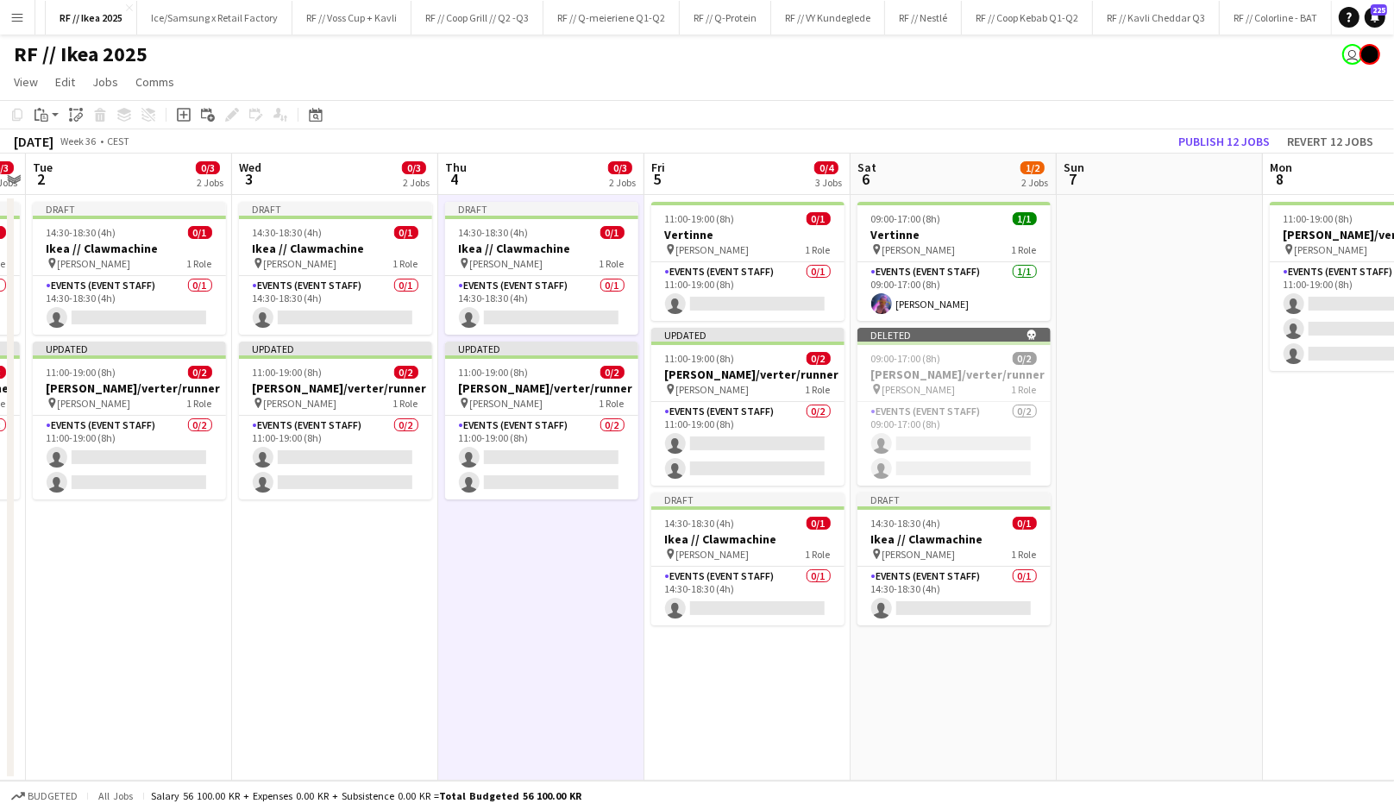
scroll to position [0, 593]
click at [756, 399] on app-job-card "Updated 11:00-19:00 (8h) 0/2 [PERSON_NAME]/verter/runner pin [PERSON_NAME] 1 Ro…" at bounding box center [746, 407] width 193 height 158
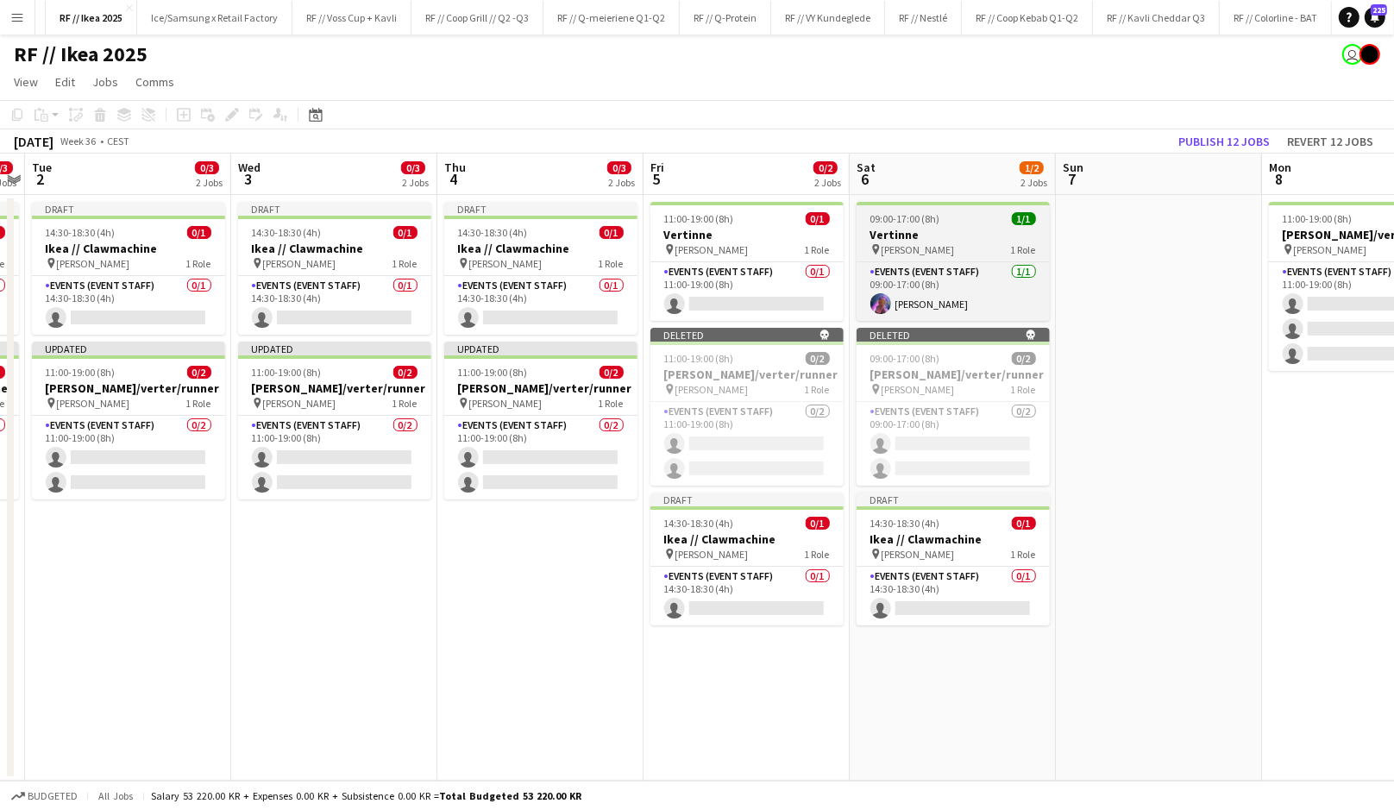
click at [907, 256] on app-job-card "09:00-17:00 (8h) 1/1 Vertinne pin [PERSON_NAME] 1 Role Events (Event Staff) [DA…" at bounding box center [953, 261] width 193 height 119
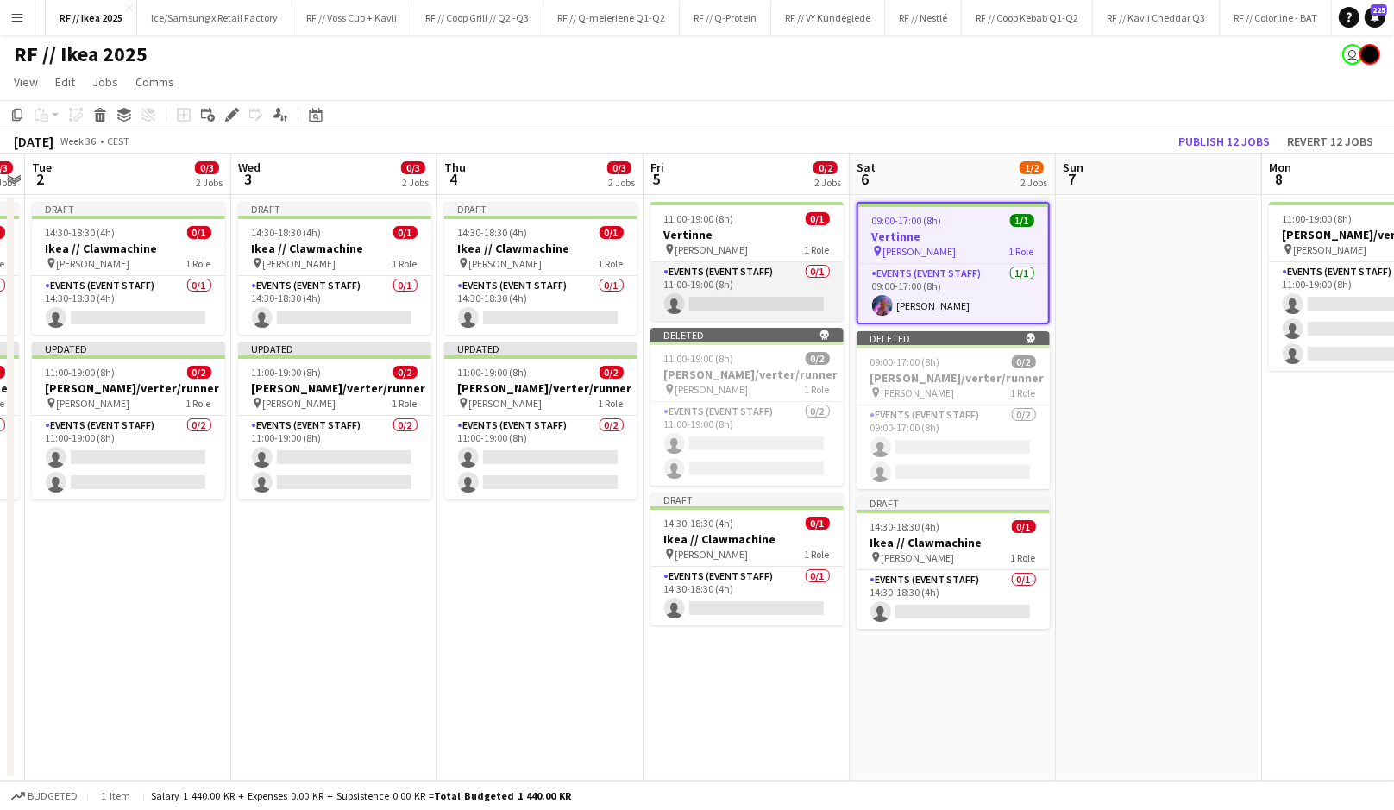
click at [756, 300] on app-card-role "Events (Event Staff) 0/1 11:00-19:00 (8h) single-neutral-actions" at bounding box center [746, 291] width 193 height 59
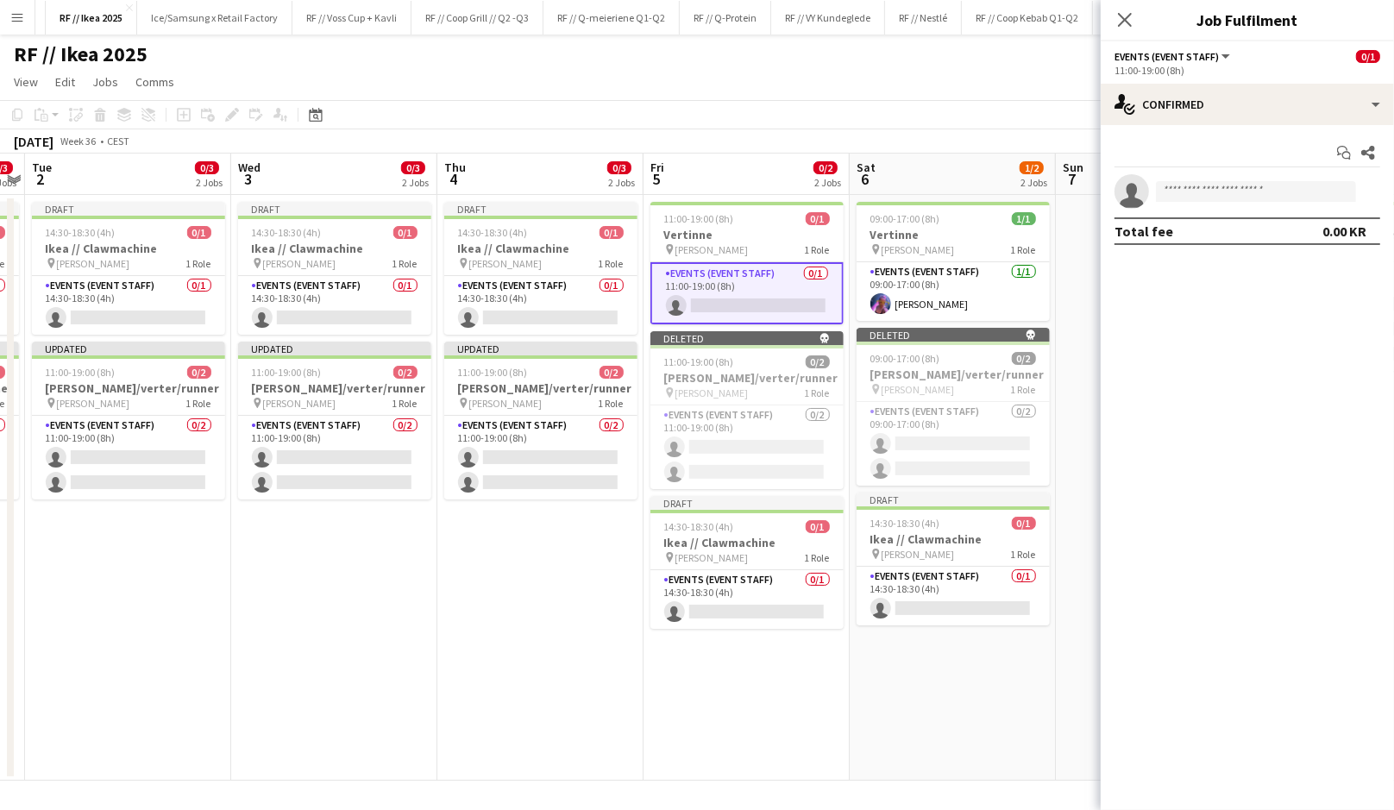
click at [501, 562] on app-date-cell "Draft 14:30-18:30 (4h) 0/1 Ikea // Clawmachine pin [PERSON_NAME] 1 Role Events …" at bounding box center [540, 488] width 206 height 586
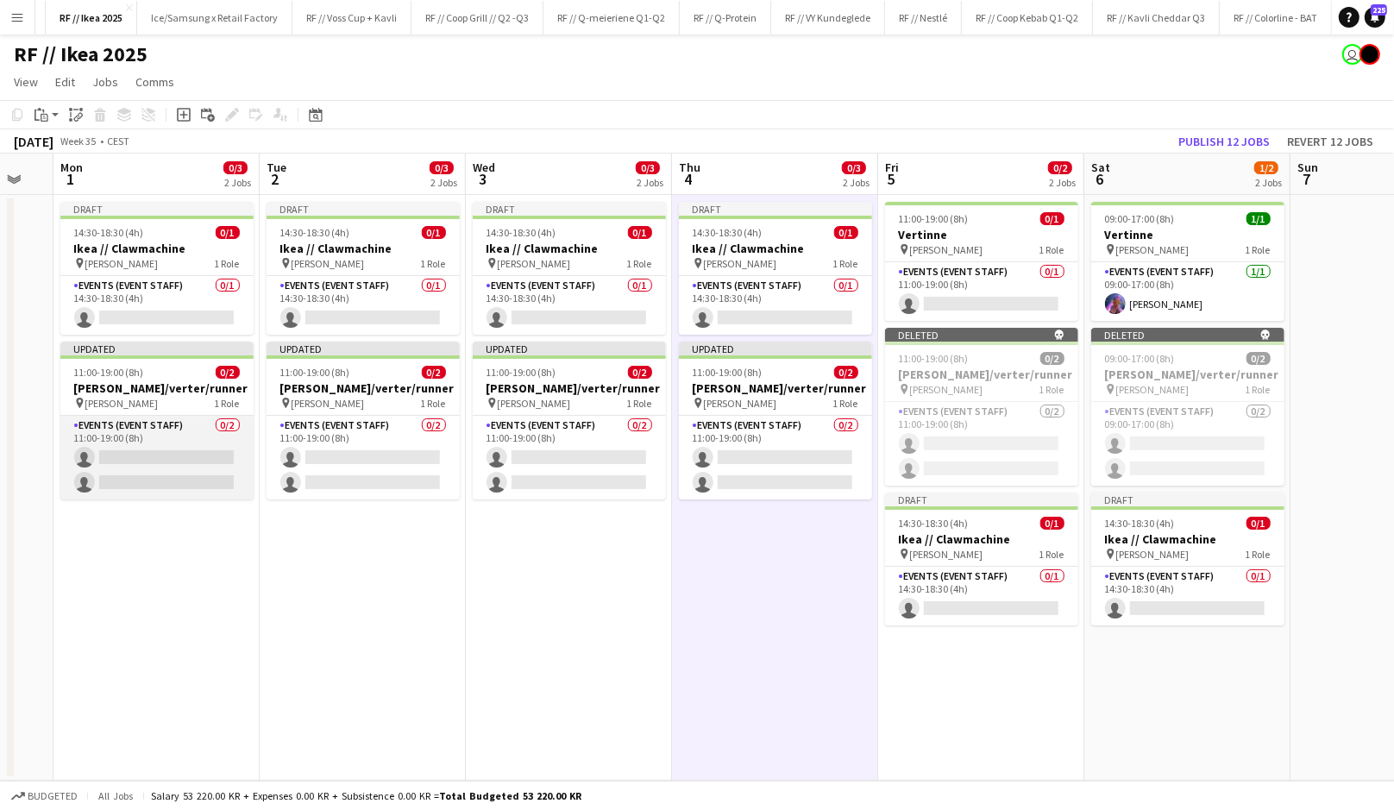
scroll to position [0, 568]
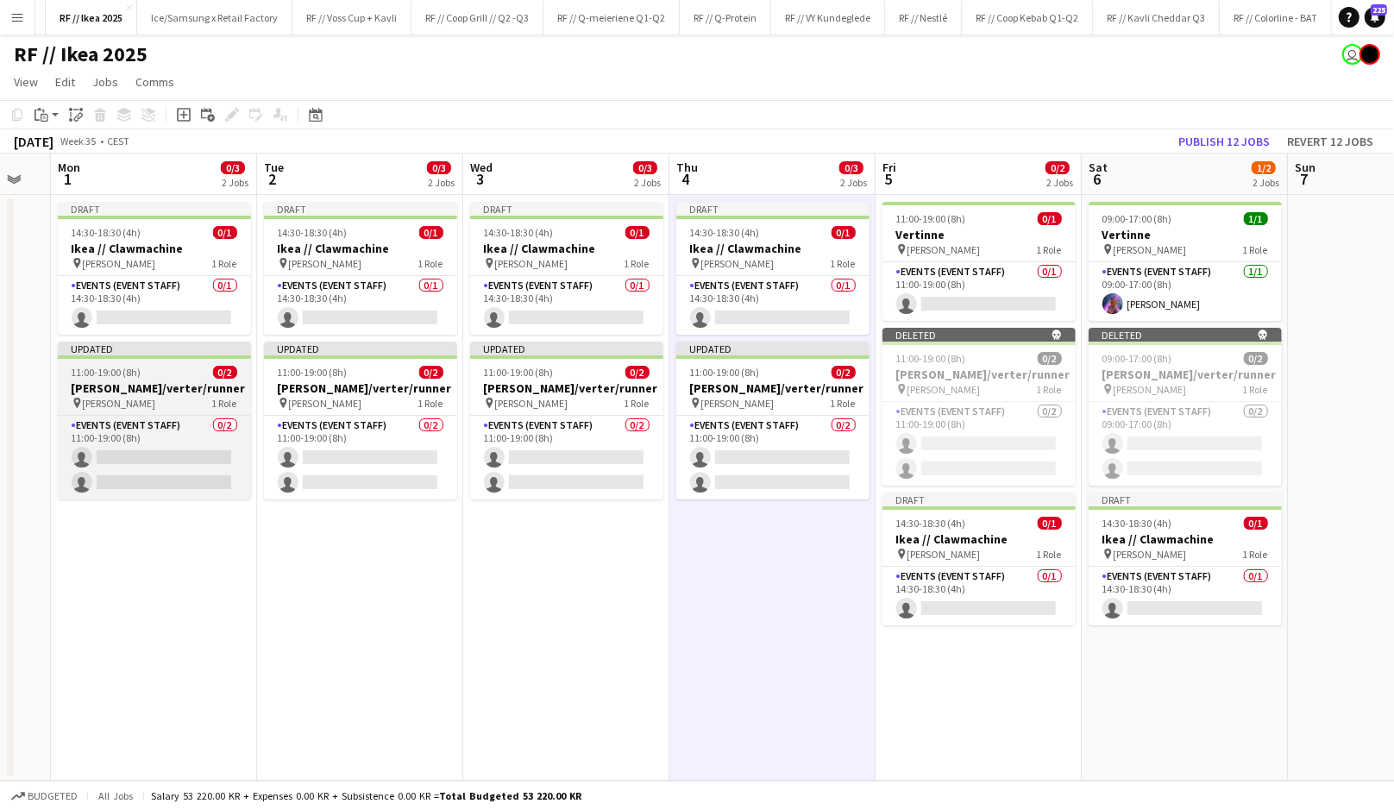
click at [154, 393] on h3 "[PERSON_NAME]/verter/runner" at bounding box center [154, 388] width 193 height 16
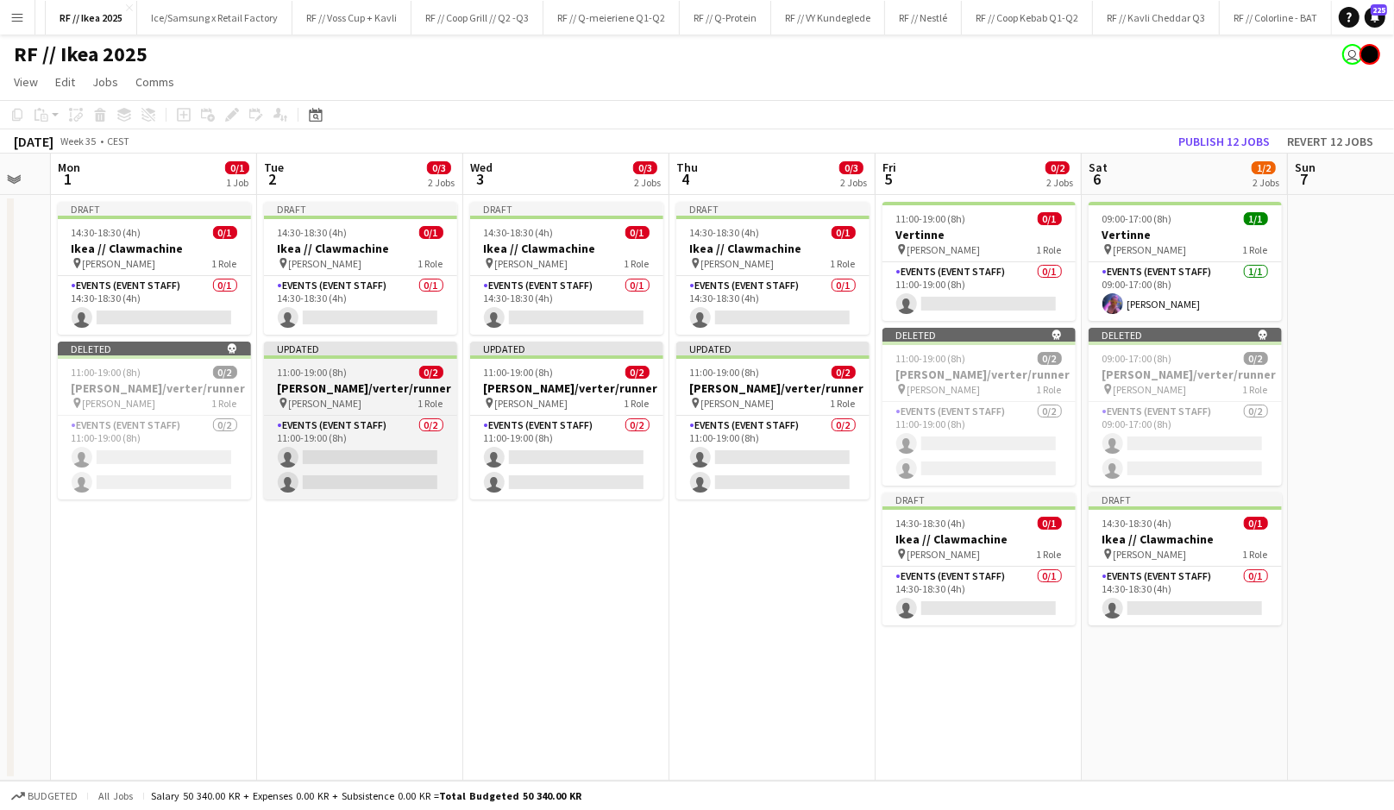
click at [355, 392] on h3 "[PERSON_NAME]/verter/runner" at bounding box center [360, 388] width 193 height 16
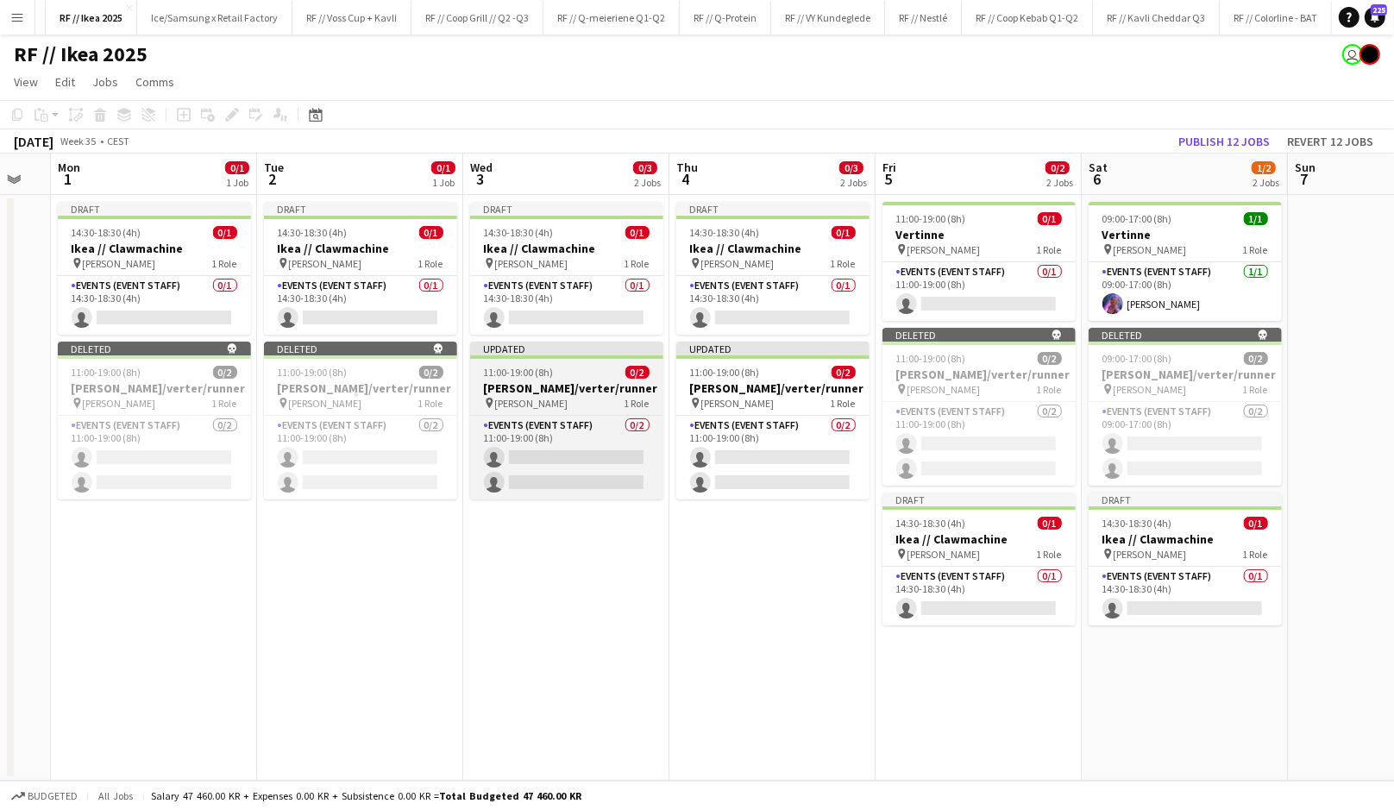
click at [581, 391] on h3 "[PERSON_NAME]/verter/runner" at bounding box center [566, 388] width 193 height 16
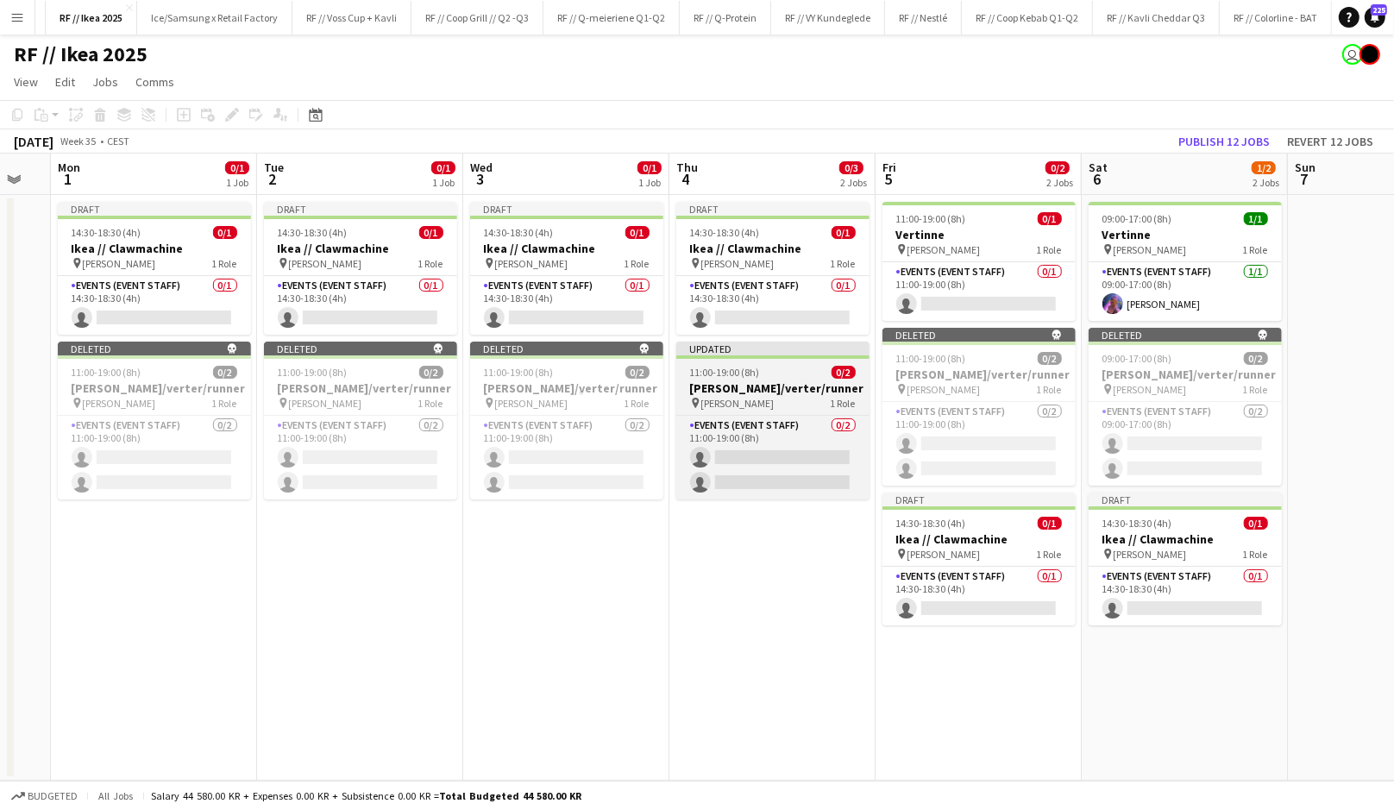
click at [743, 386] on h3 "[PERSON_NAME]/verter/runner" at bounding box center [772, 388] width 193 height 16
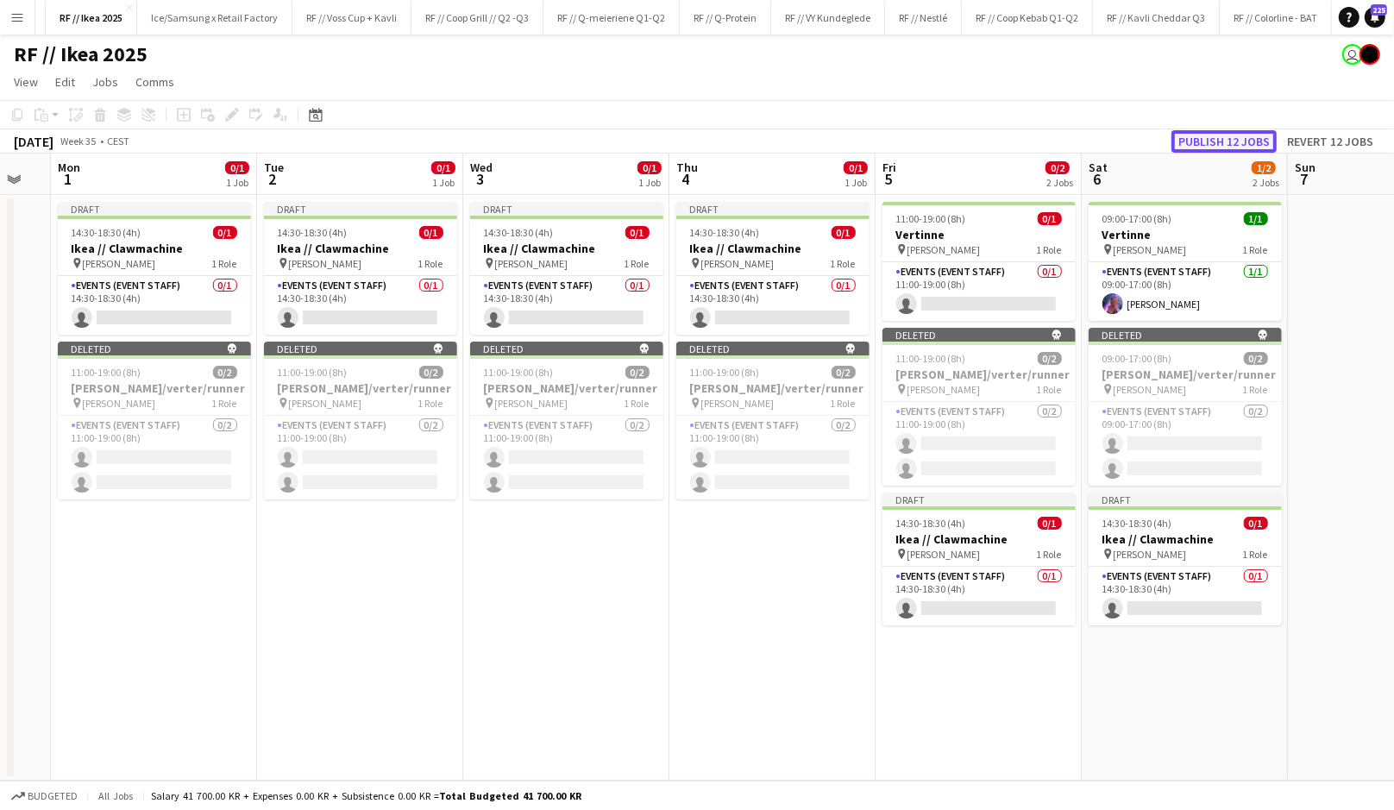
click at [1236, 134] on button "Publish 12 jobs" at bounding box center [1223, 141] width 105 height 22
